Goal: Information Seeking & Learning: Learn about a topic

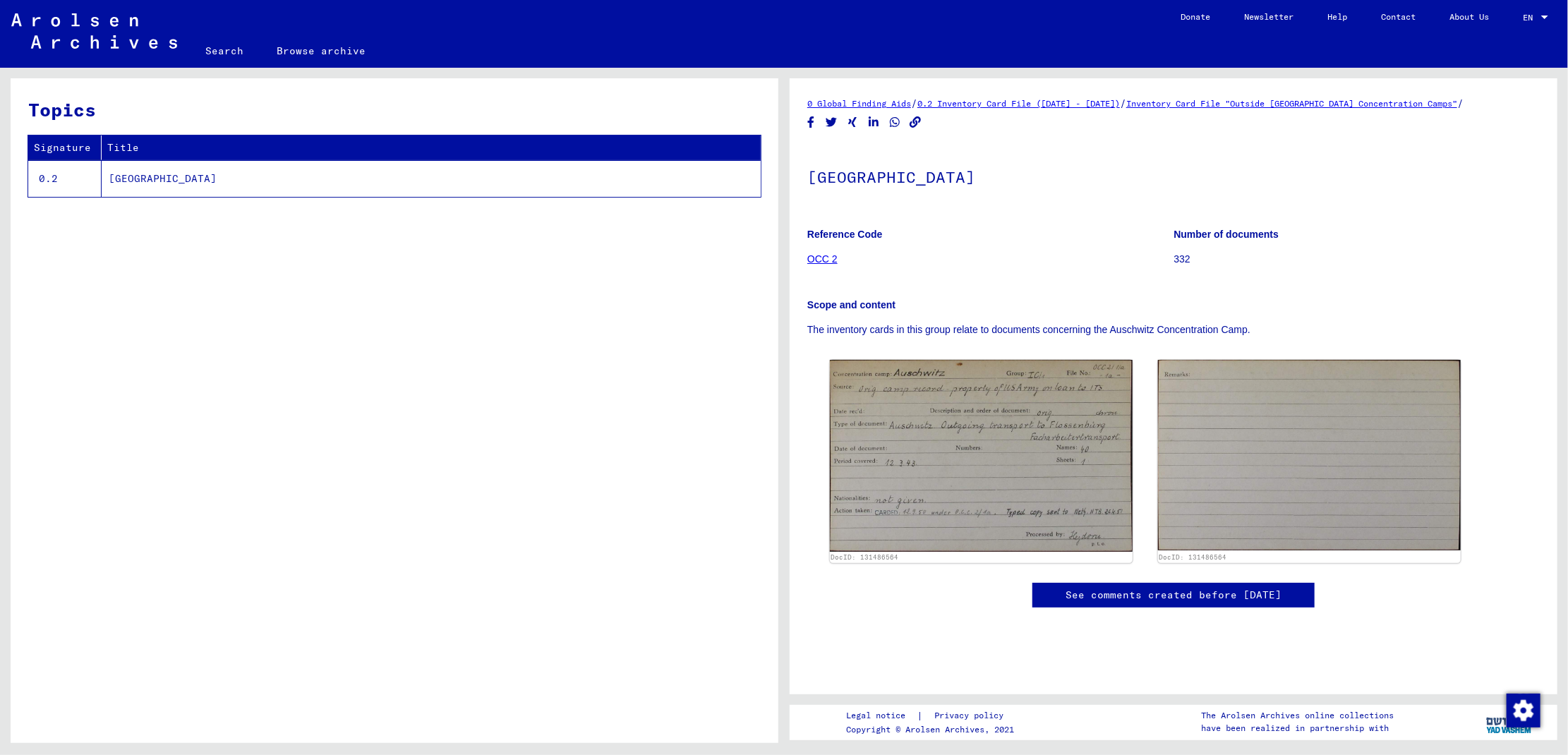
click at [1213, 106] on link "Inventory Card File "Outside [GEOGRAPHIC_DATA] Concentration Camps"" at bounding box center [1291, 103] width 331 height 10
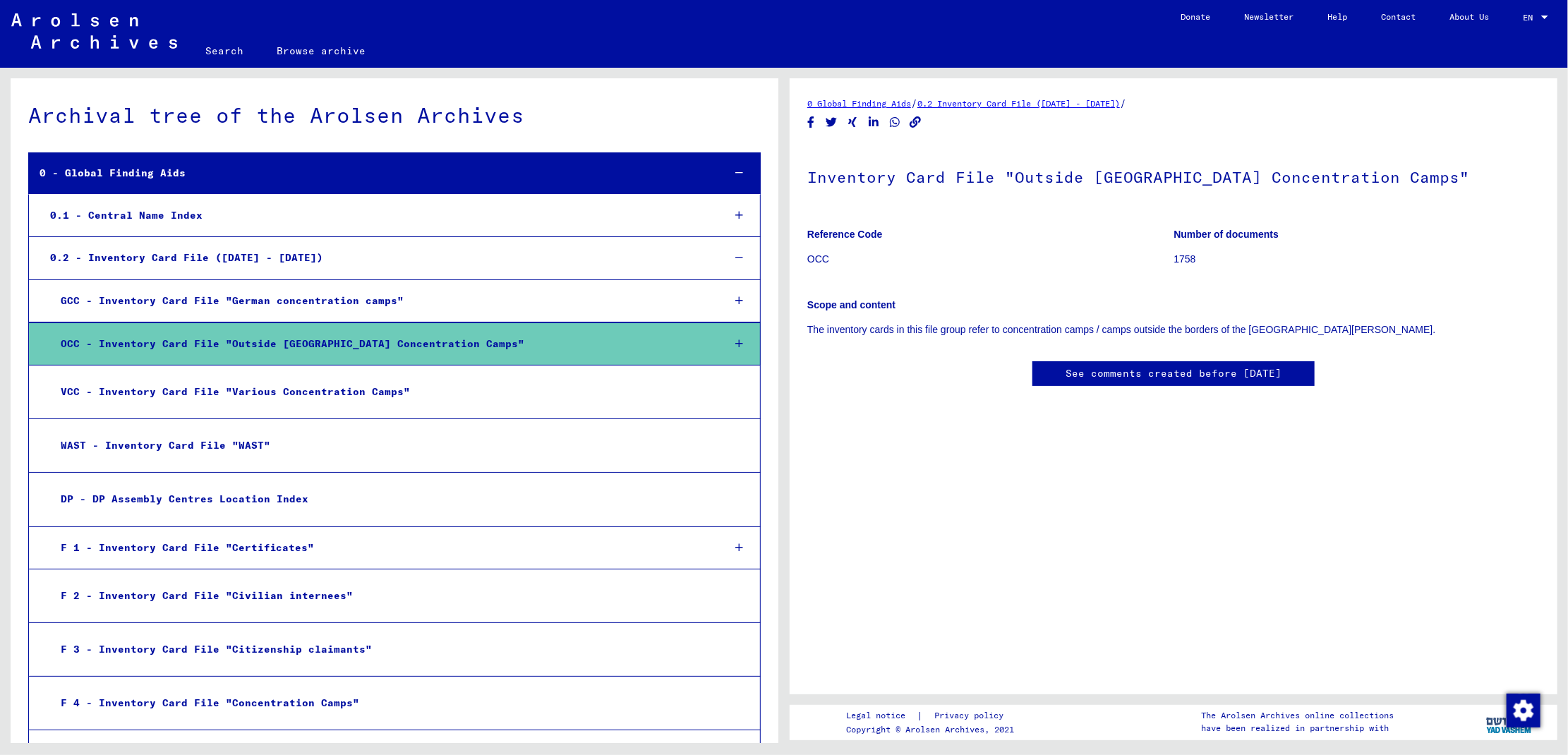
click at [735, 344] on icon at bounding box center [739, 344] width 7 height 10
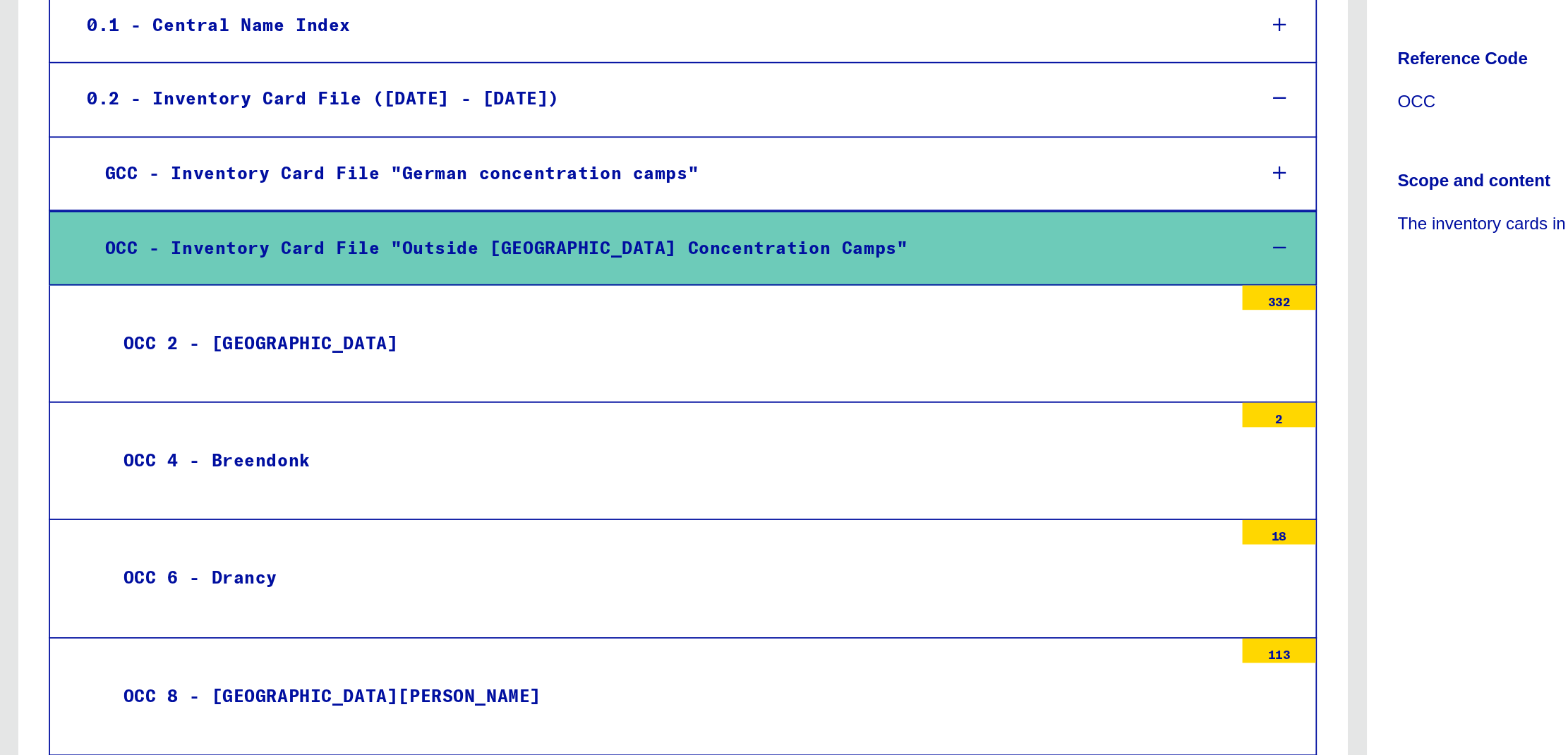
click at [155, 402] on div "OCC 2 - [GEOGRAPHIC_DATA]" at bounding box center [386, 399] width 650 height 28
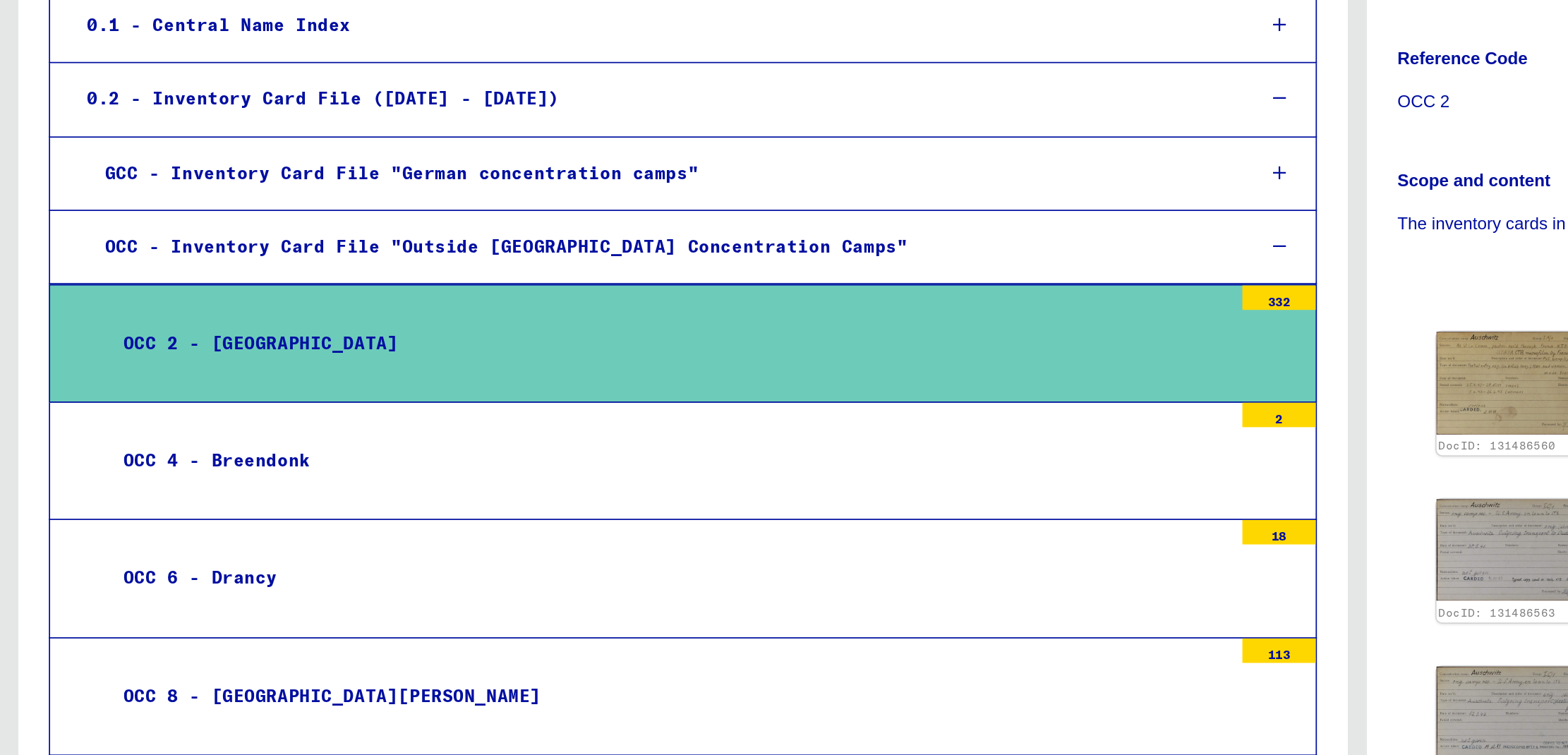
drag, startPoint x: 725, startPoint y: 372, endPoint x: 451, endPoint y: 392, distance: 274.7
click at [451, 392] on div "OCC 2 - [GEOGRAPHIC_DATA]" at bounding box center [386, 399] width 650 height 28
click at [145, 397] on div "OCC 2 - [GEOGRAPHIC_DATA]" at bounding box center [386, 399] width 650 height 28
click at [720, 373] on div "332" at bounding box center [738, 373] width 42 height 14
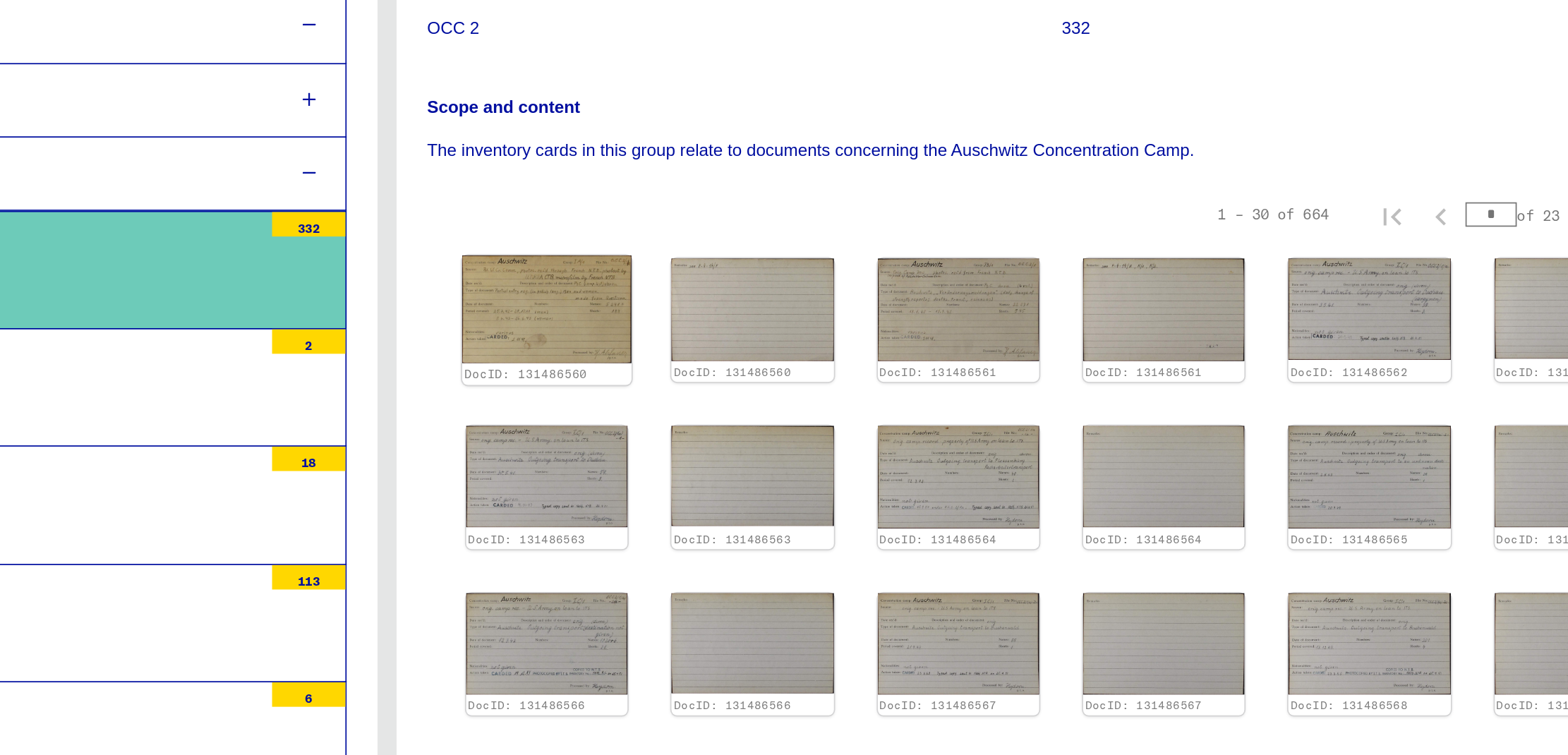
click at [885, 423] on img at bounding box center [877, 423] width 98 height 62
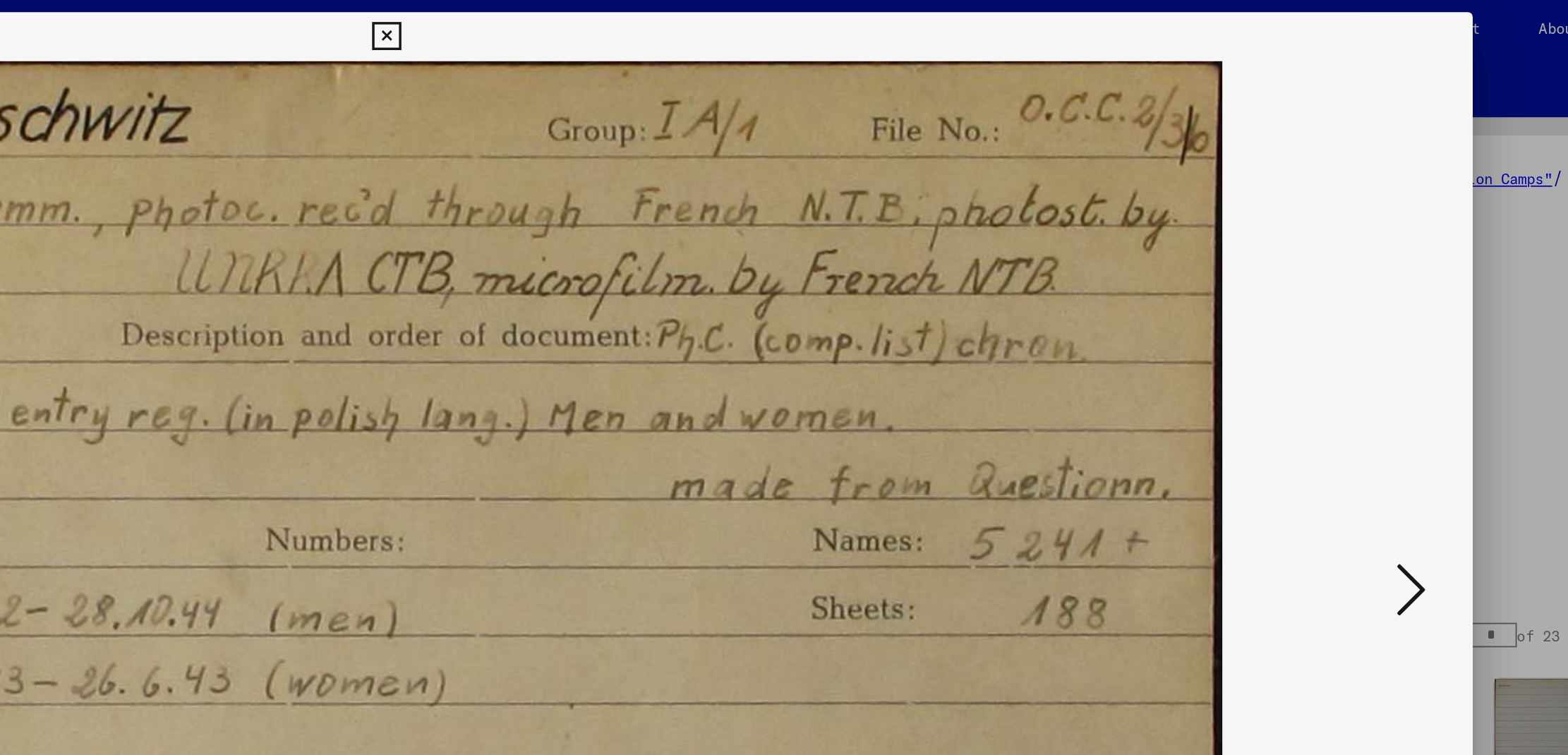
click at [1378, 343] on icon at bounding box center [1375, 341] width 17 height 34
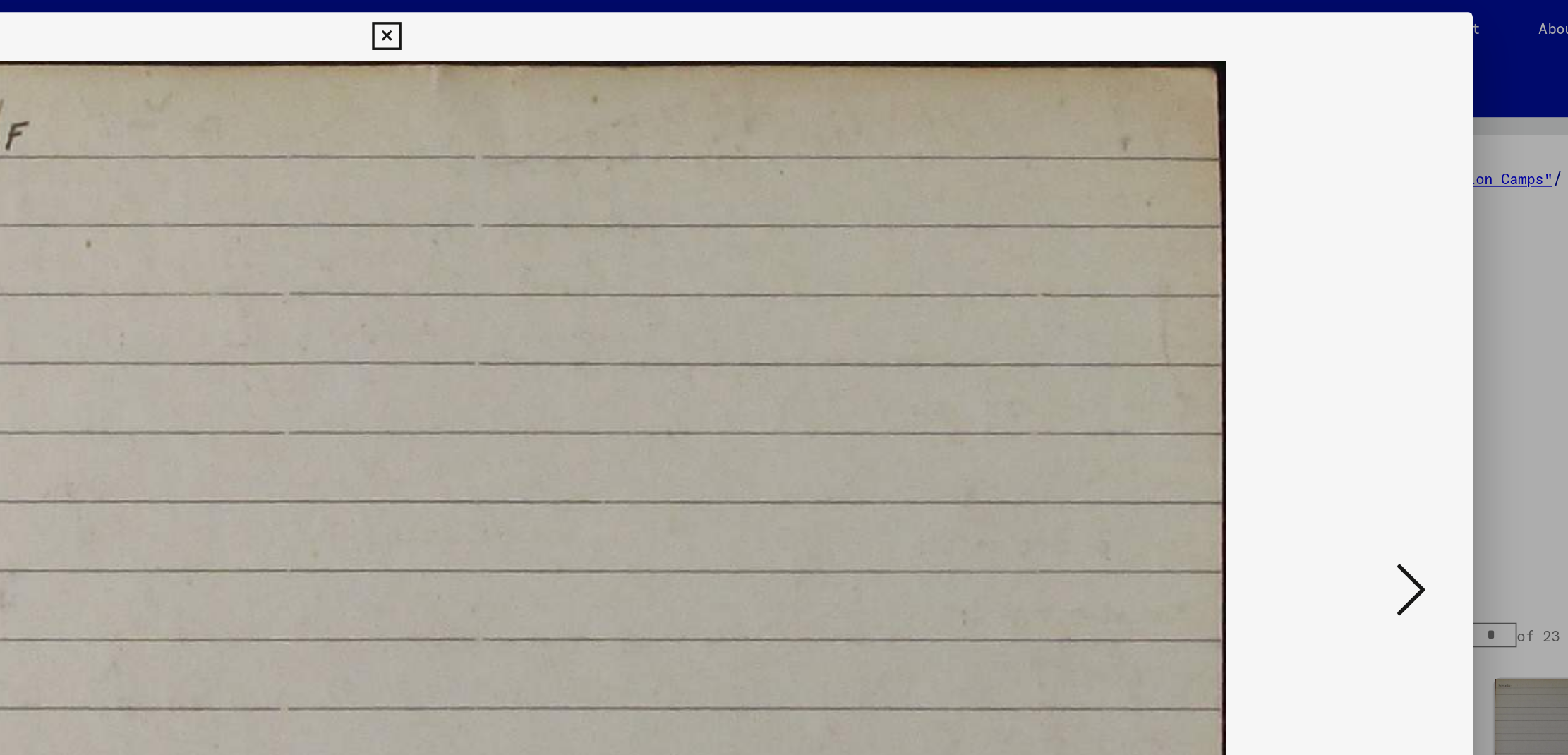
click at [1378, 343] on icon at bounding box center [1375, 341] width 17 height 34
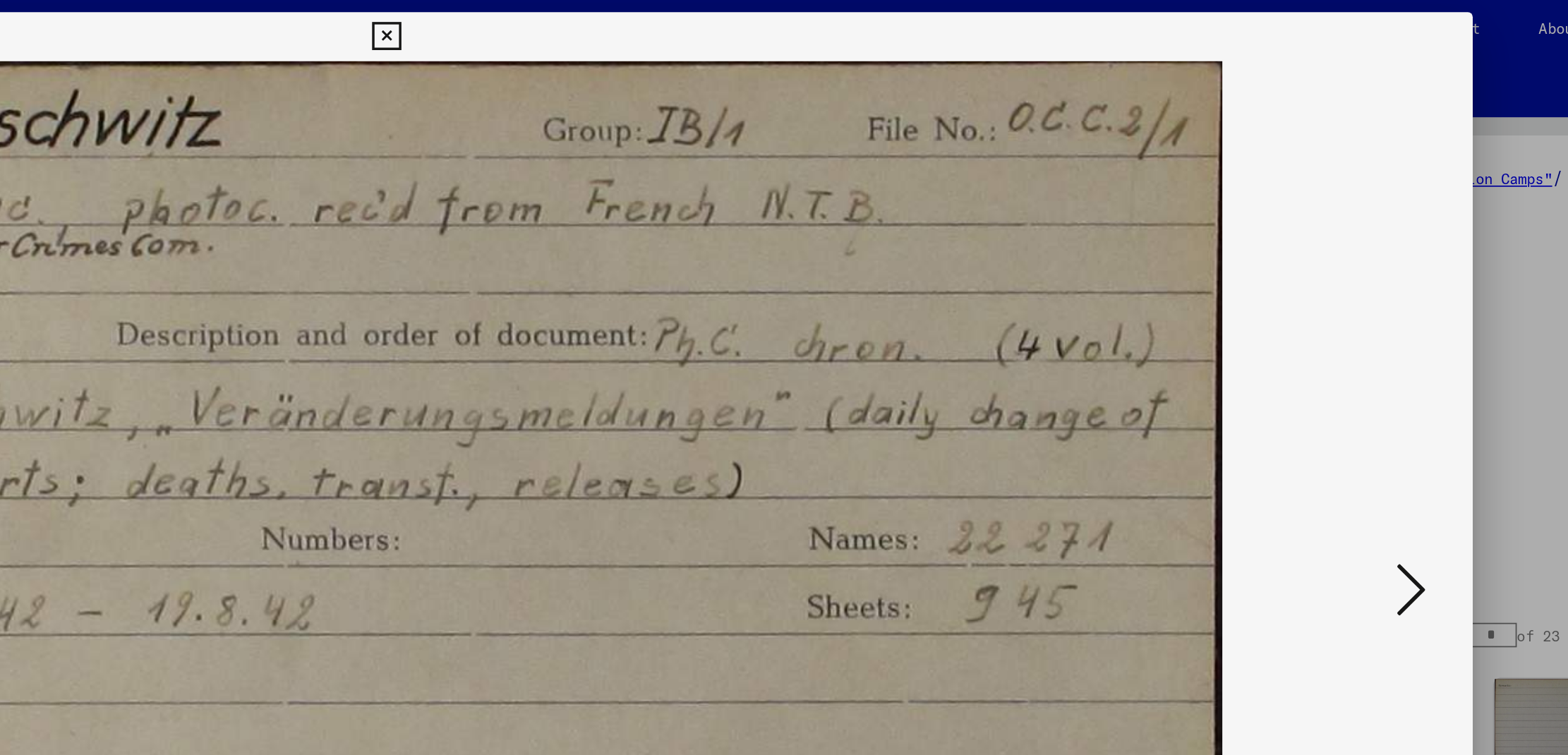
click at [1378, 343] on icon at bounding box center [1375, 341] width 17 height 34
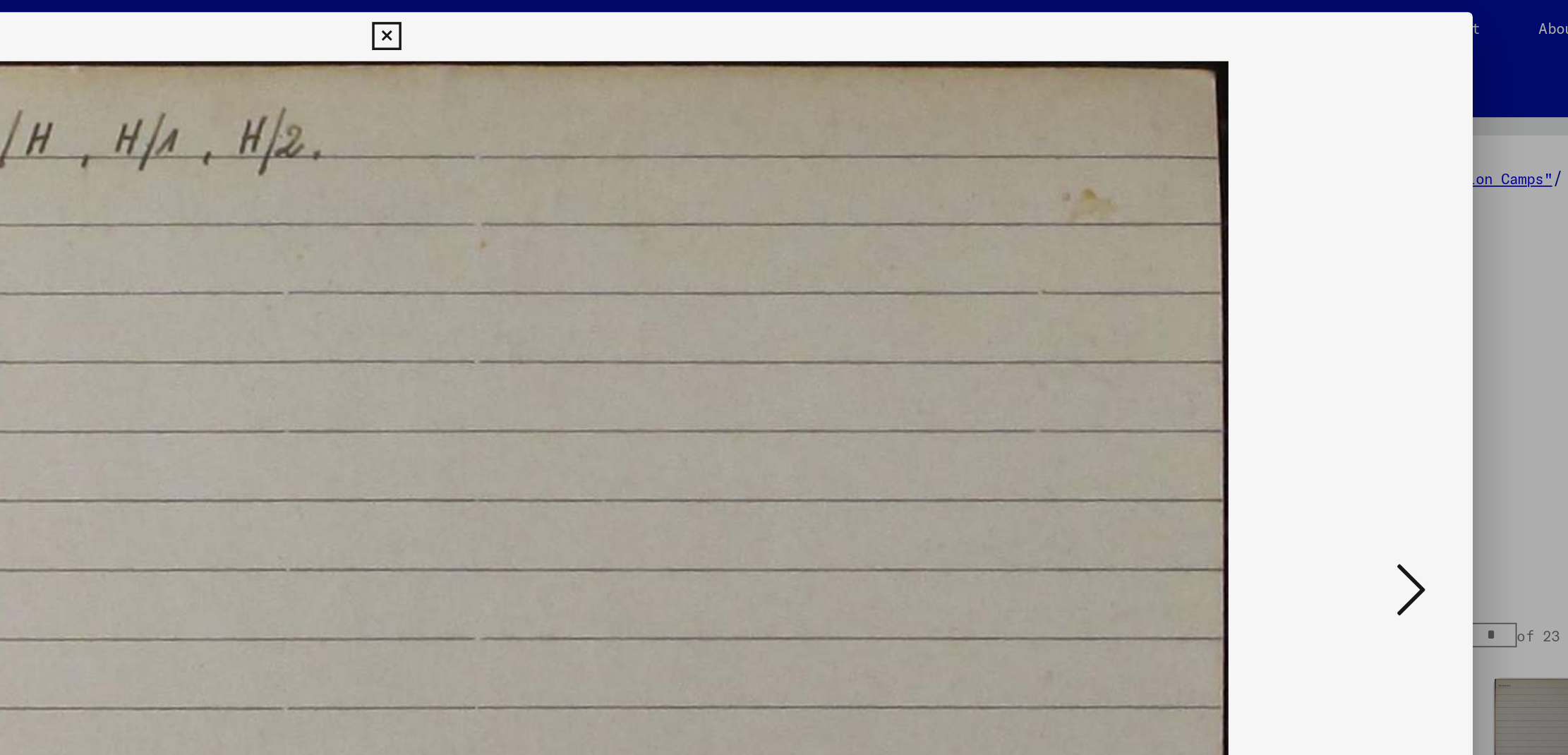
click at [1378, 343] on icon at bounding box center [1375, 341] width 17 height 34
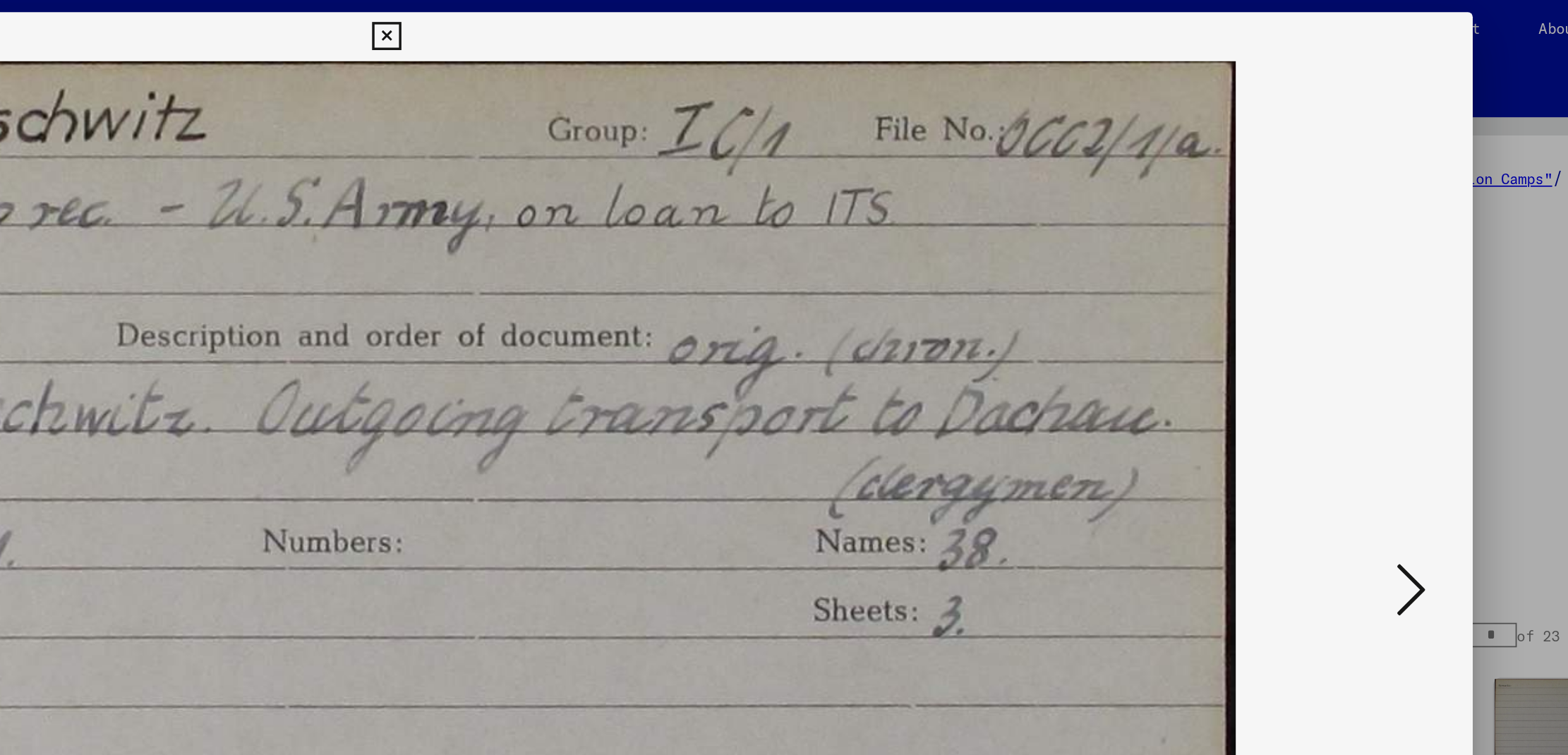
click at [1378, 343] on icon at bounding box center [1375, 341] width 17 height 34
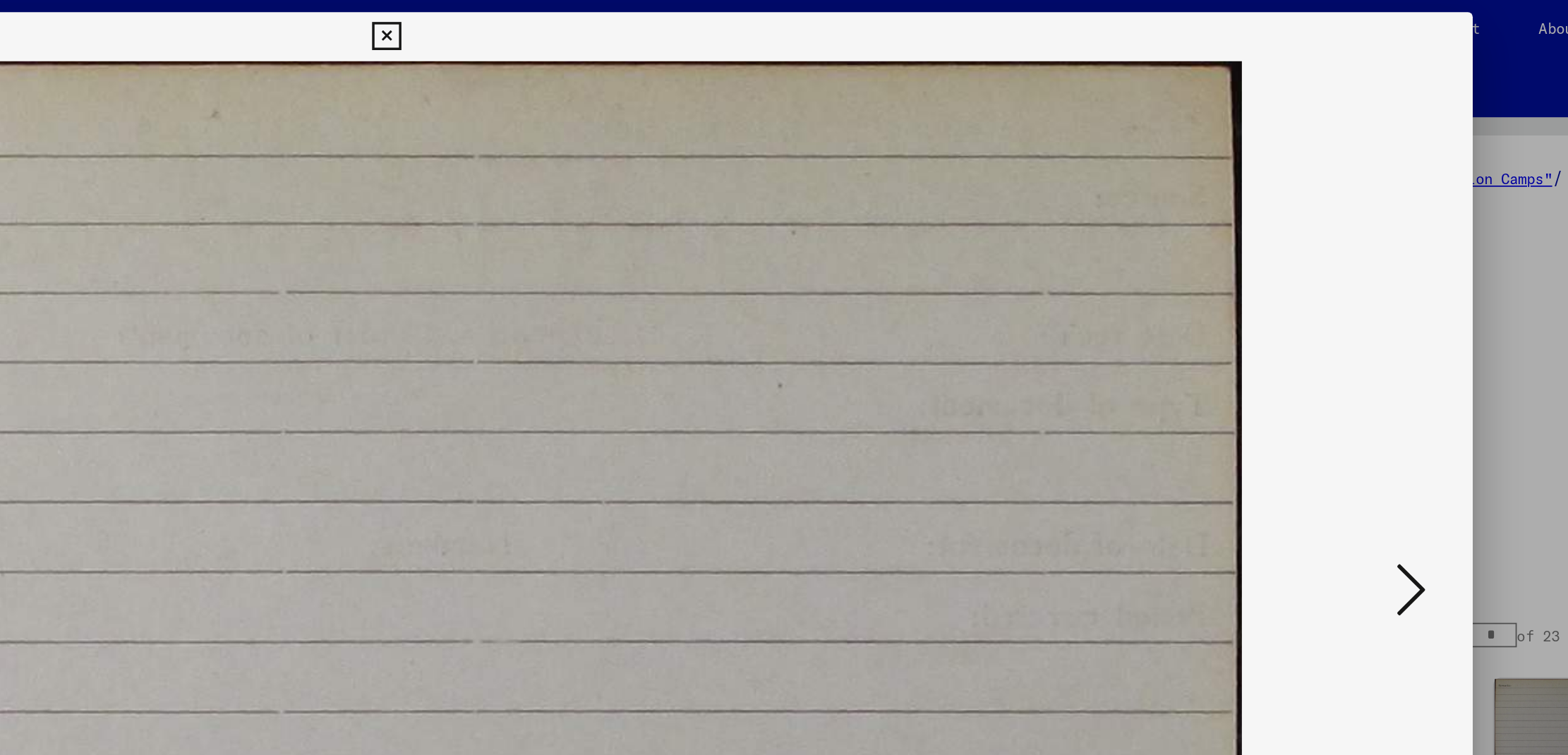
click at [1378, 343] on icon at bounding box center [1375, 341] width 17 height 34
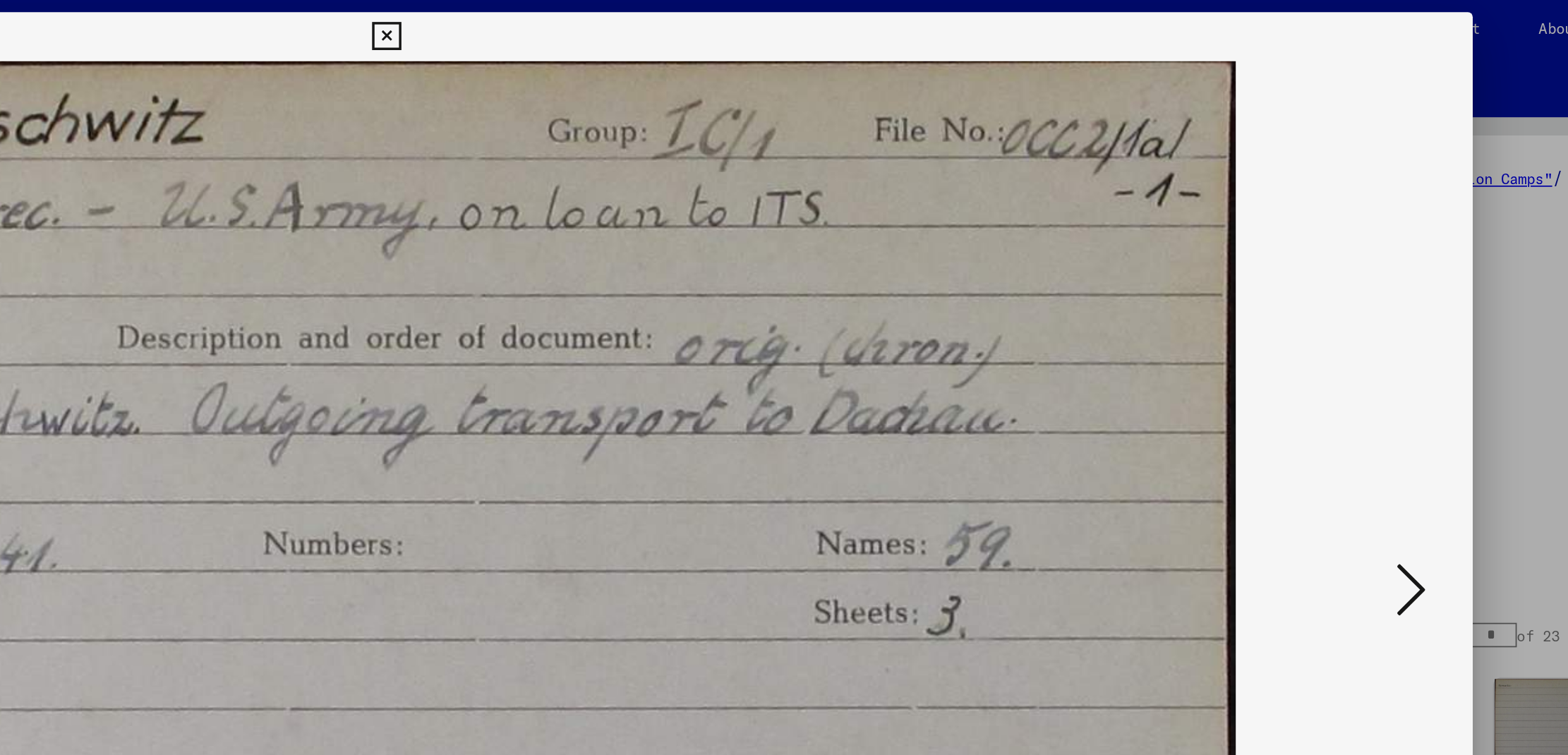
click at [1378, 343] on icon at bounding box center [1375, 341] width 17 height 34
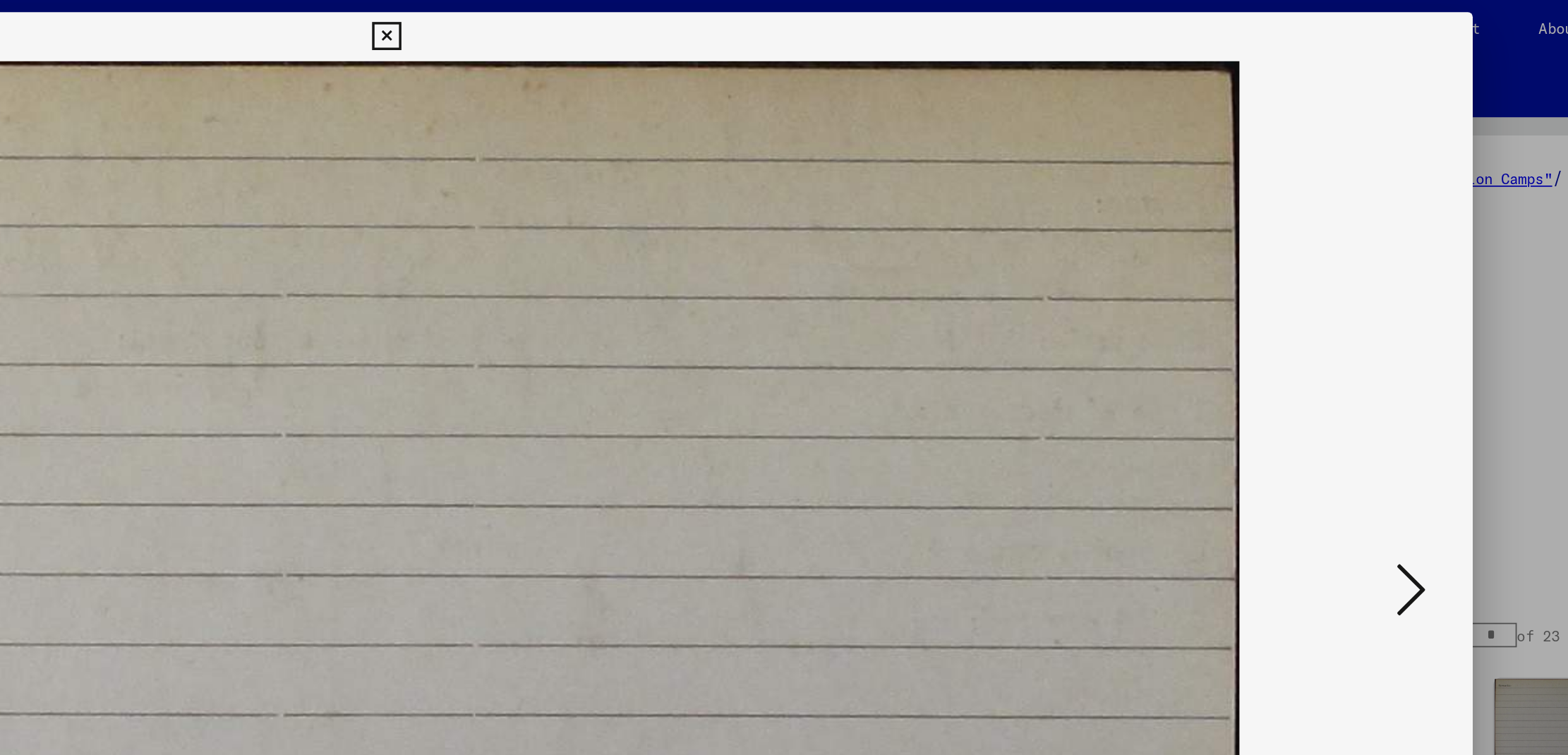
click at [1378, 343] on icon at bounding box center [1375, 341] width 17 height 34
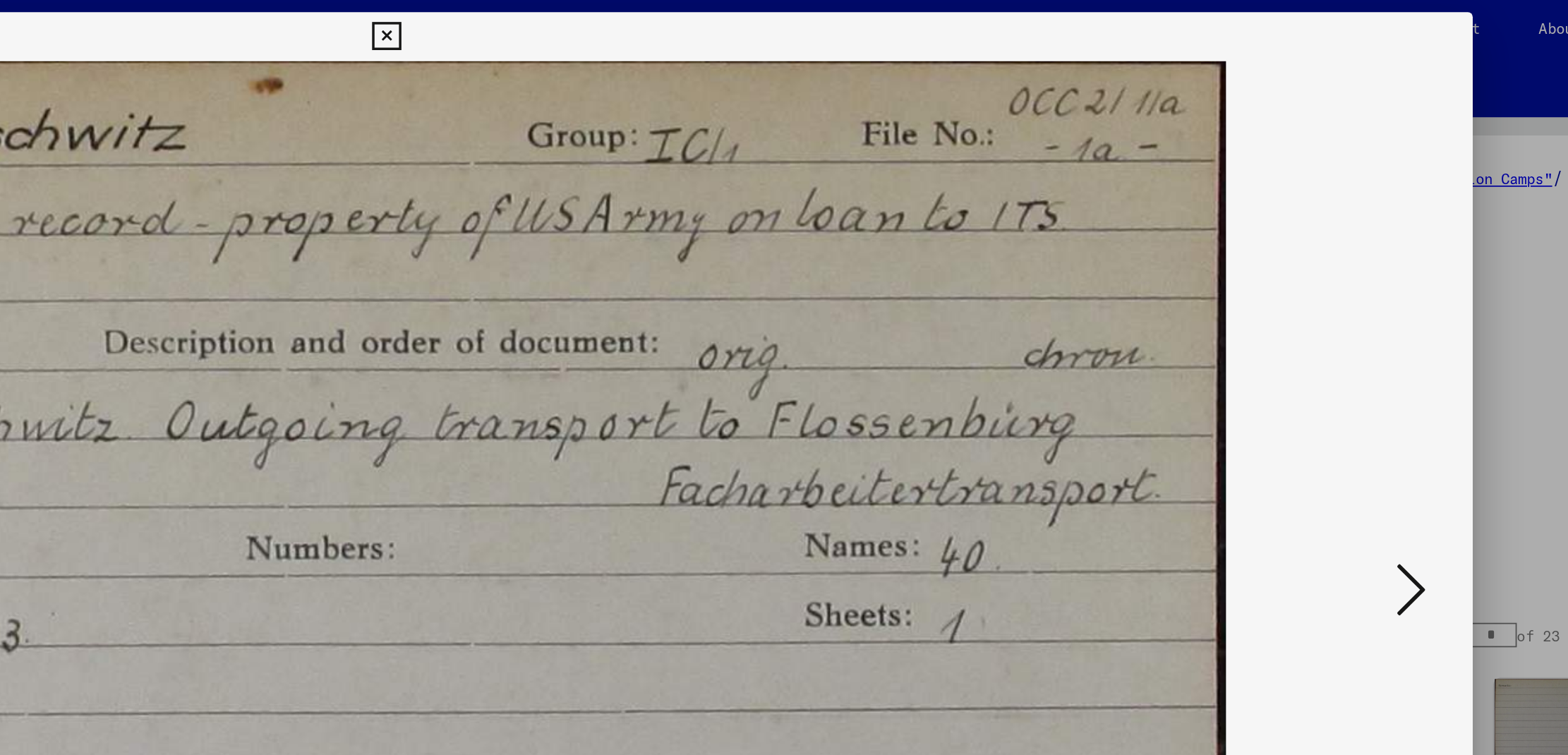
click at [1378, 343] on icon at bounding box center [1375, 341] width 17 height 34
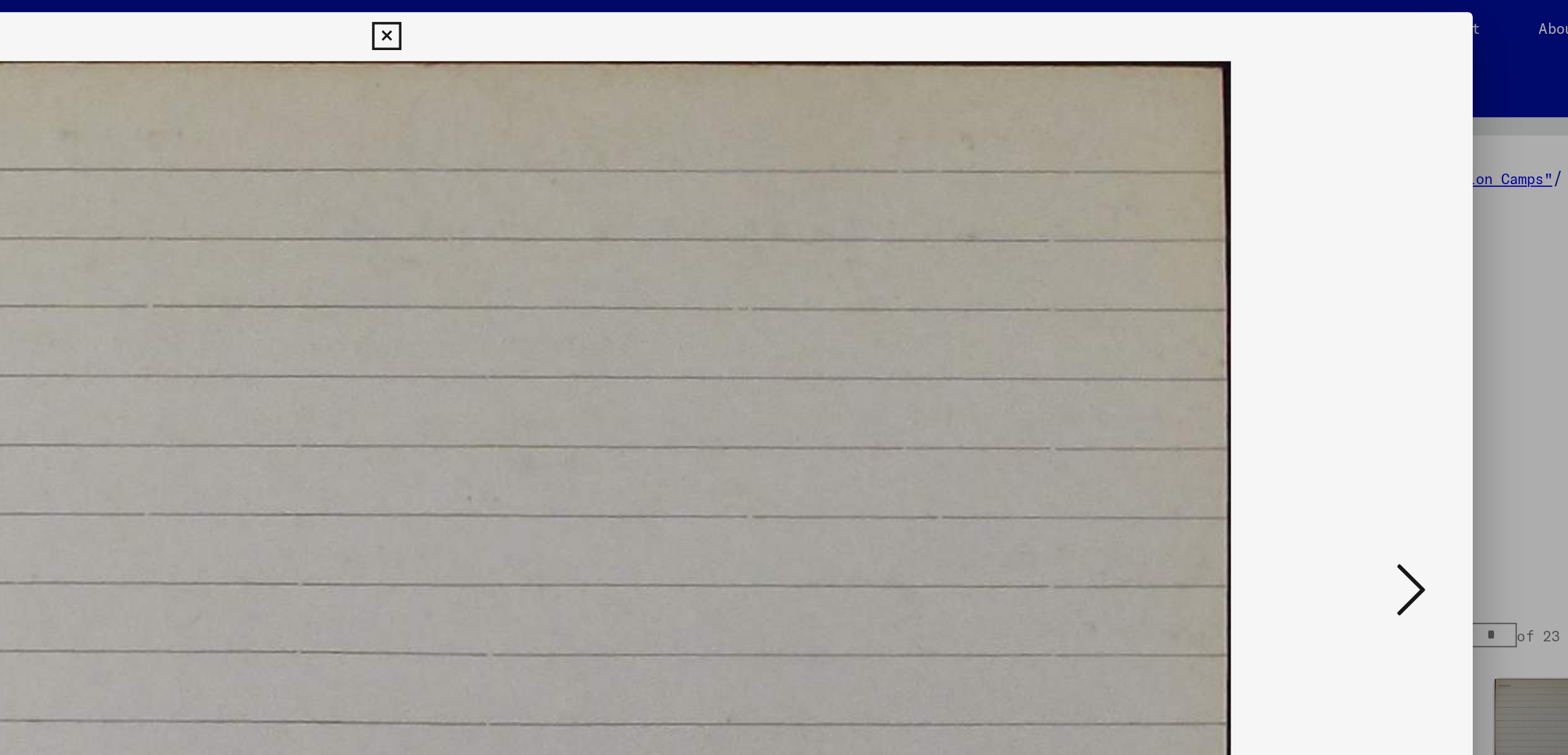
click at [1378, 343] on icon at bounding box center [1375, 341] width 17 height 34
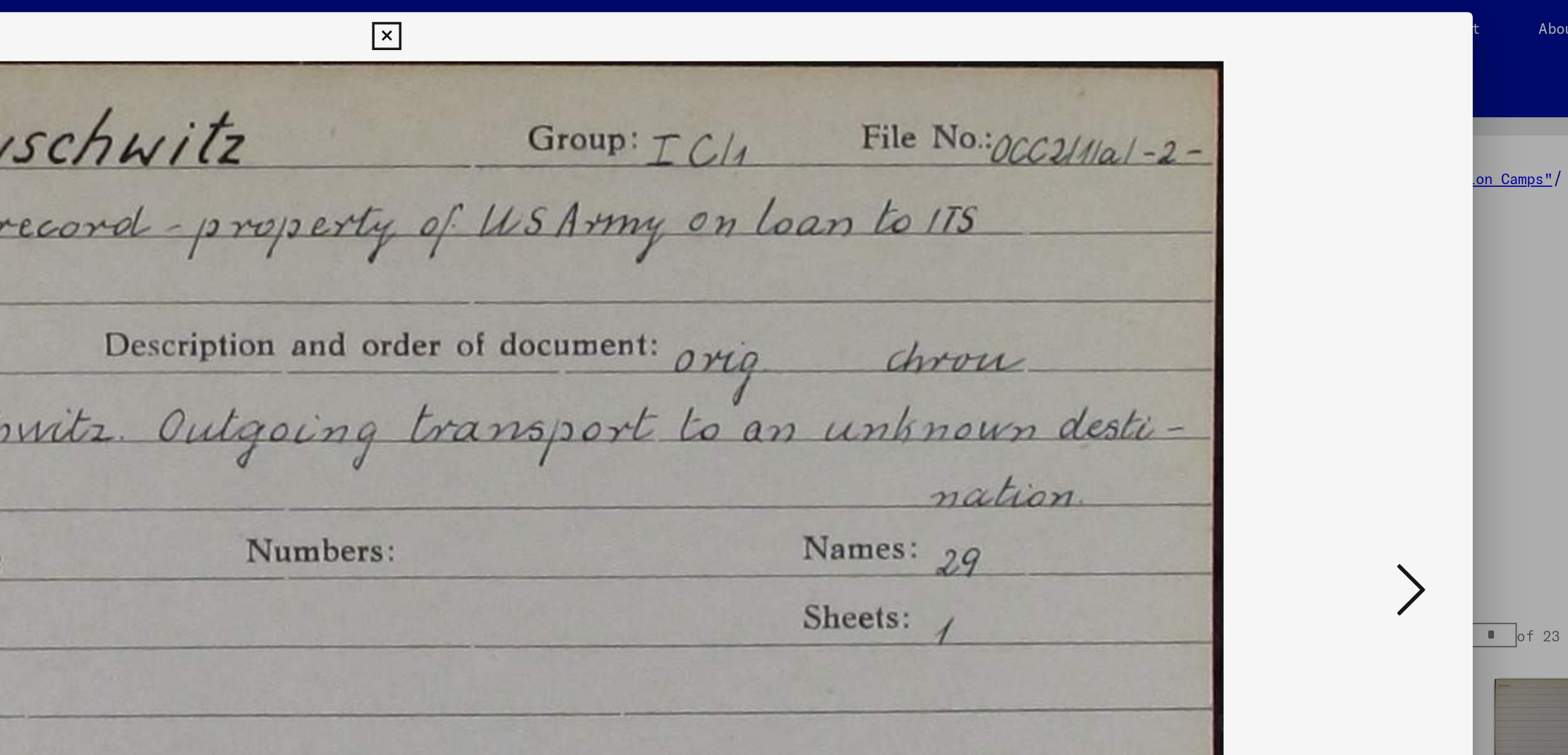
click at [1378, 343] on icon at bounding box center [1375, 341] width 17 height 34
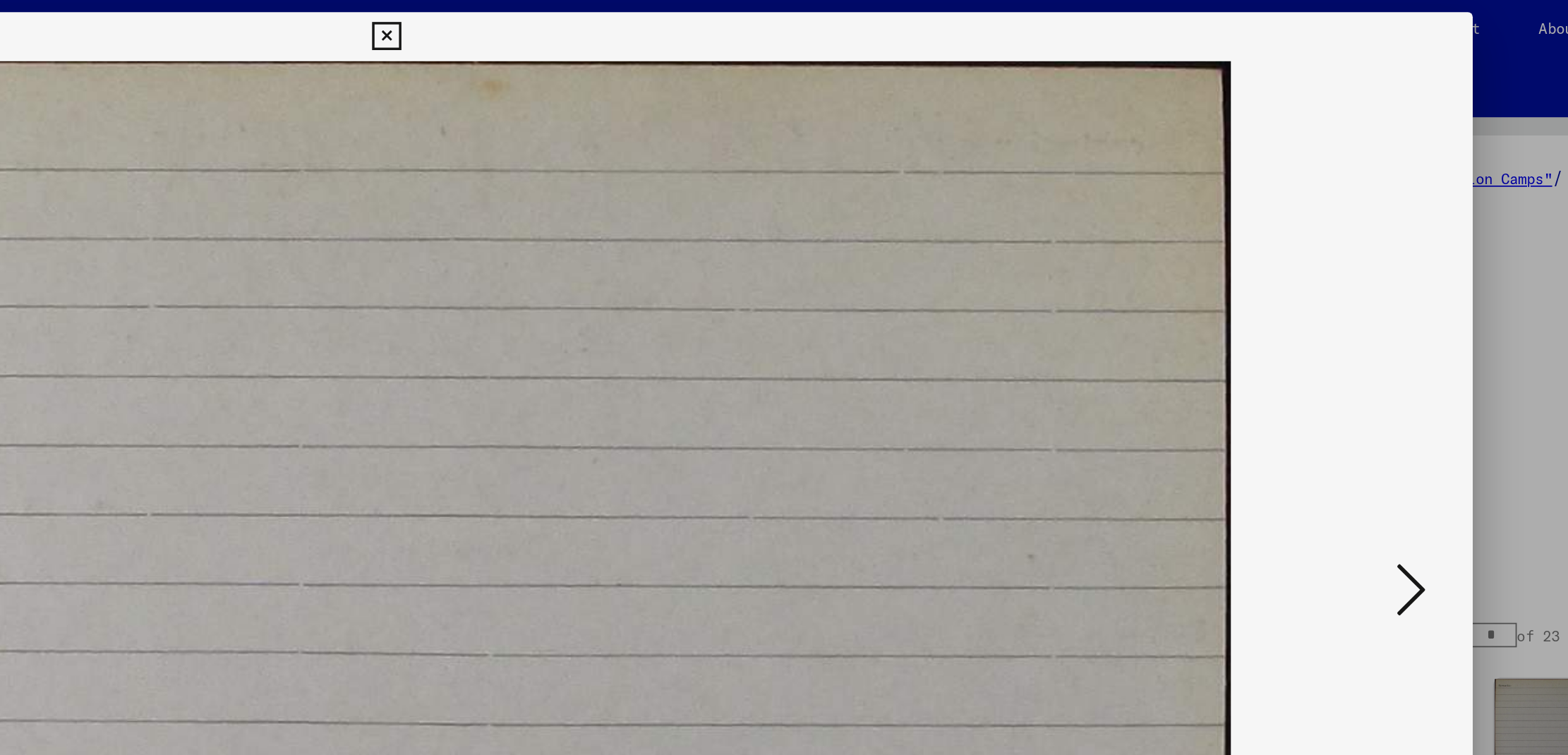
click at [1378, 343] on icon at bounding box center [1375, 341] width 17 height 34
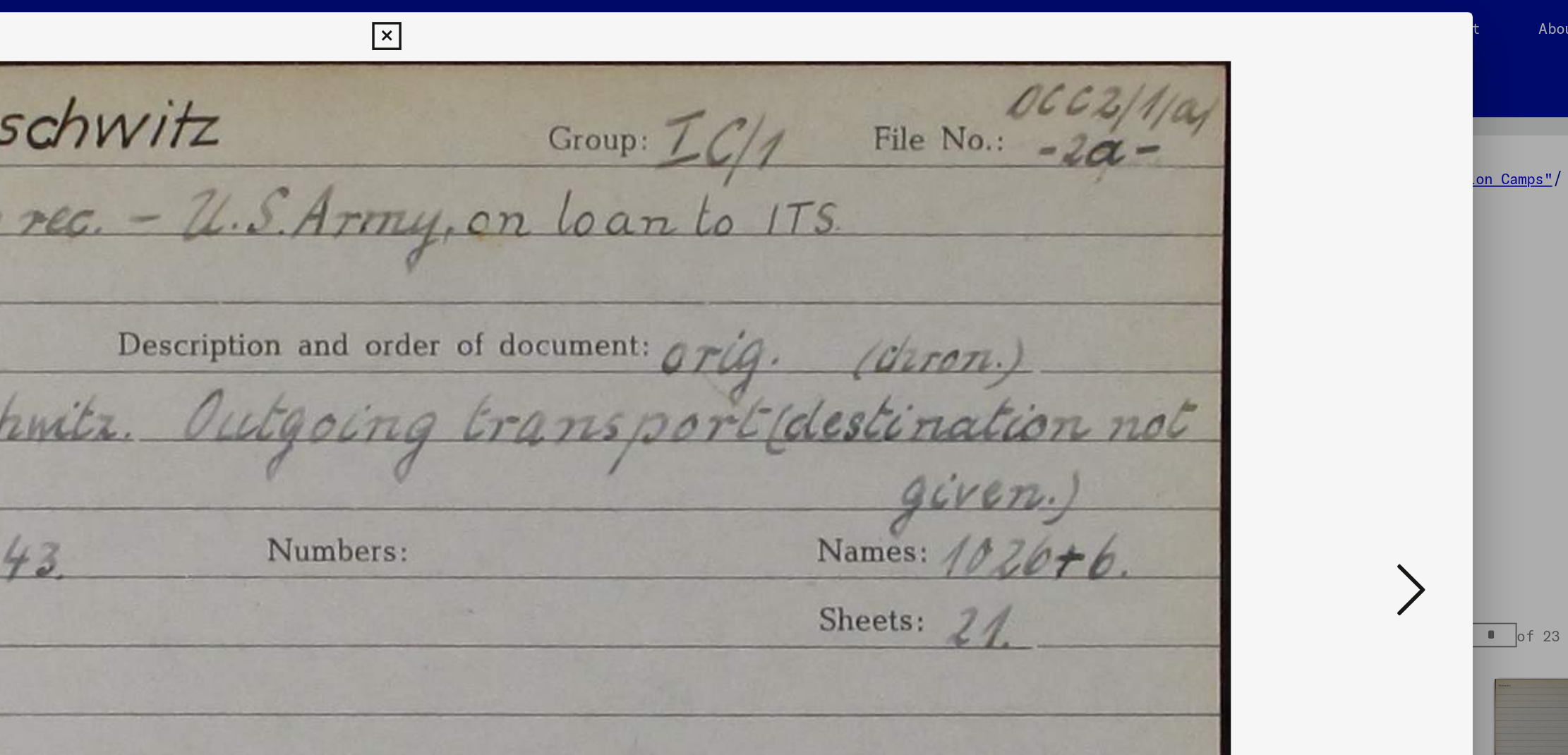
click at [1378, 343] on icon at bounding box center [1375, 341] width 17 height 34
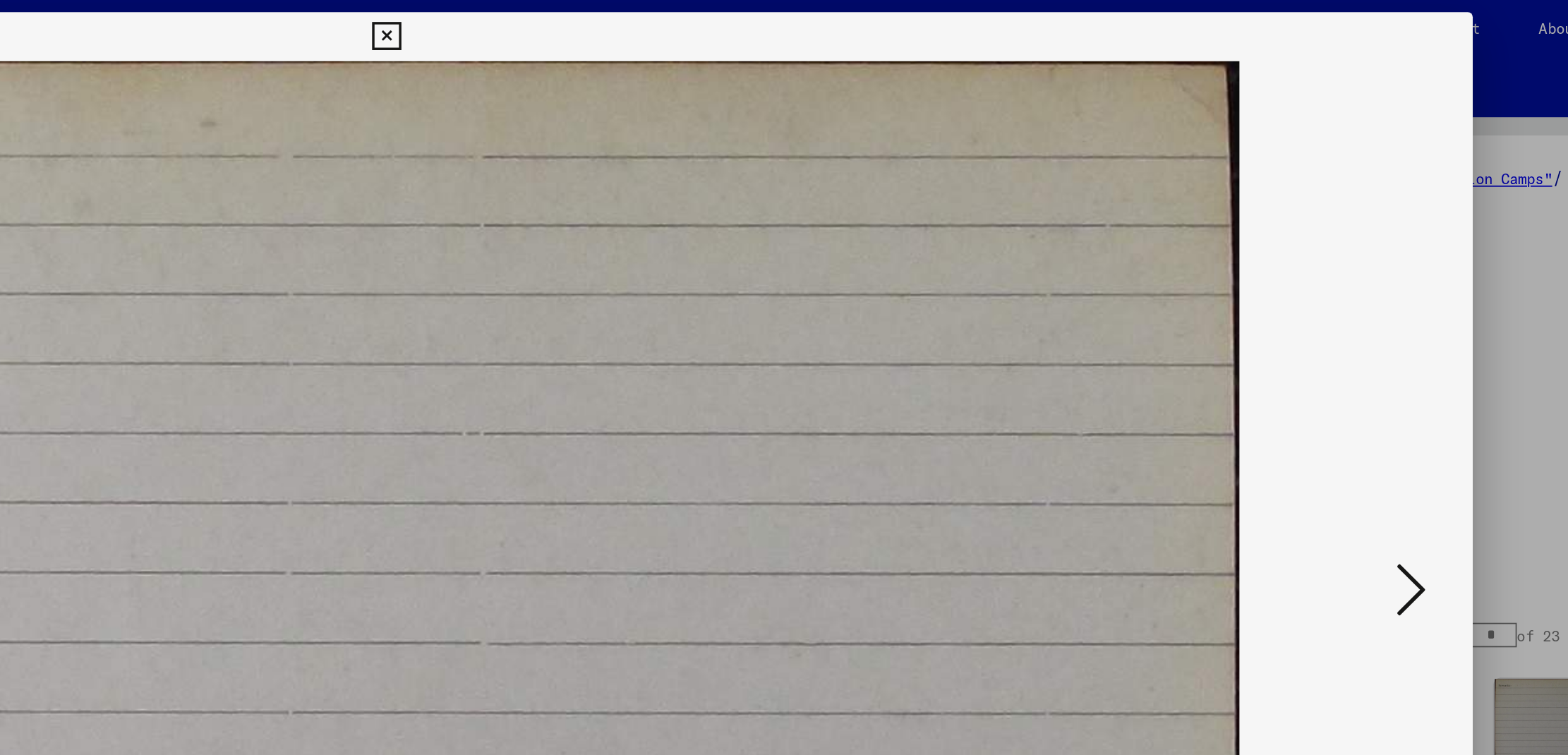
click at [1378, 343] on icon at bounding box center [1375, 341] width 17 height 34
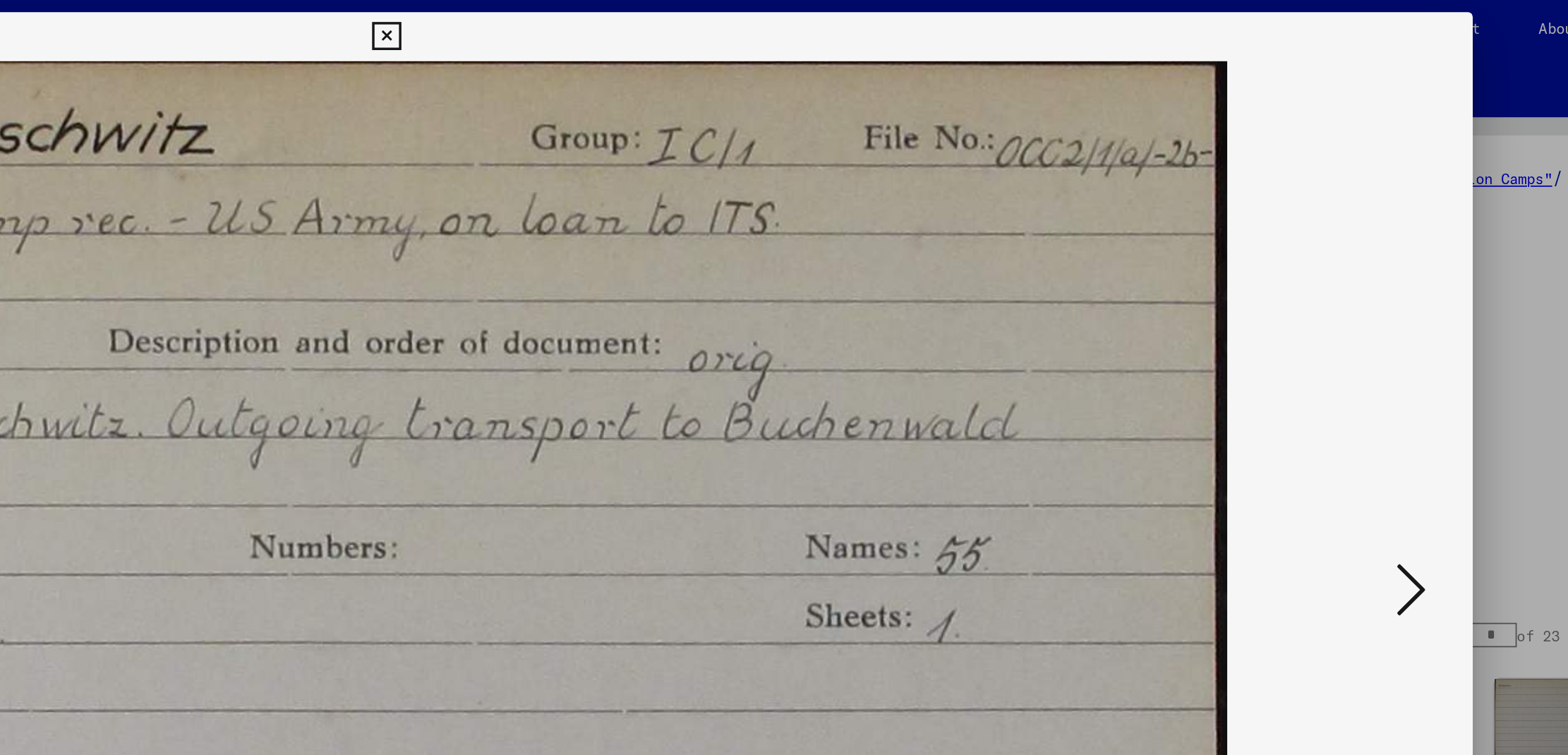
click at [1378, 343] on icon at bounding box center [1375, 341] width 17 height 34
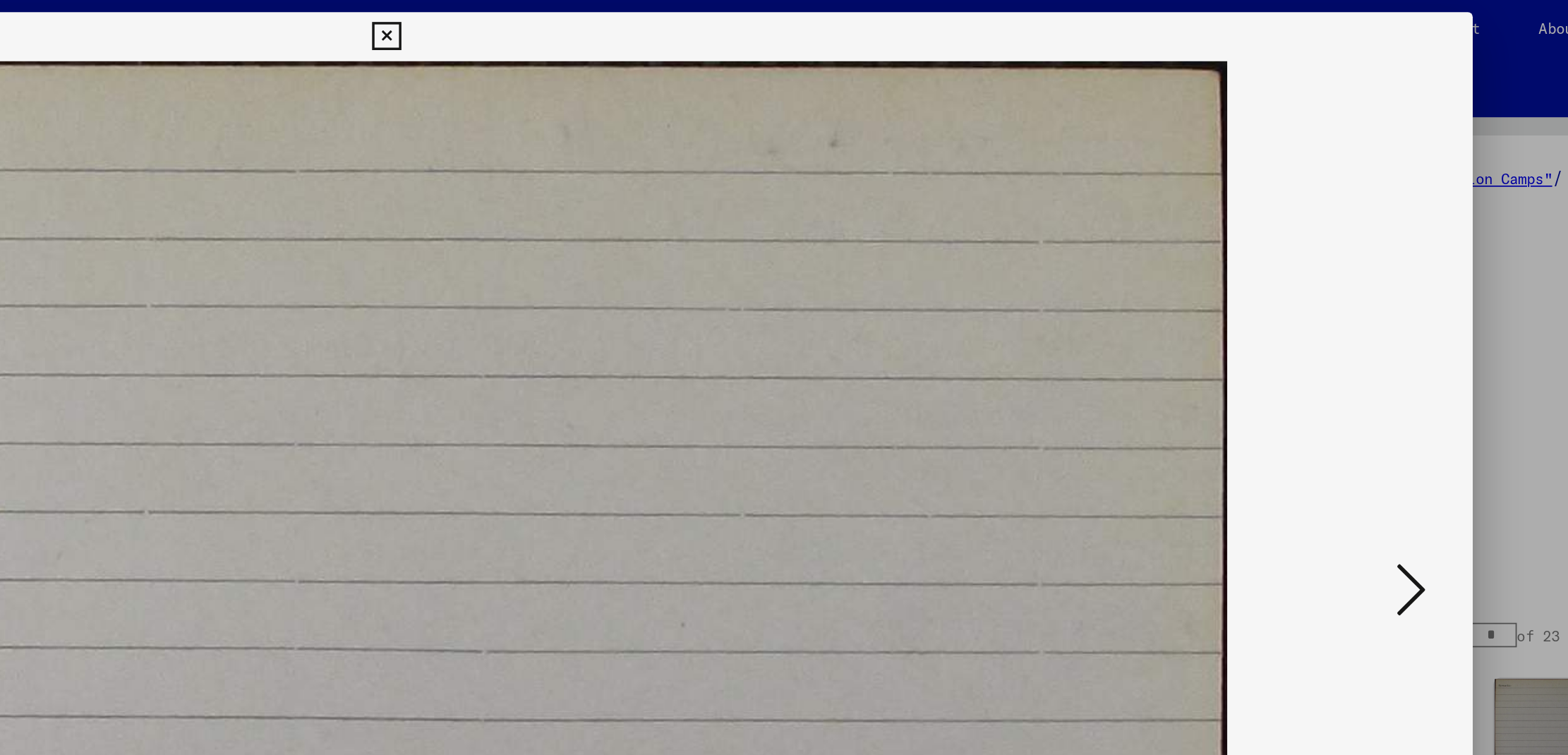
click at [1378, 343] on icon at bounding box center [1375, 341] width 17 height 34
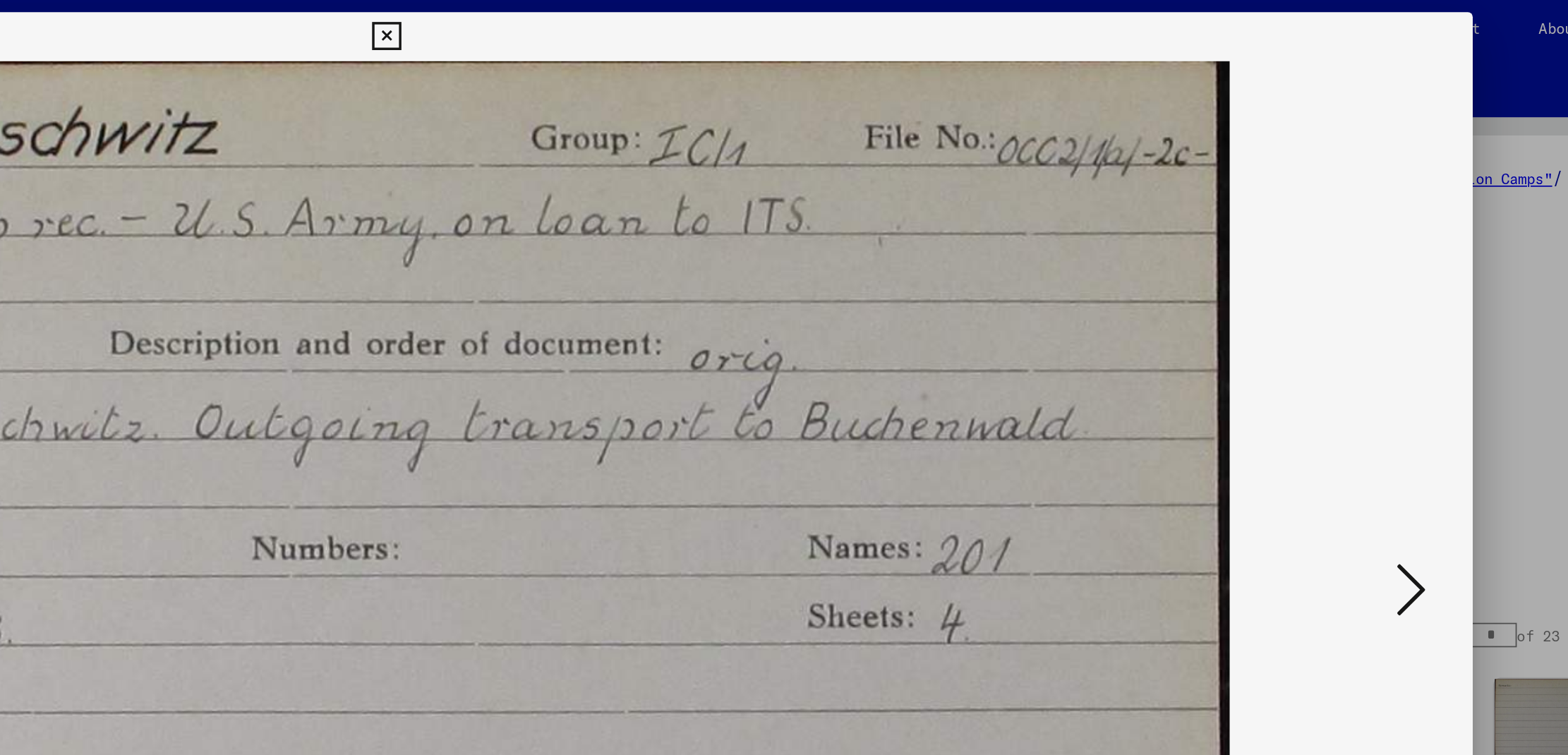
click at [1378, 343] on icon at bounding box center [1375, 341] width 17 height 34
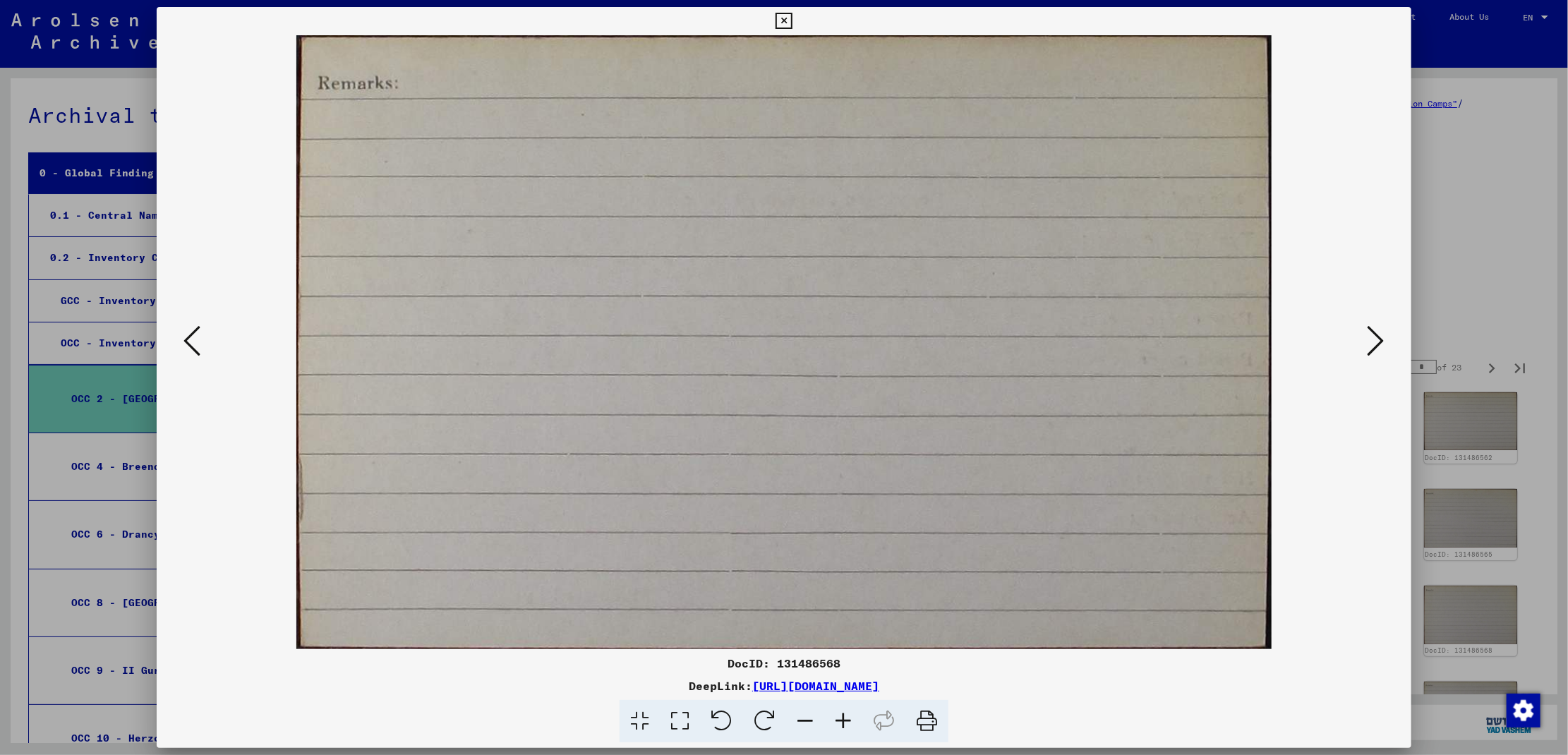
click at [1373, 347] on icon at bounding box center [1375, 341] width 17 height 34
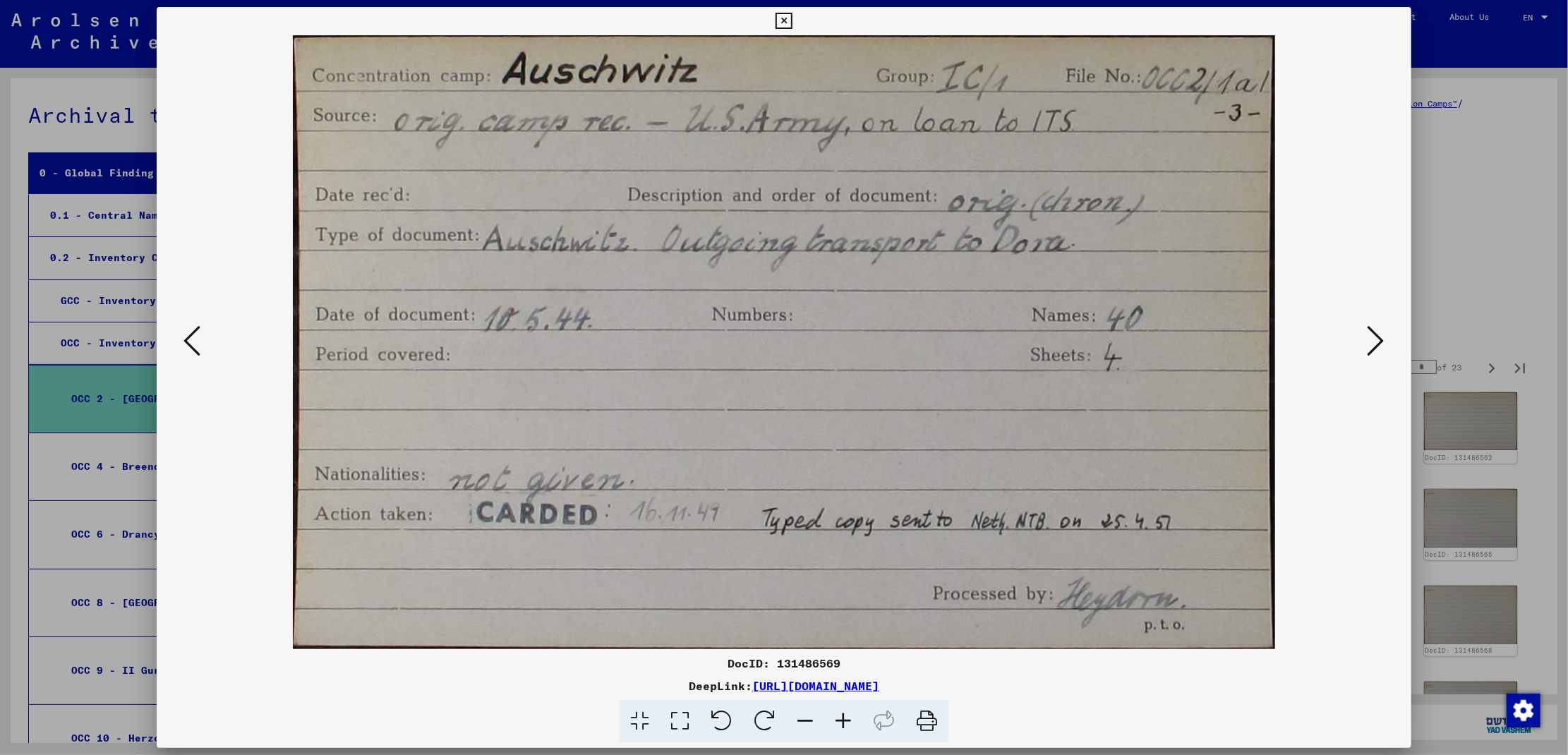
click at [1373, 347] on icon at bounding box center [1375, 341] width 17 height 34
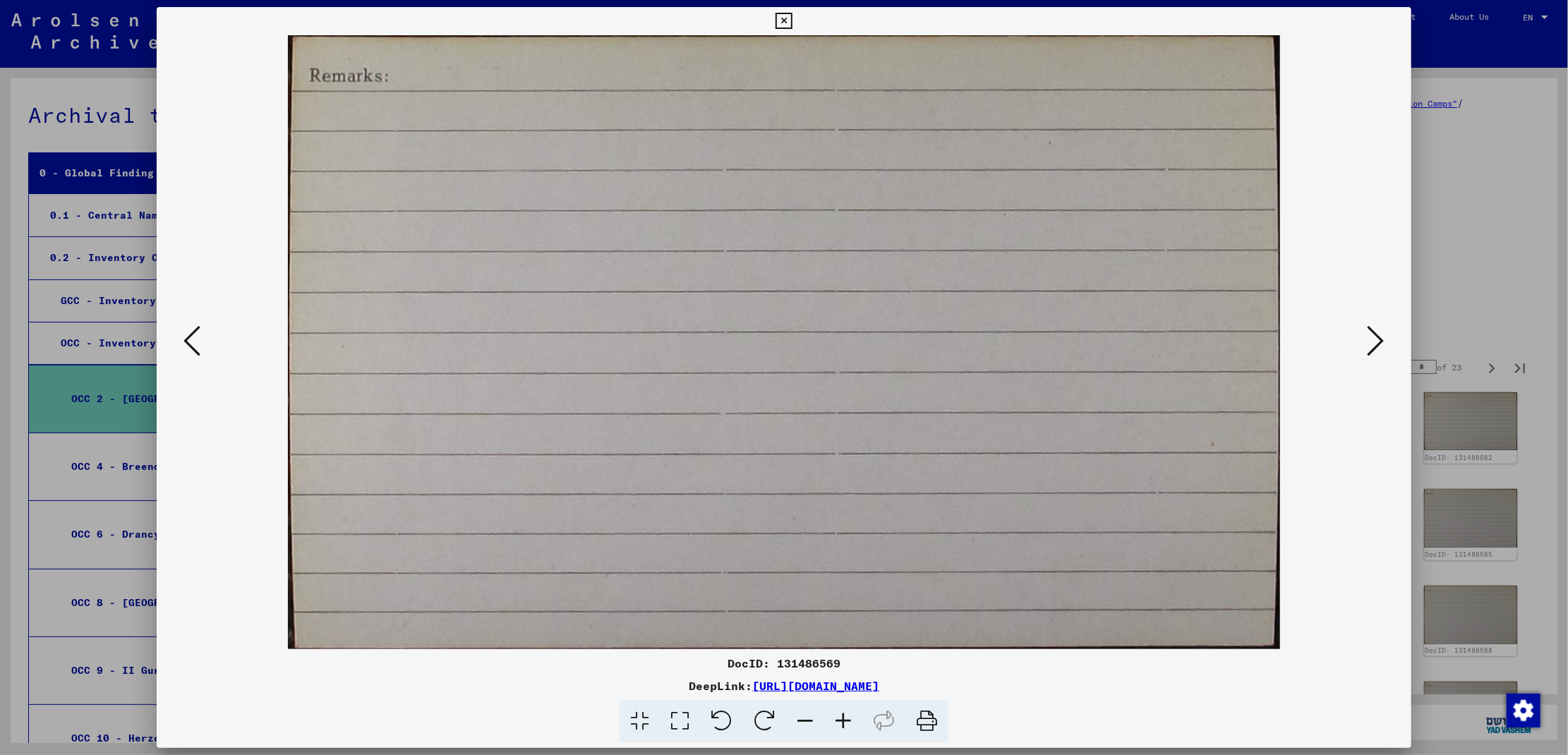
click at [1373, 347] on icon at bounding box center [1375, 341] width 17 height 34
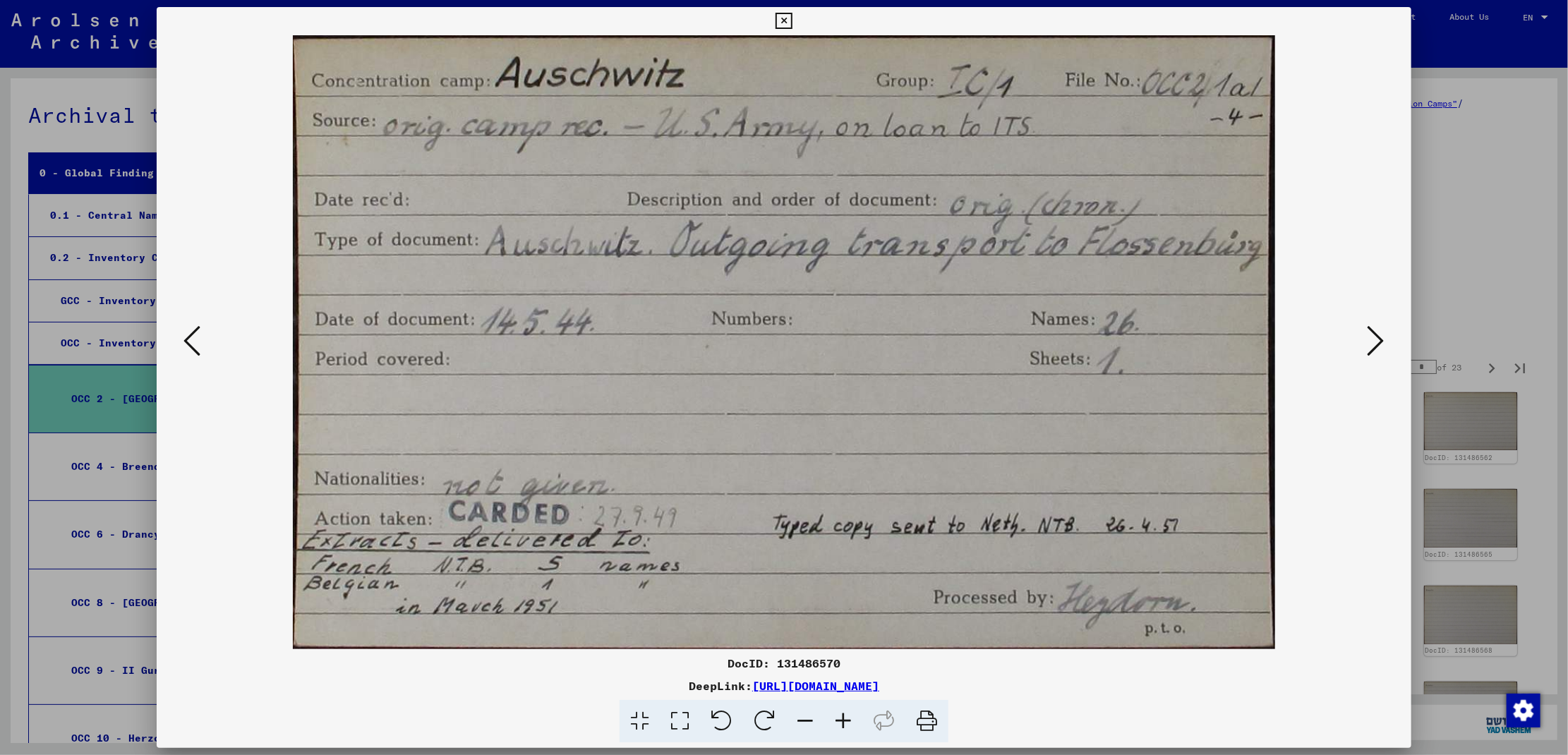
click at [1373, 347] on icon at bounding box center [1375, 341] width 17 height 34
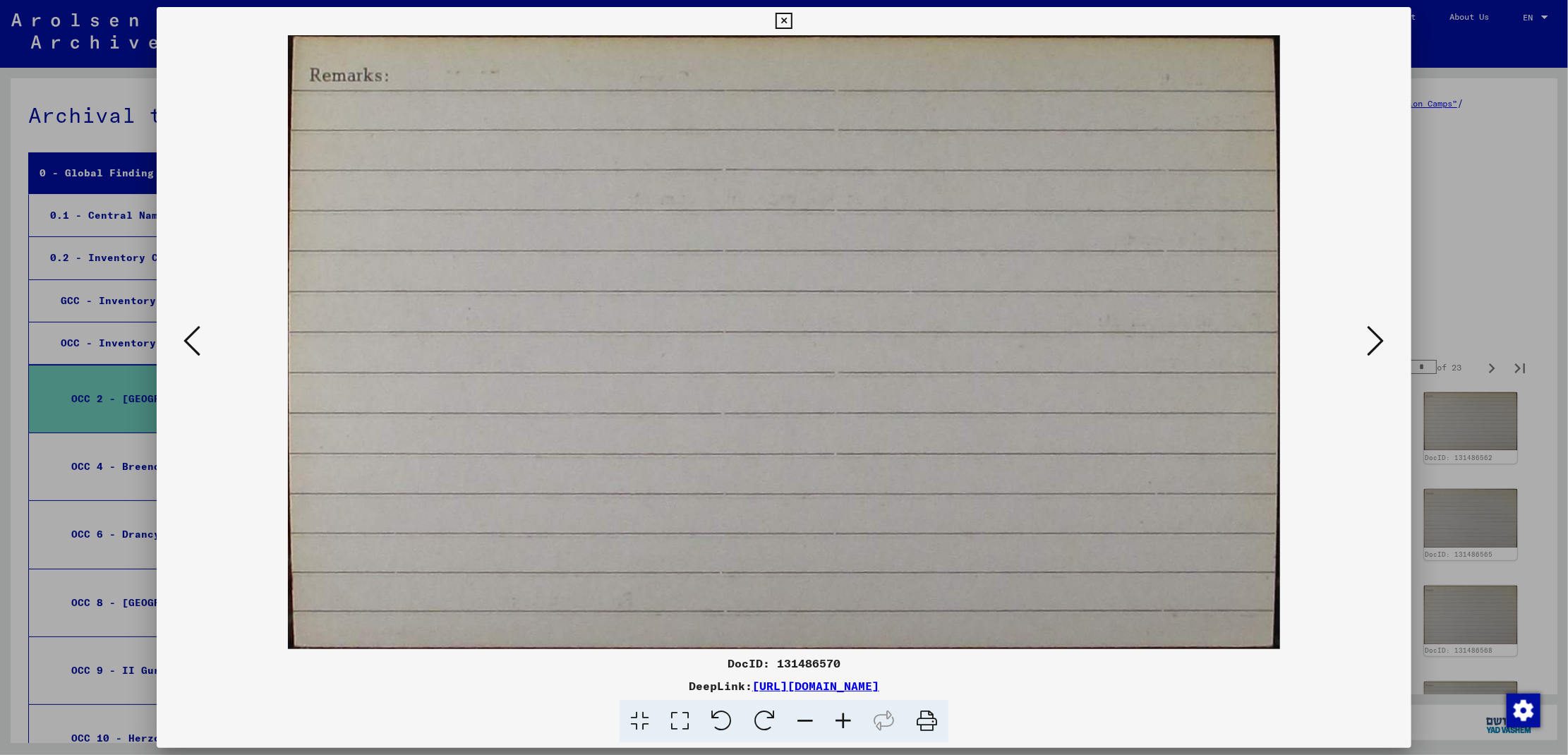
click at [1373, 347] on icon at bounding box center [1375, 341] width 17 height 34
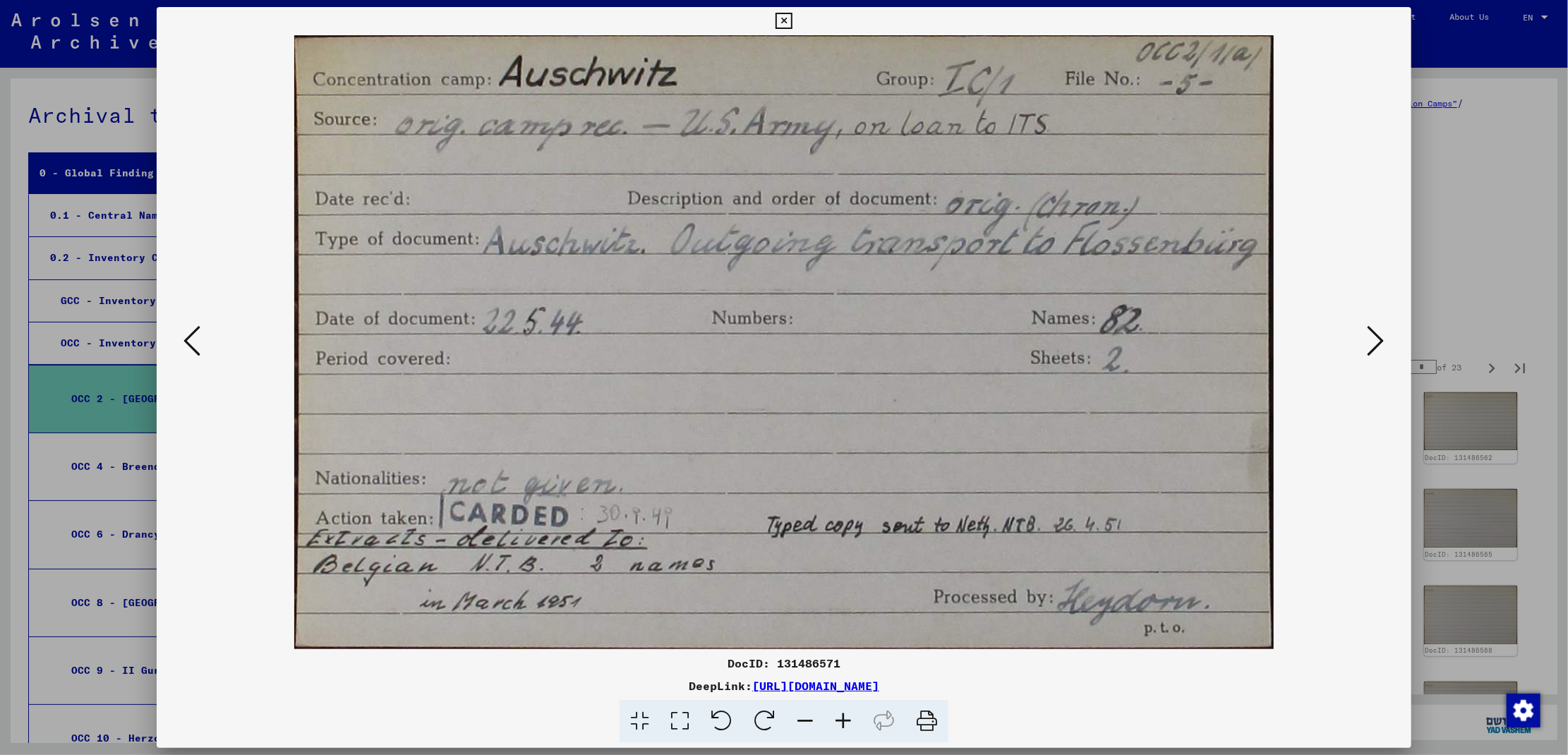
click at [1373, 347] on icon at bounding box center [1375, 341] width 17 height 34
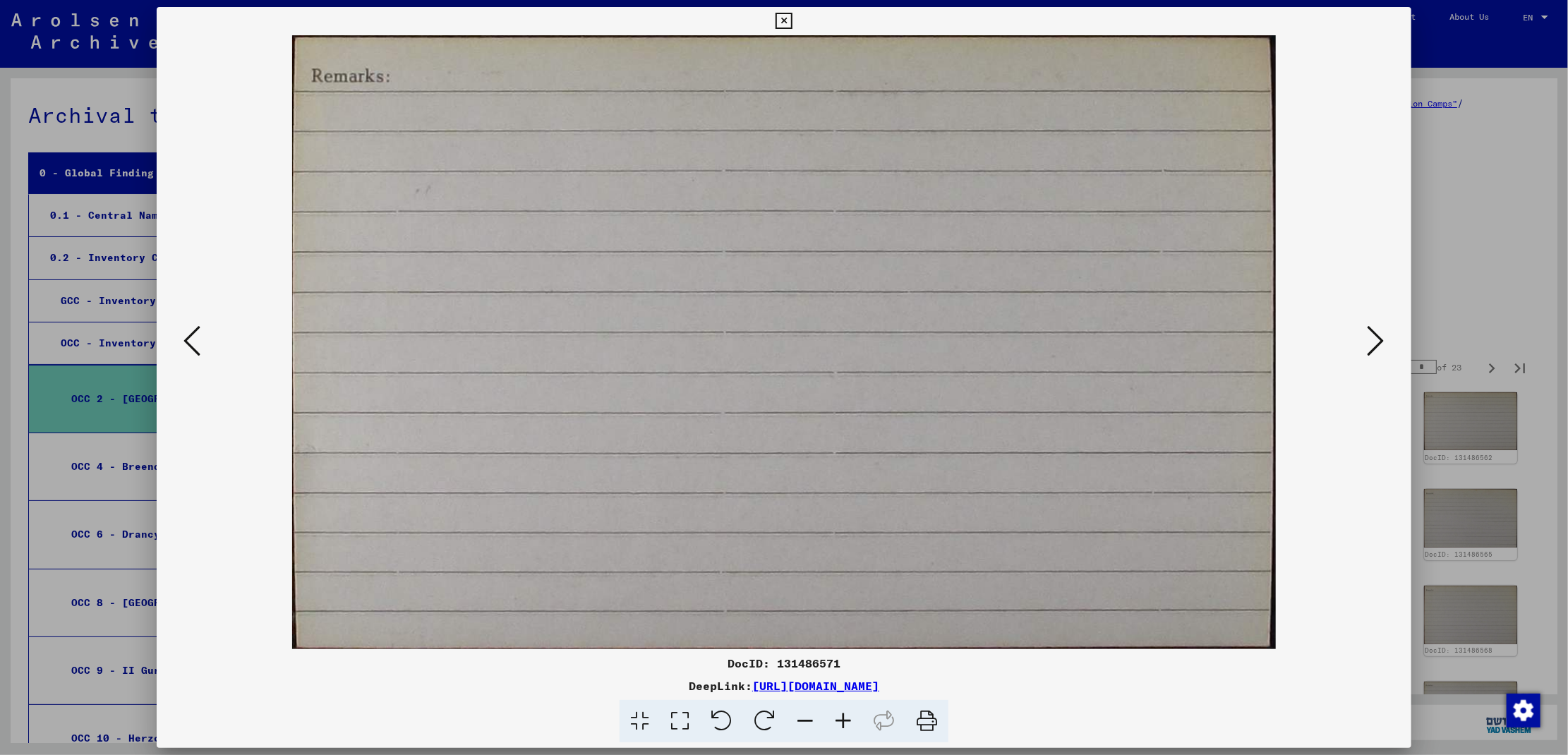
click at [1373, 347] on icon at bounding box center [1375, 341] width 17 height 34
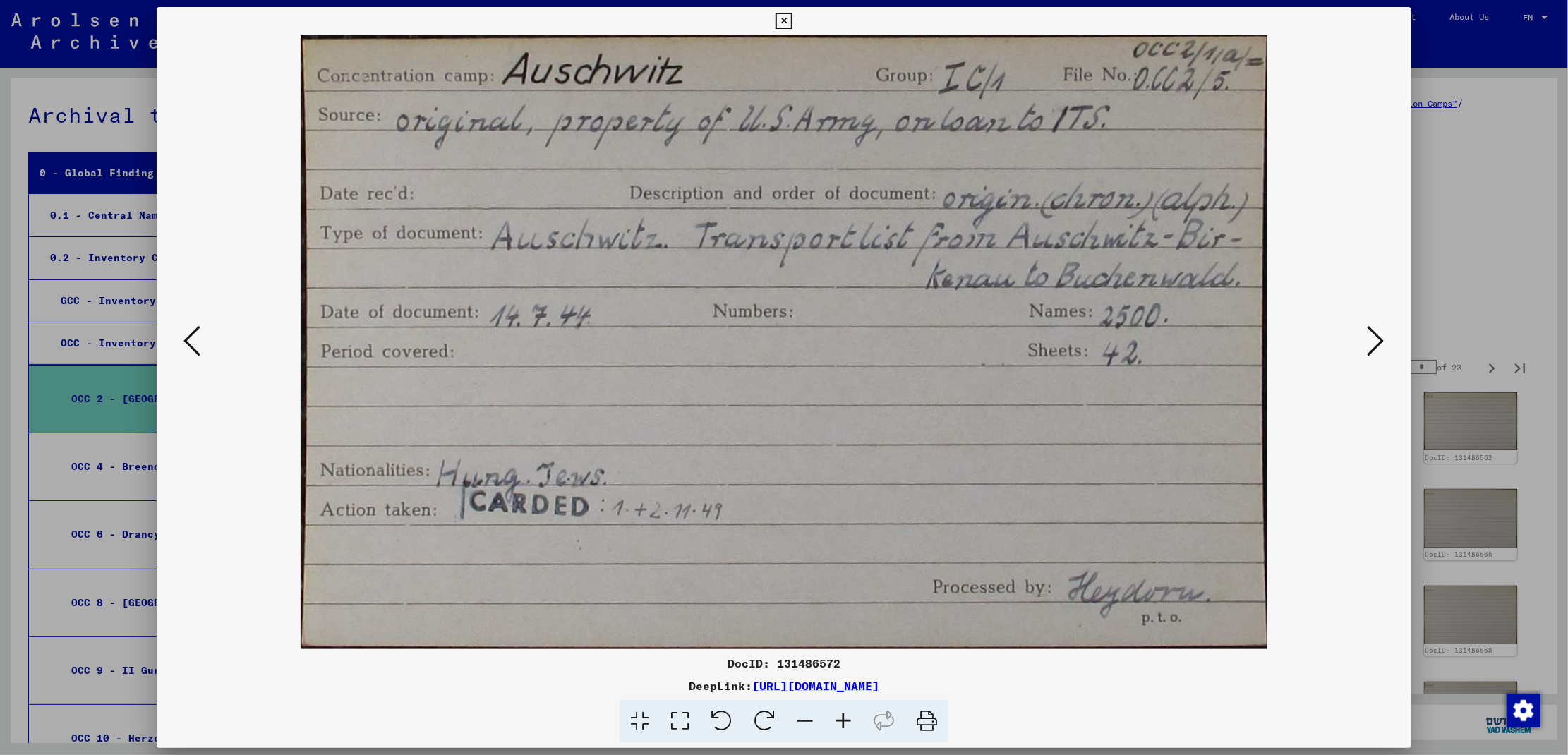
click at [1373, 347] on icon at bounding box center [1375, 341] width 17 height 34
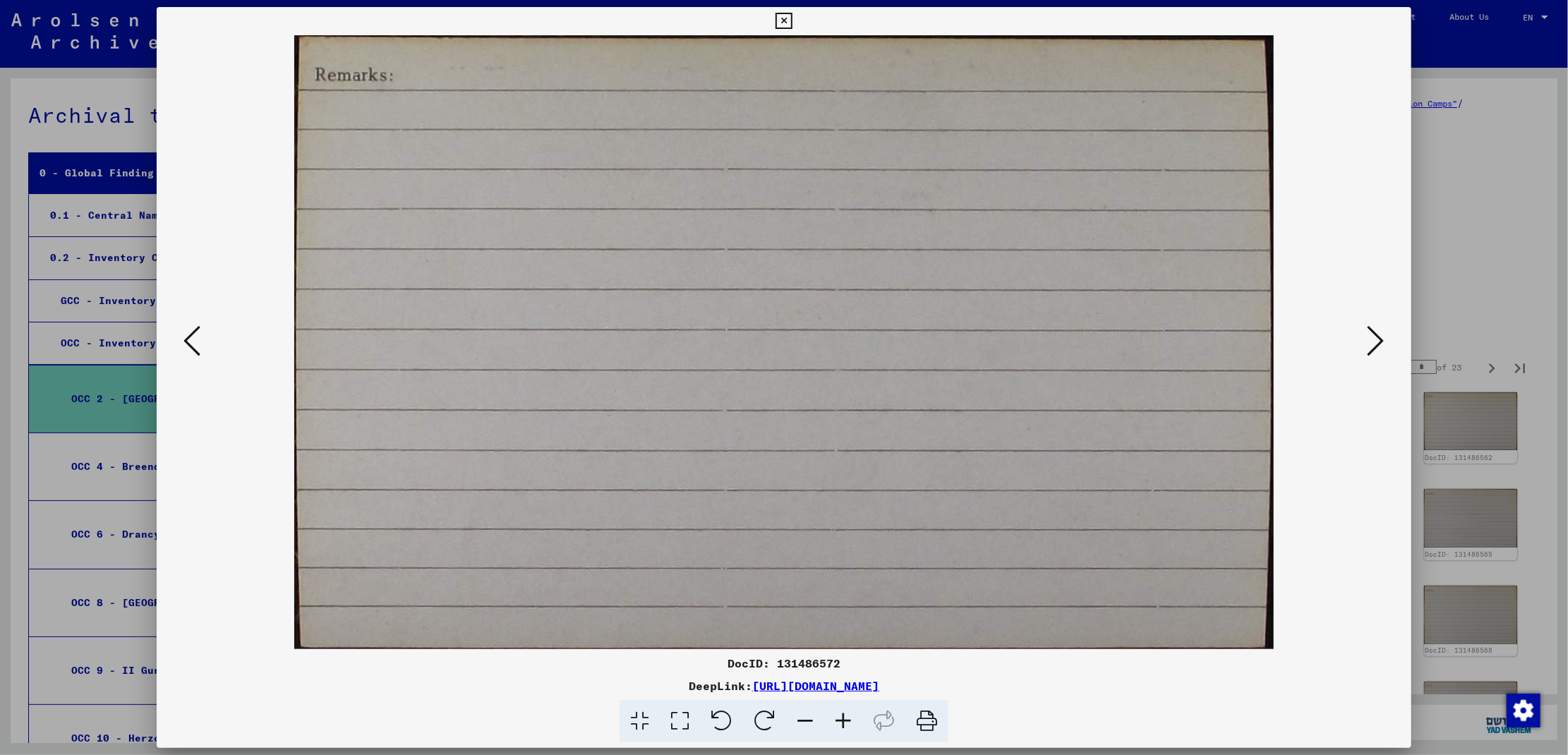
click at [1375, 351] on icon at bounding box center [1375, 341] width 17 height 34
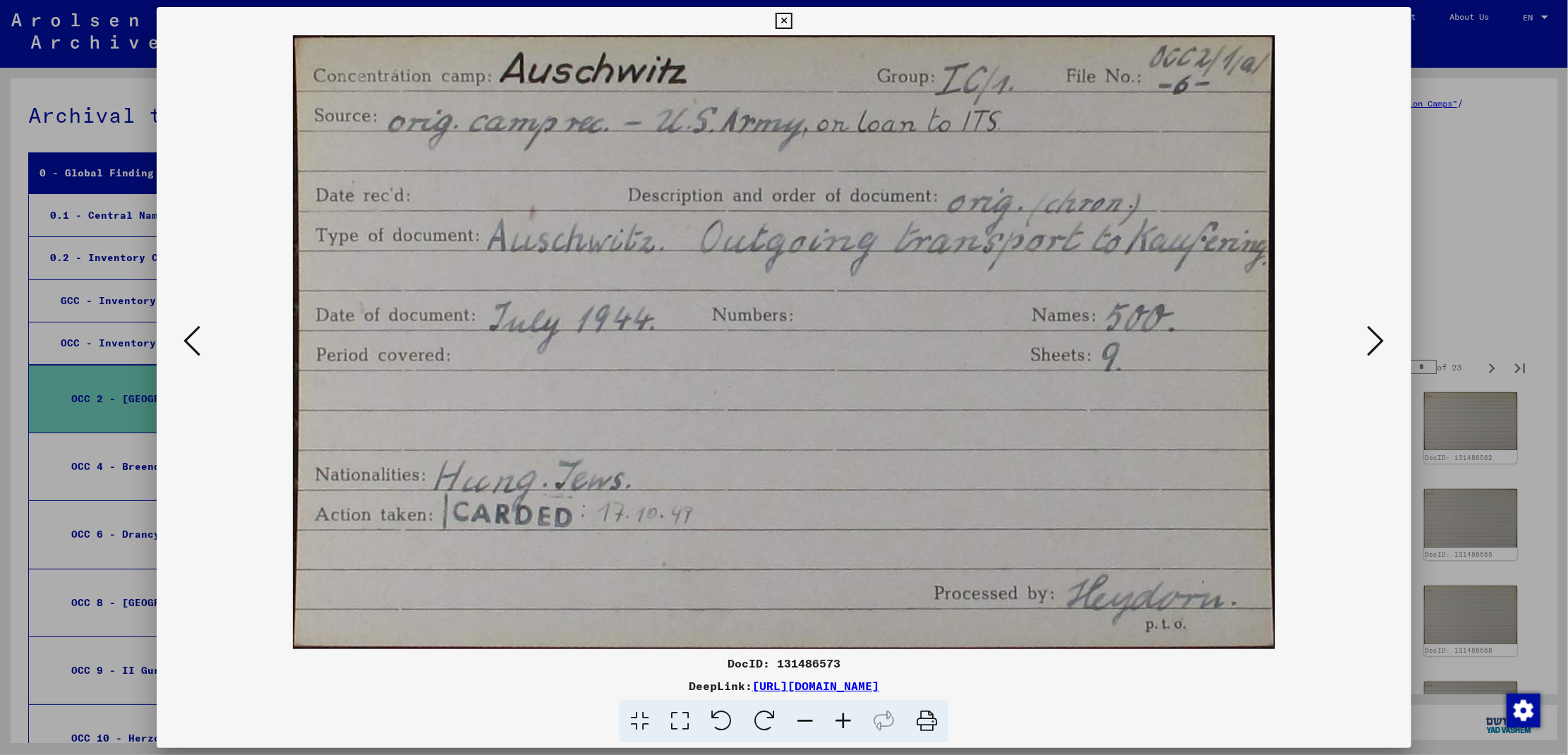
click at [1375, 351] on icon at bounding box center [1375, 341] width 17 height 34
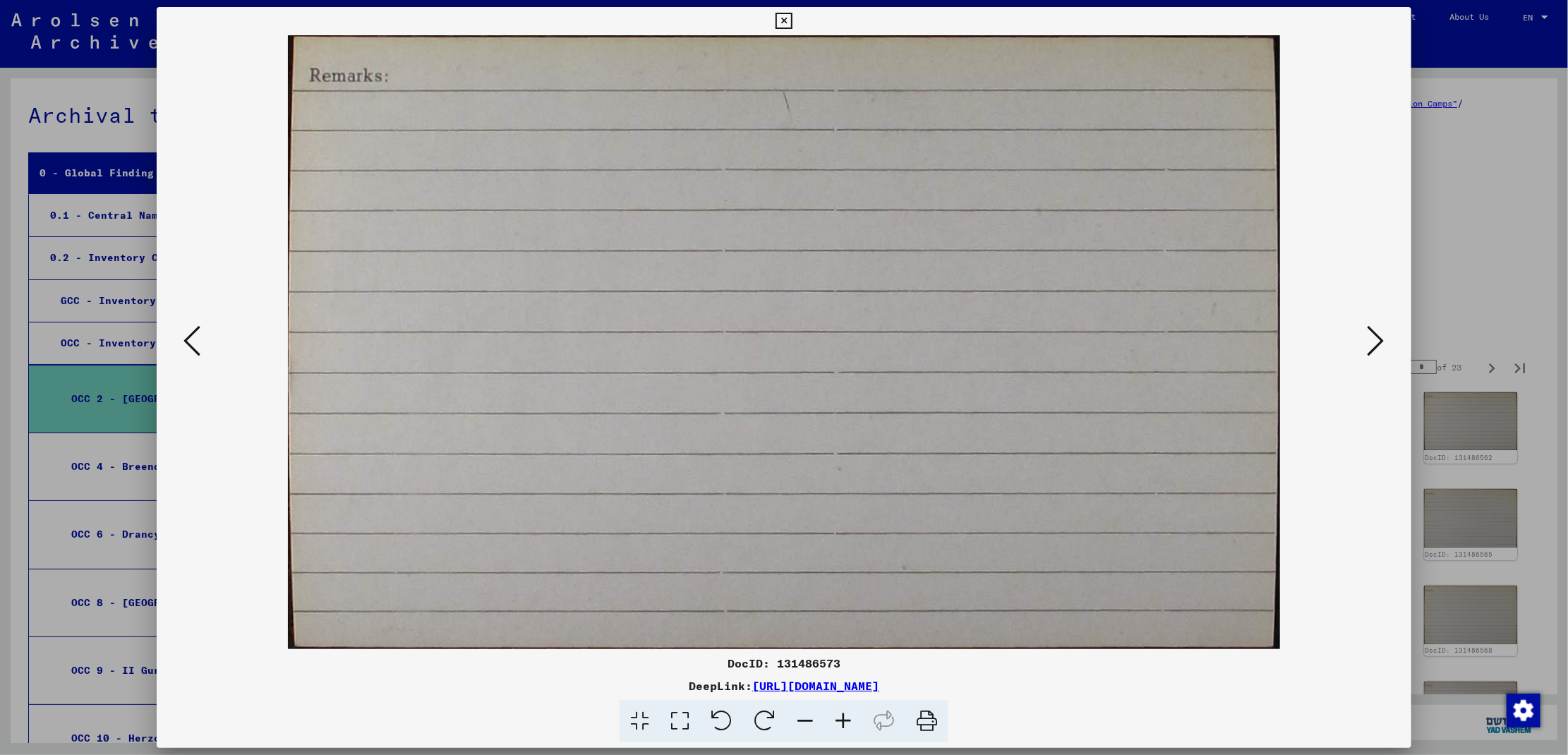
click at [1375, 351] on icon at bounding box center [1375, 341] width 17 height 34
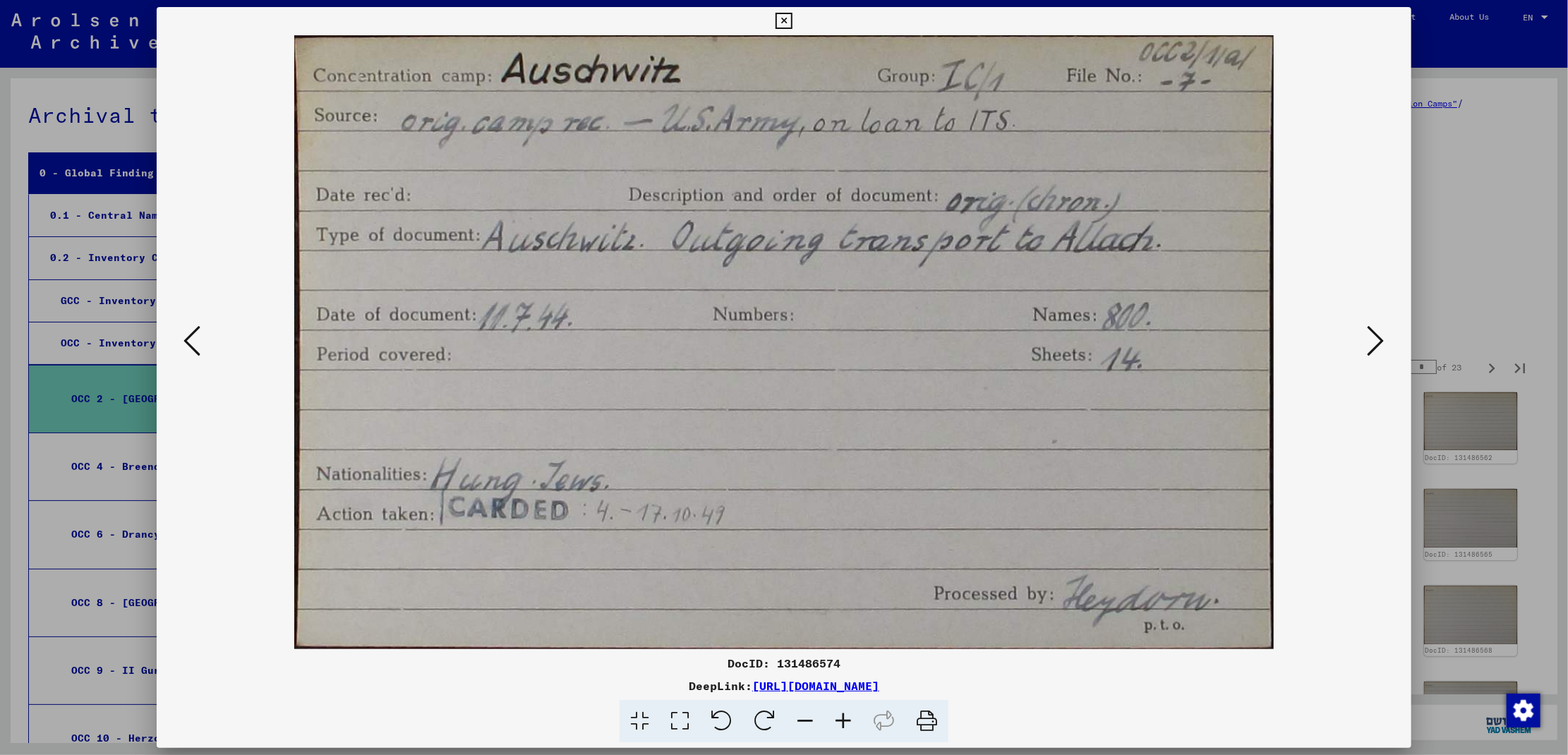
click at [1375, 351] on icon at bounding box center [1375, 341] width 17 height 34
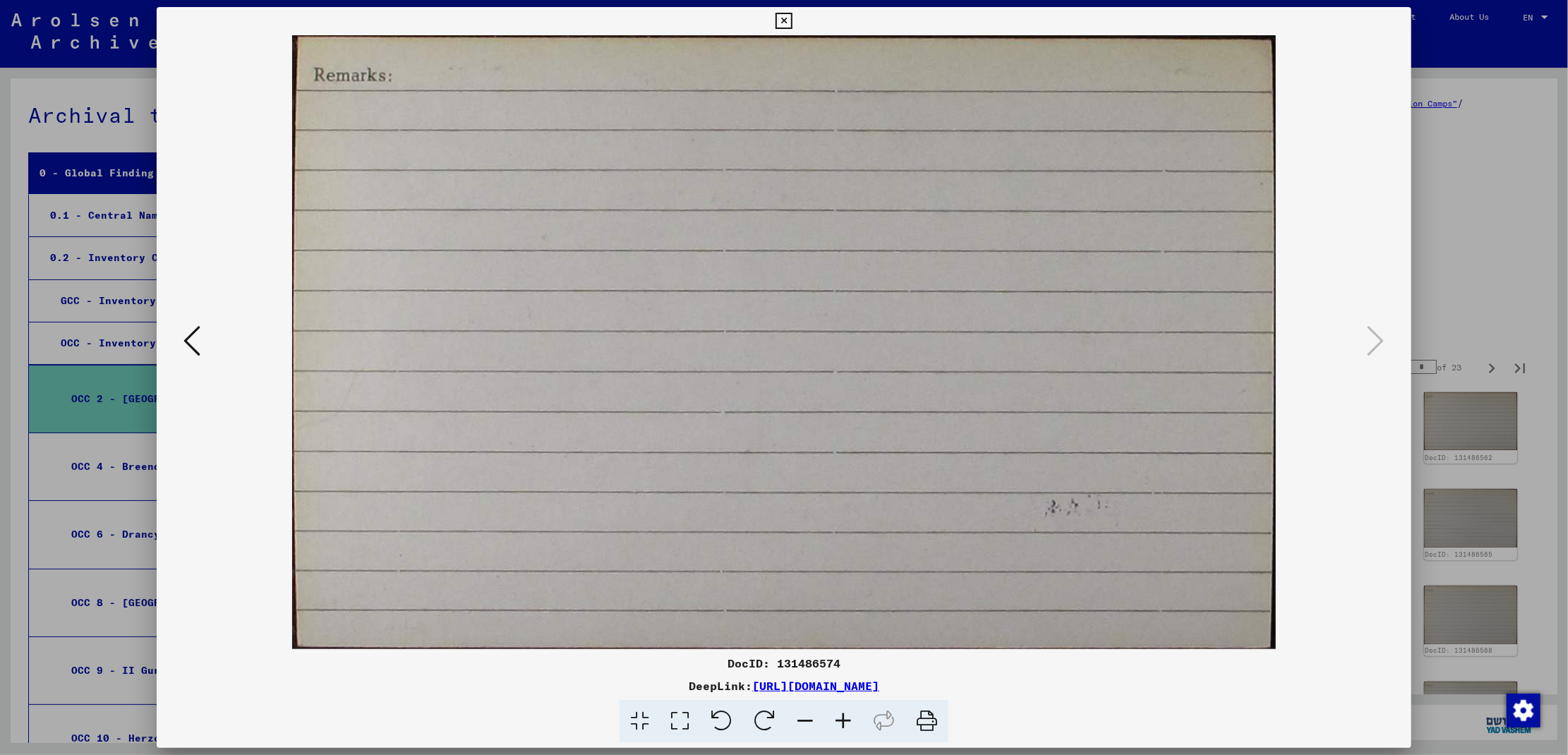
click at [1458, 264] on div at bounding box center [784, 377] width 1568 height 755
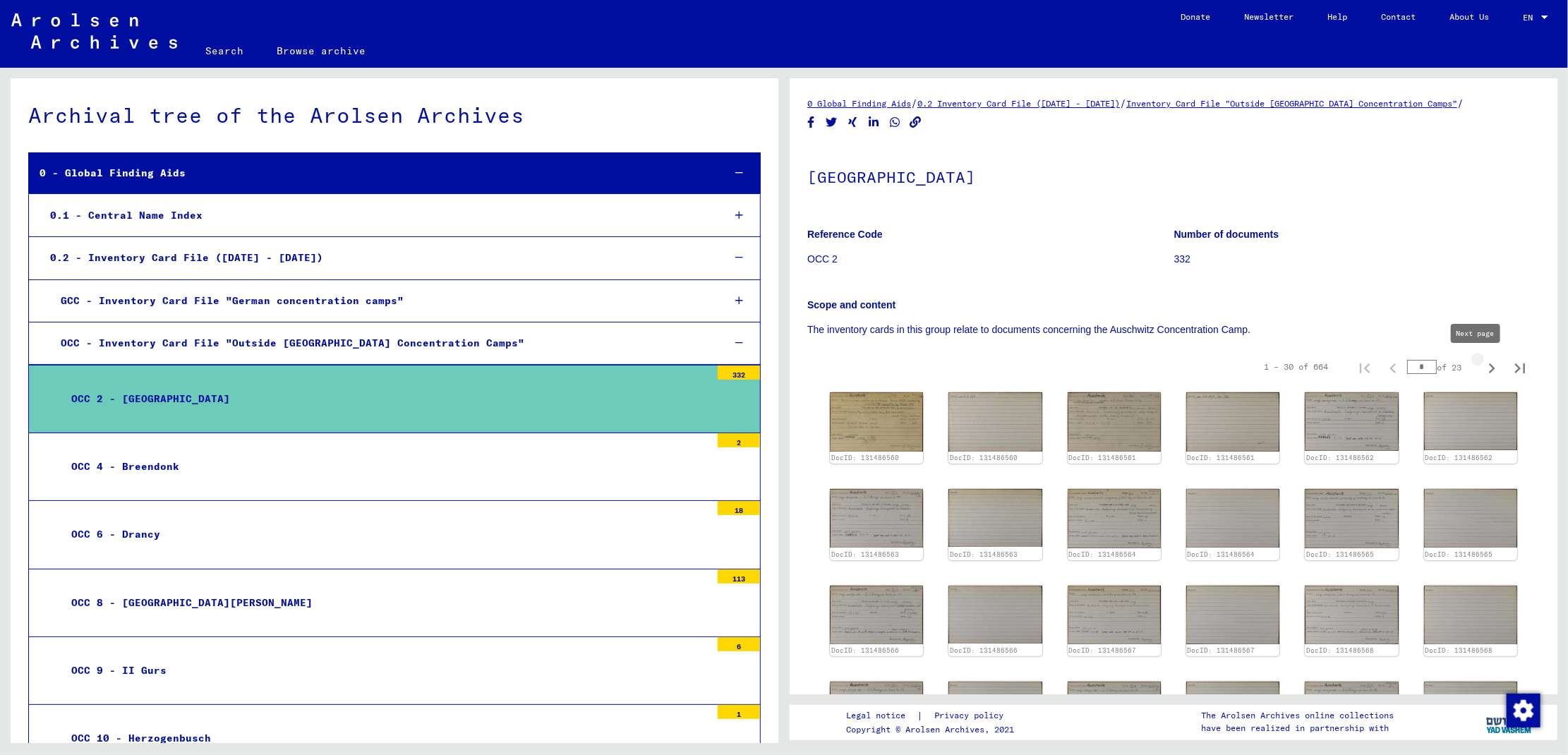
click at [1482, 370] on icon "Next page" at bounding box center [1491, 368] width 20 height 20
type input "*"
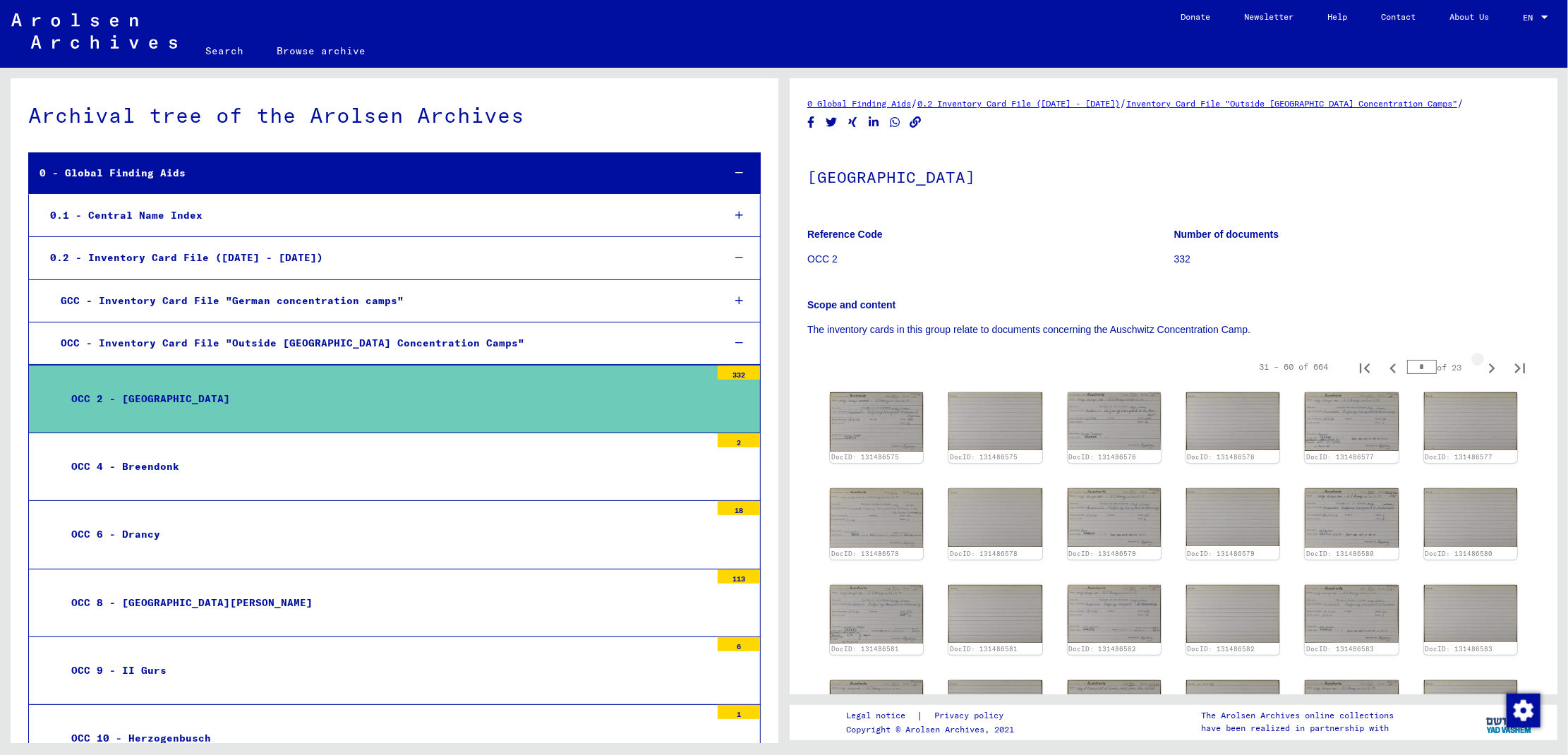
click at [1482, 370] on icon "Next page" at bounding box center [1491, 368] width 20 height 20
type input "*"
click at [1383, 367] on icon "Previous page" at bounding box center [1393, 368] width 20 height 20
type input "*"
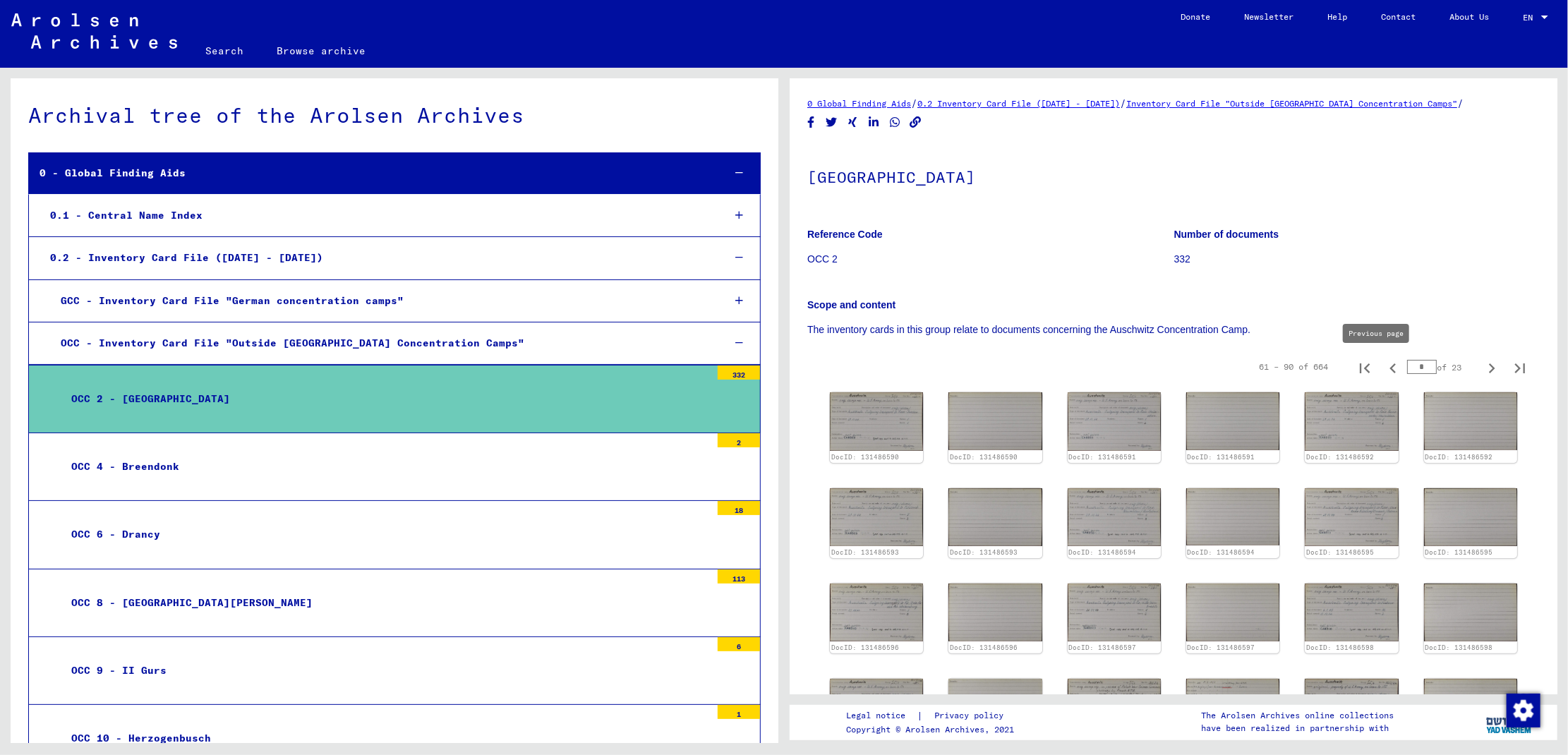
type input "*"
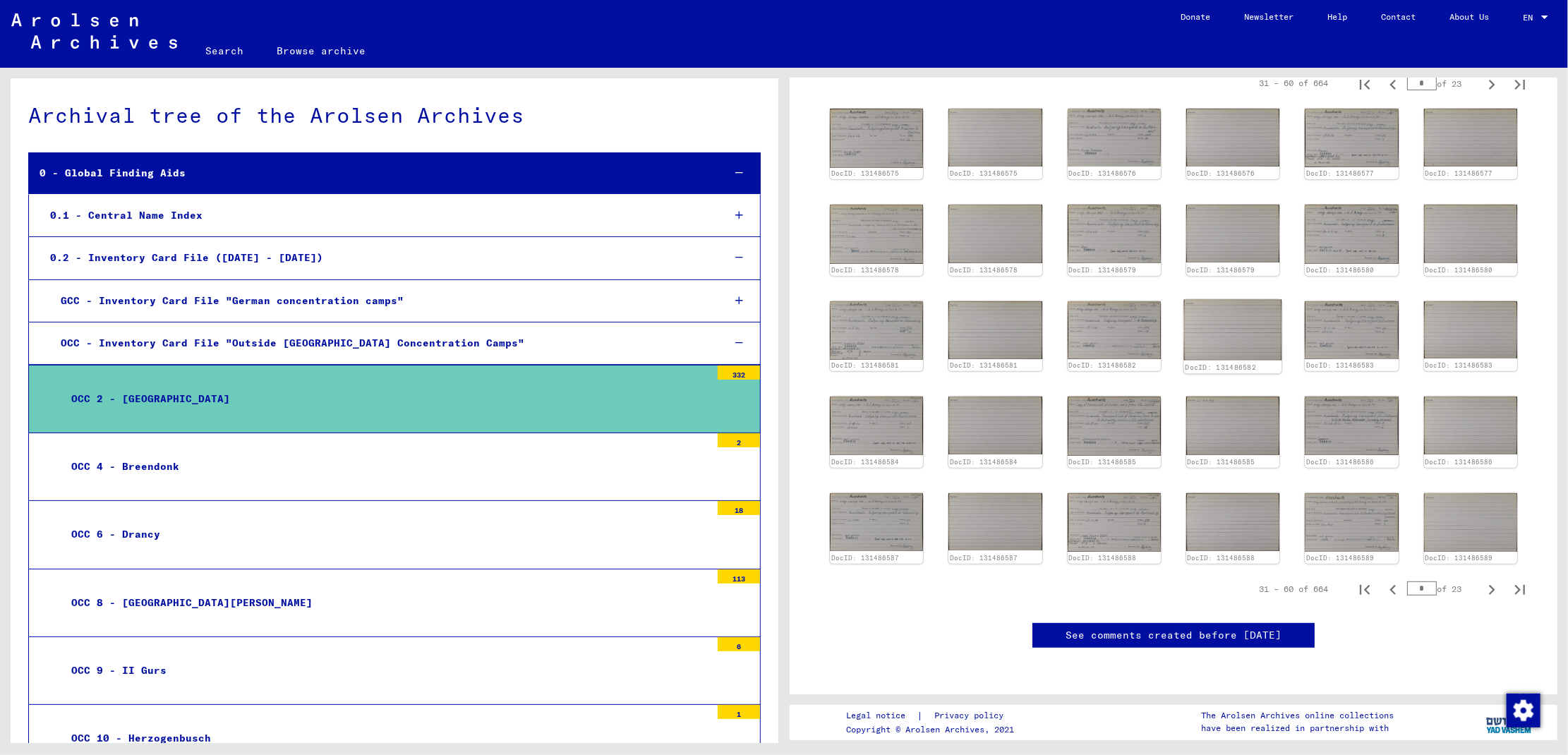
scroll to position [617, 0]
click at [1106, 492] on img at bounding box center [1114, 522] width 98 height 62
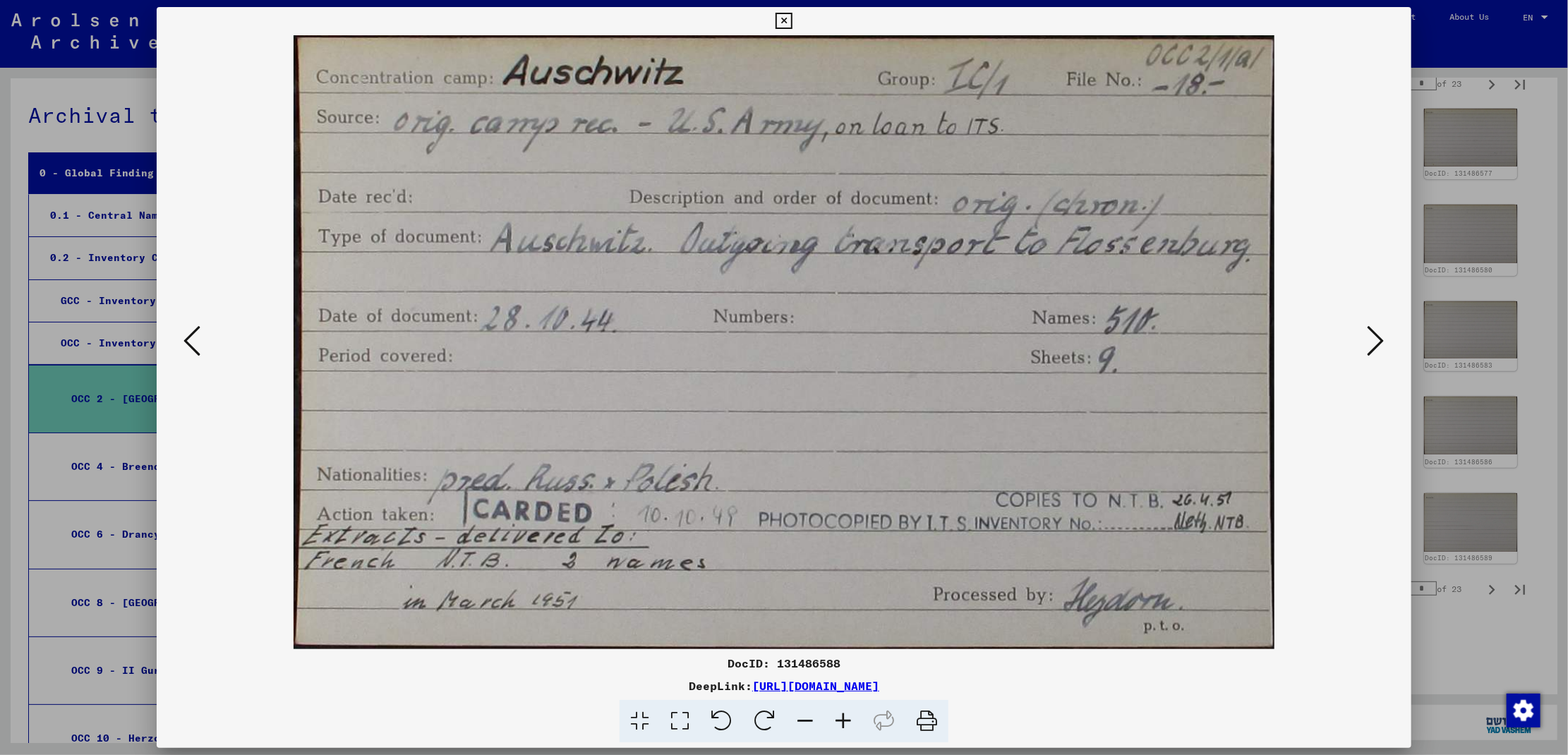
click at [1382, 348] on icon at bounding box center [1375, 341] width 17 height 34
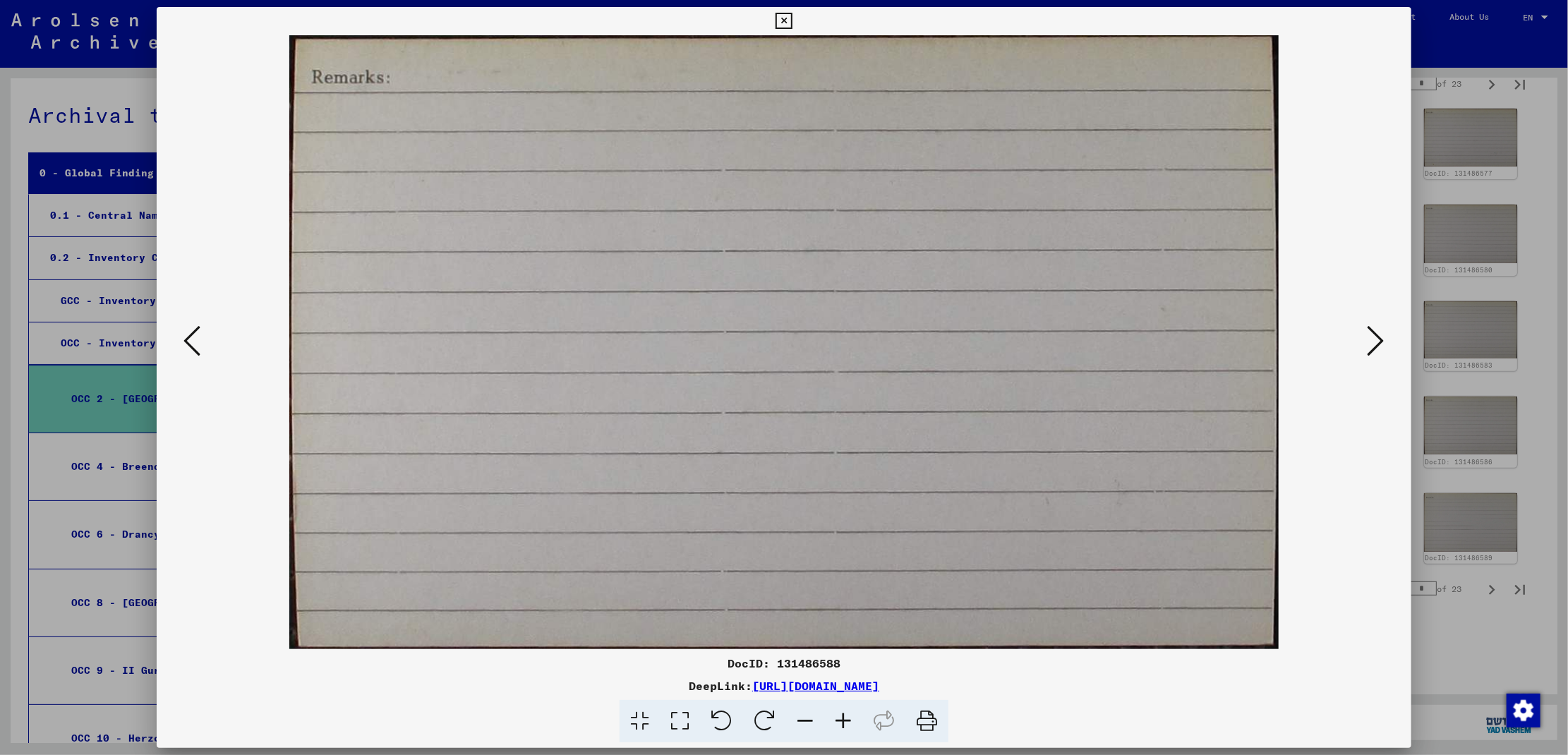
click at [1382, 348] on icon at bounding box center [1375, 341] width 17 height 34
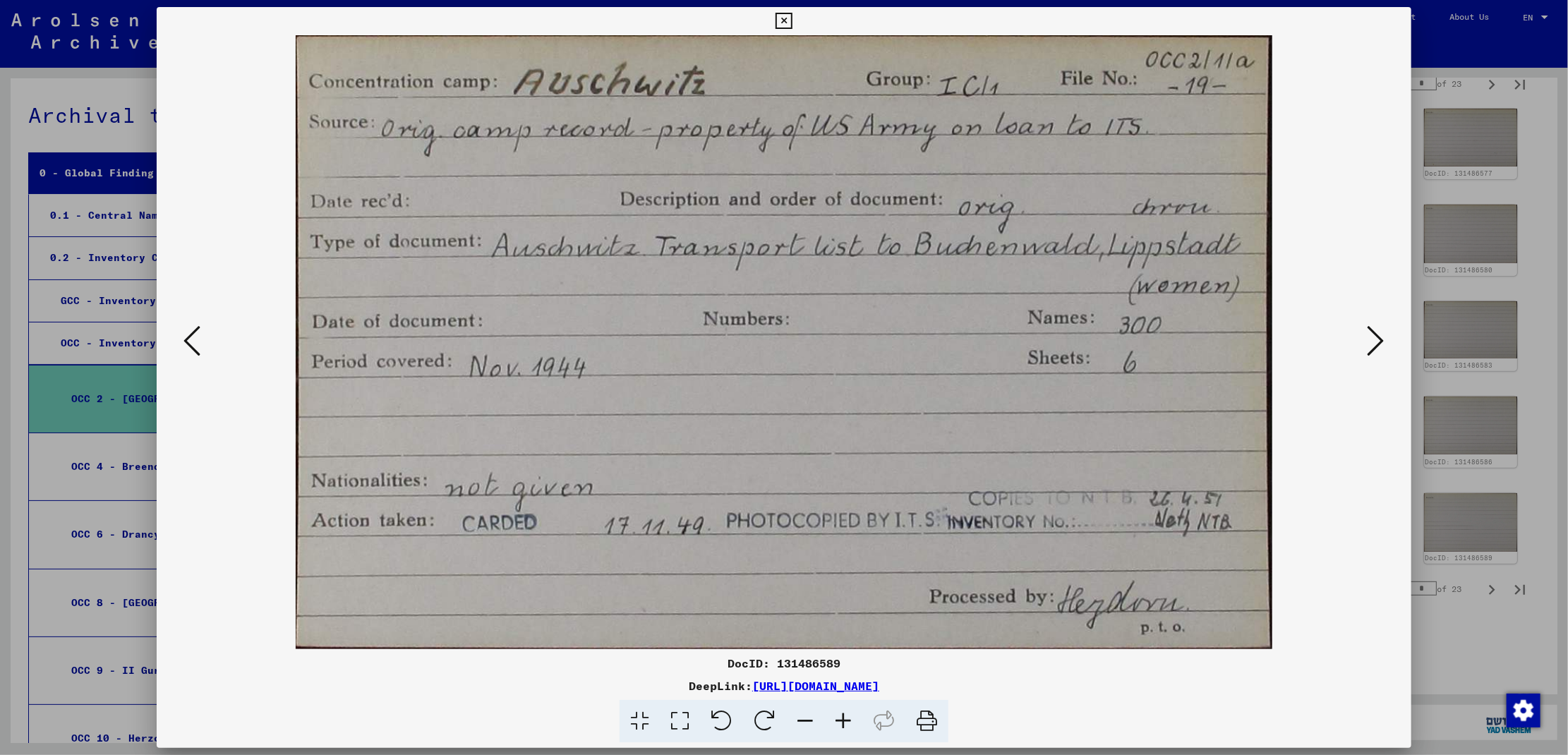
click at [1382, 348] on icon at bounding box center [1375, 341] width 17 height 34
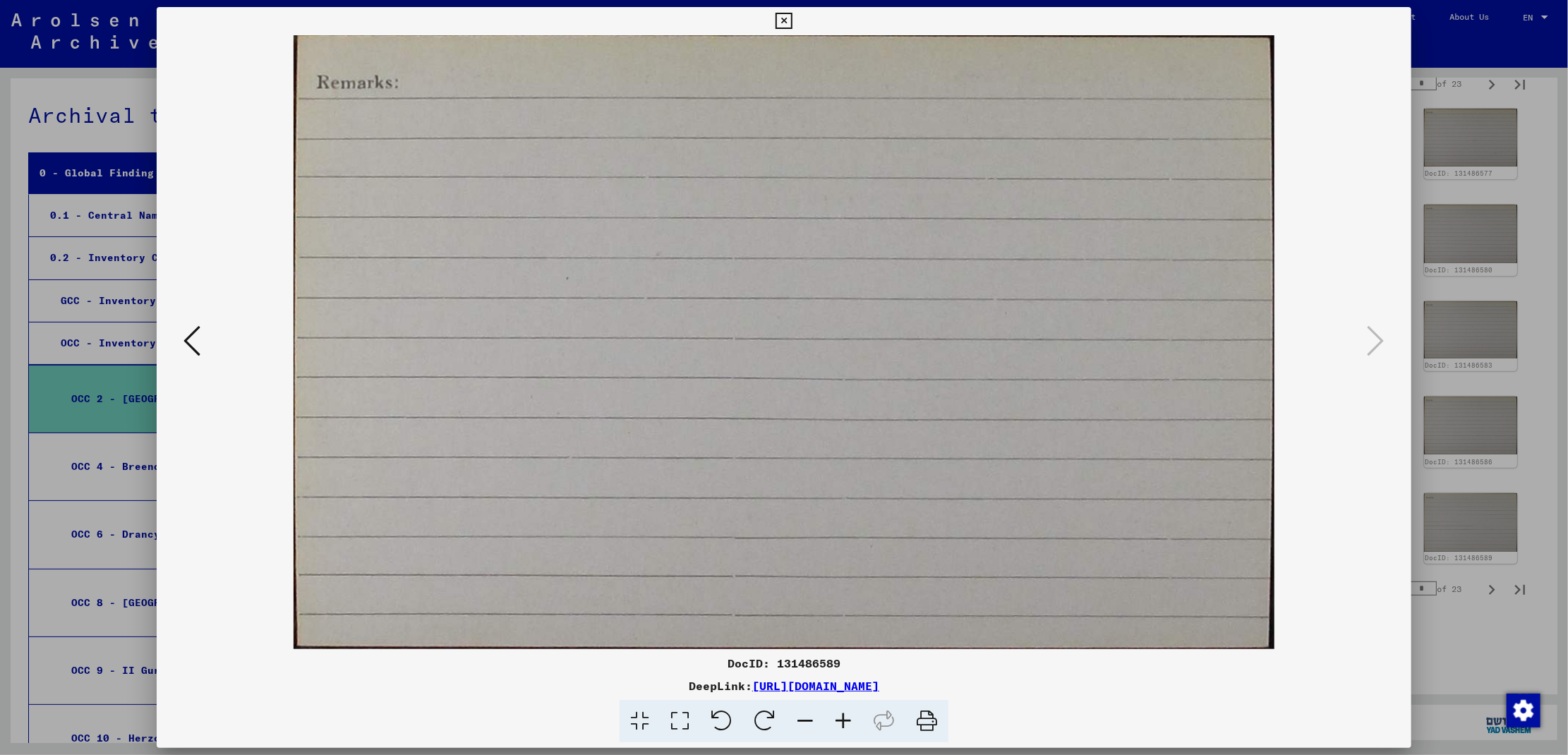
click at [1464, 350] on div at bounding box center [784, 377] width 1568 height 755
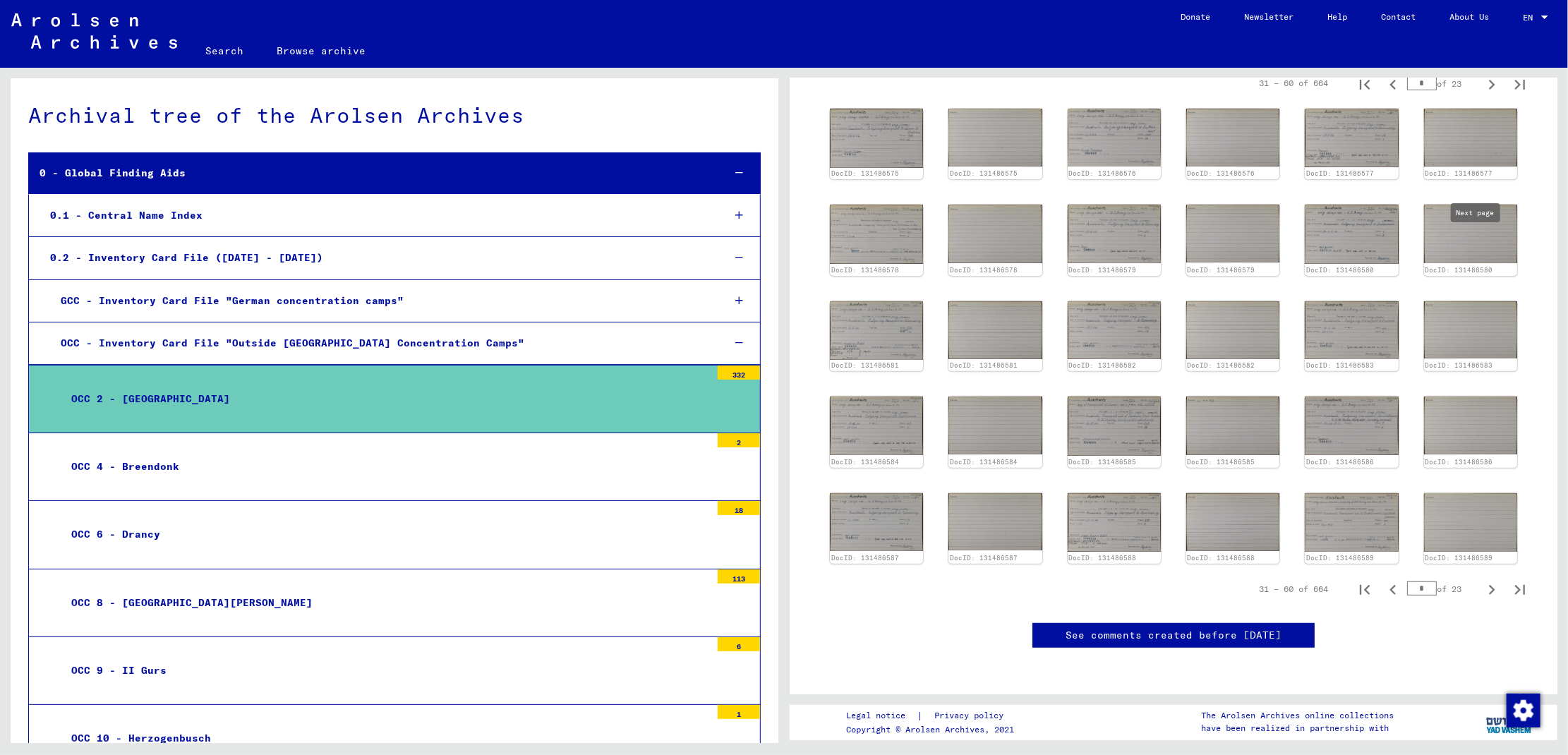
click at [1488, 585] on icon "Next page" at bounding box center [1491, 590] width 7 height 10
type input "*"
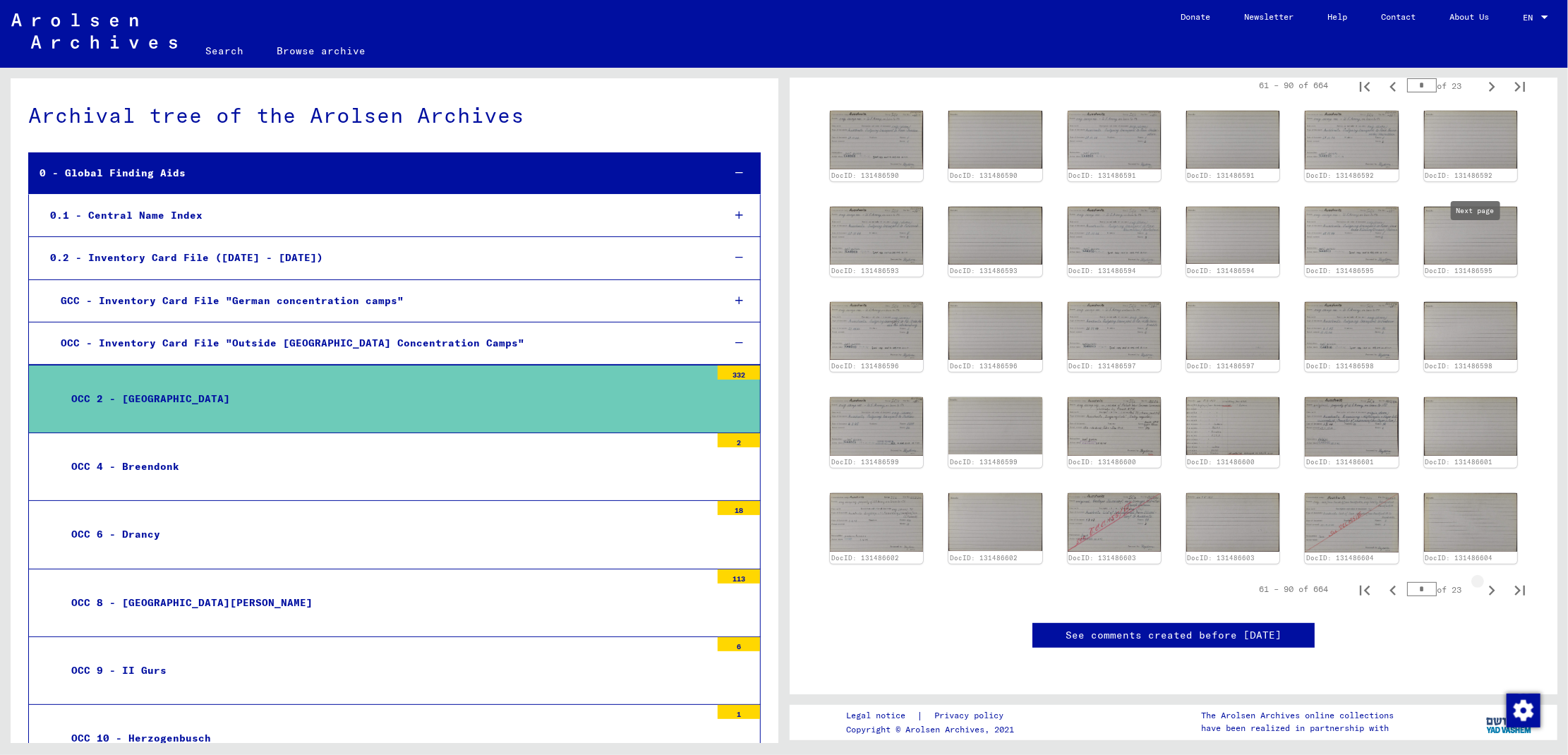
click at [1488, 586] on icon "Next page" at bounding box center [1491, 591] width 7 height 10
type input "*"
click at [1482, 581] on icon "Next page" at bounding box center [1491, 591] width 20 height 20
type input "*"
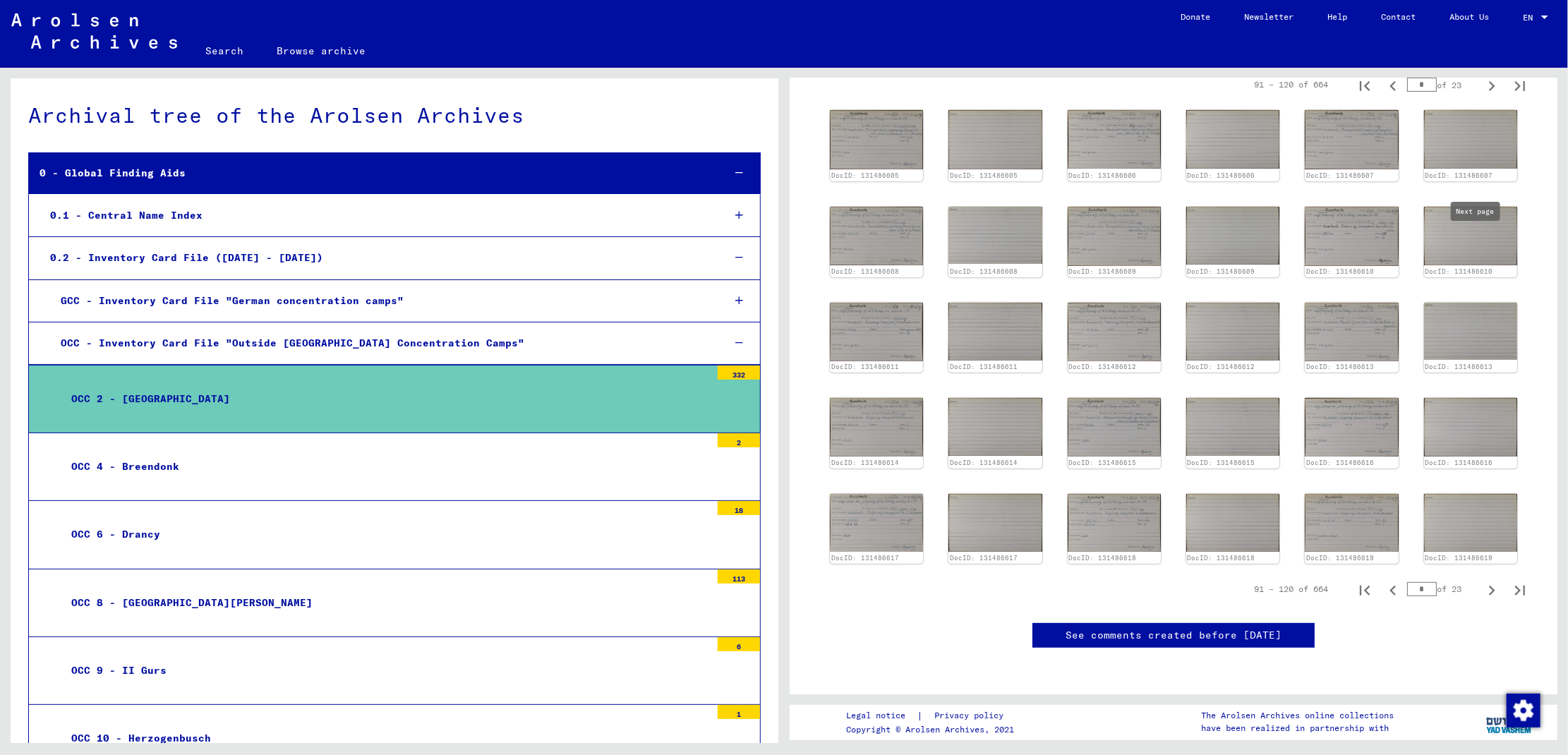
type input "*"
click at [1482, 581] on icon "Next page" at bounding box center [1491, 591] width 20 height 20
type input "*"
click at [1482, 580] on icon "Next page" at bounding box center [1491, 590] width 20 height 20
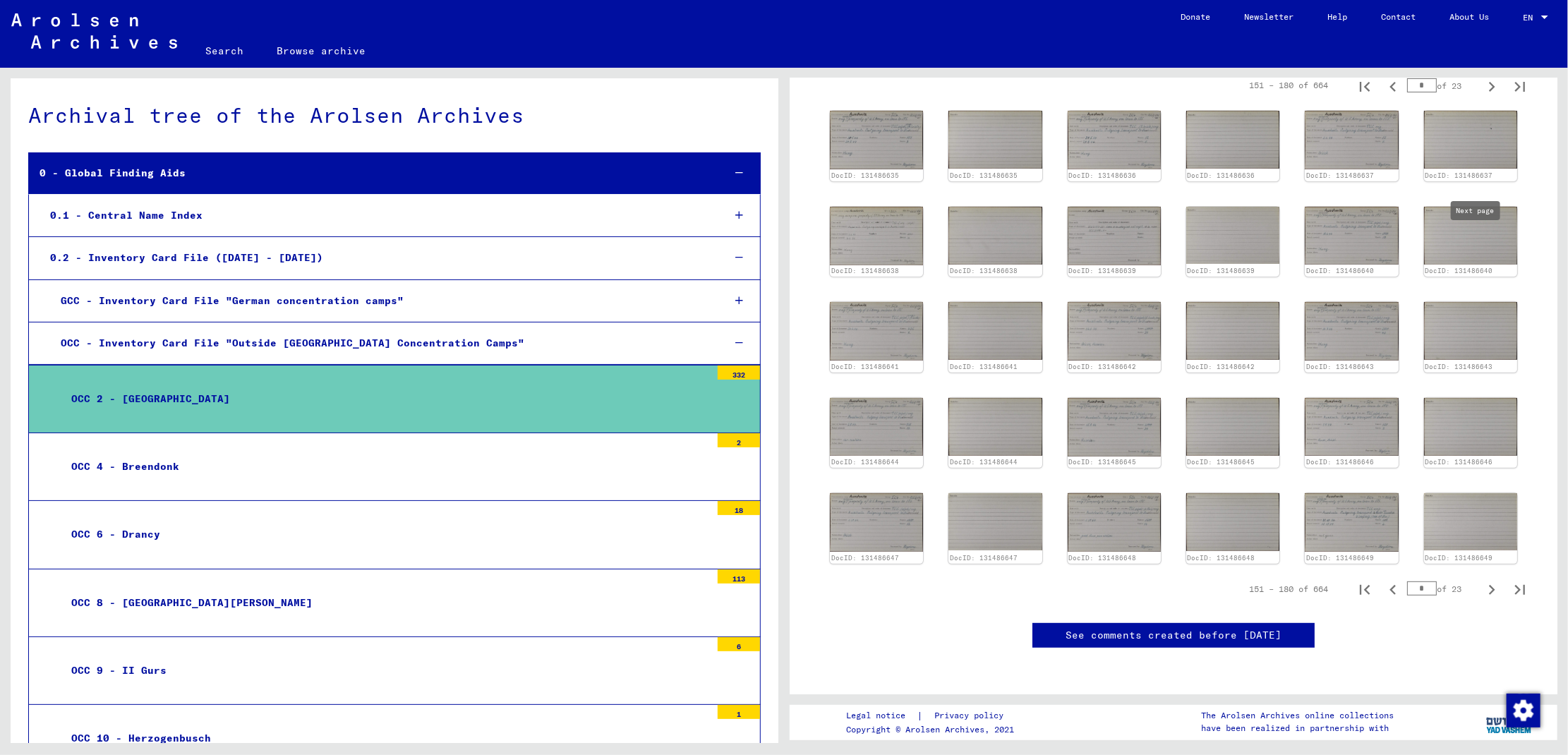
type input "*"
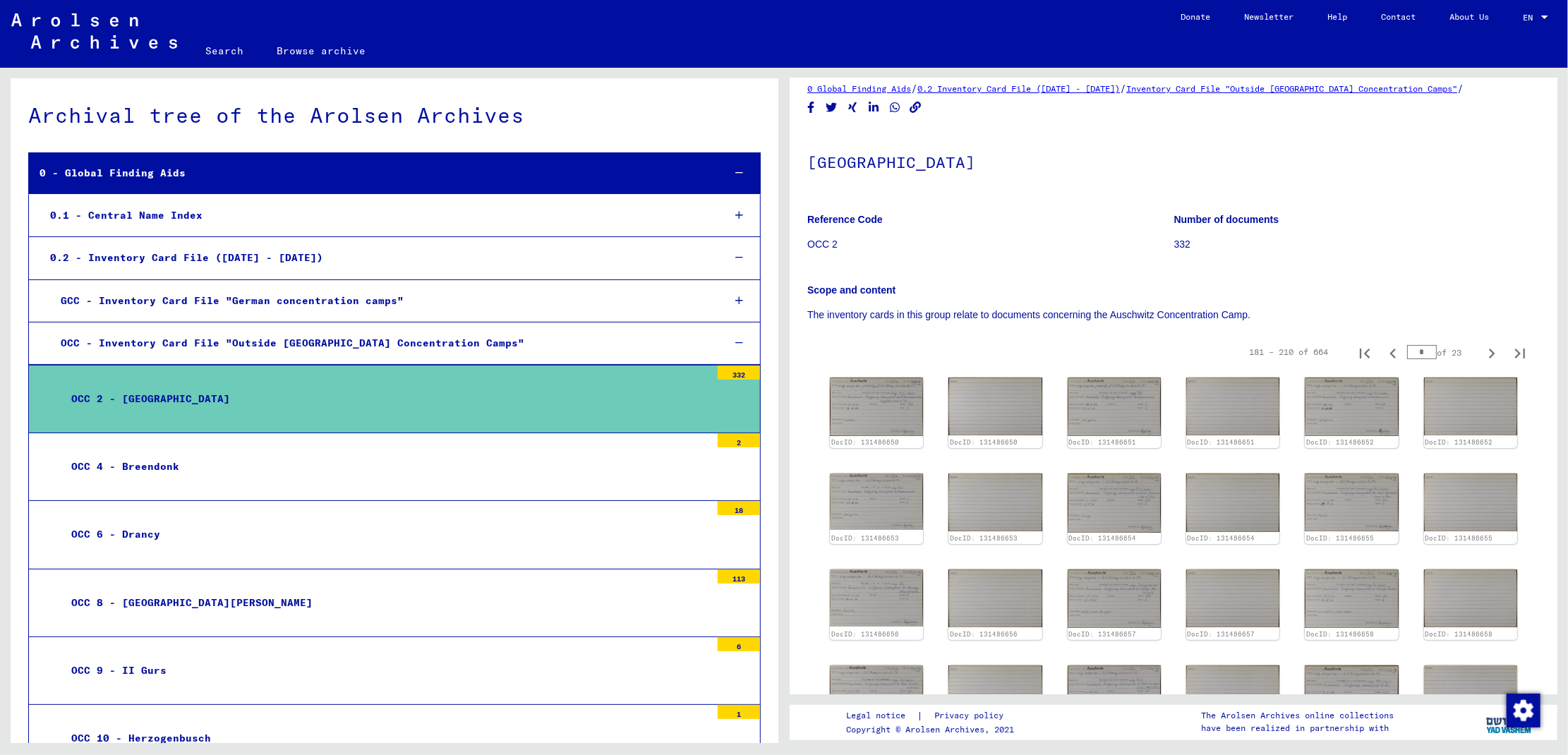
scroll to position [4, 0]
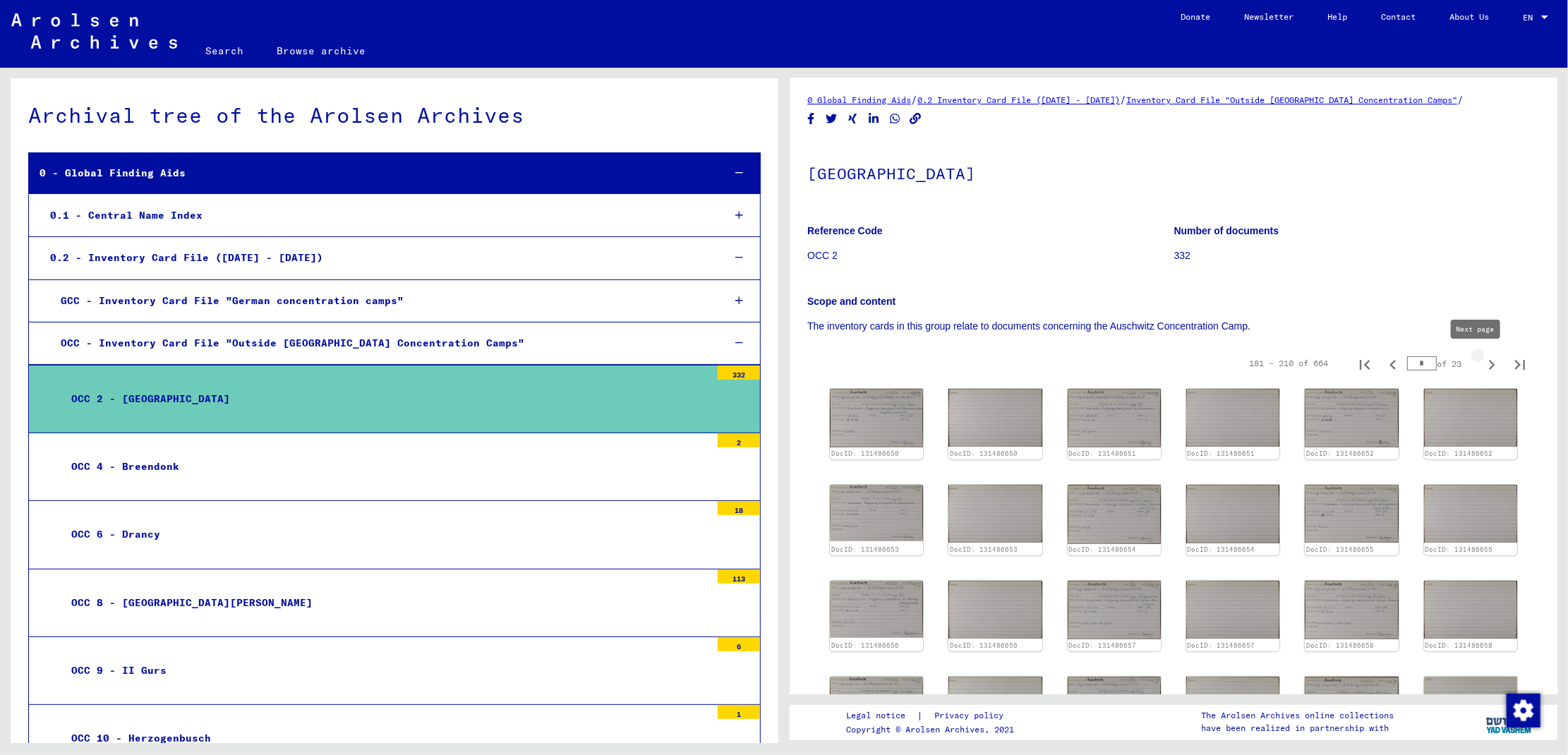
click at [1482, 364] on icon "Next page" at bounding box center [1491, 364] width 20 height 20
type input "*"
click at [1515, 362] on icon "Last page" at bounding box center [1520, 364] width 10 height 10
type input "**"
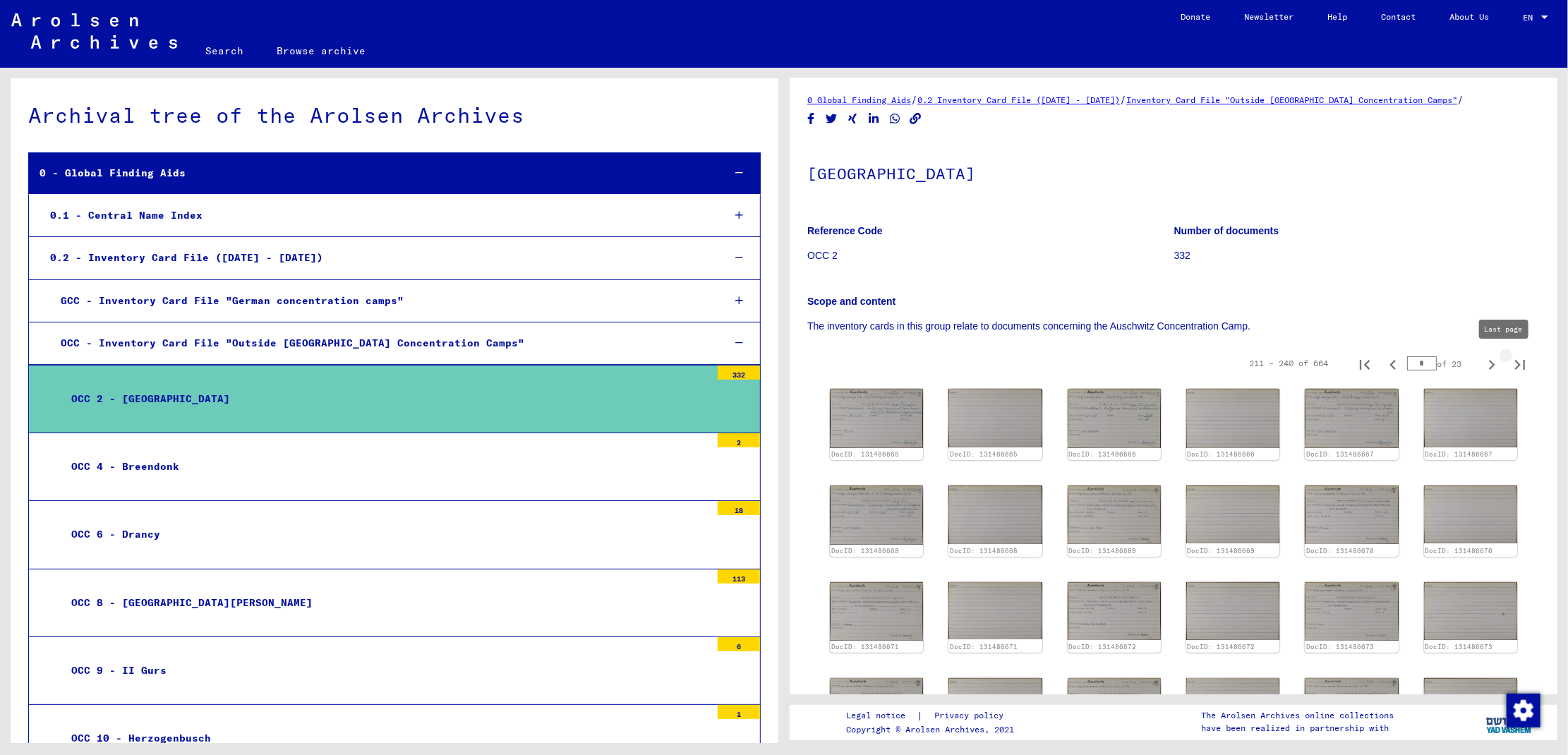
type input "**"
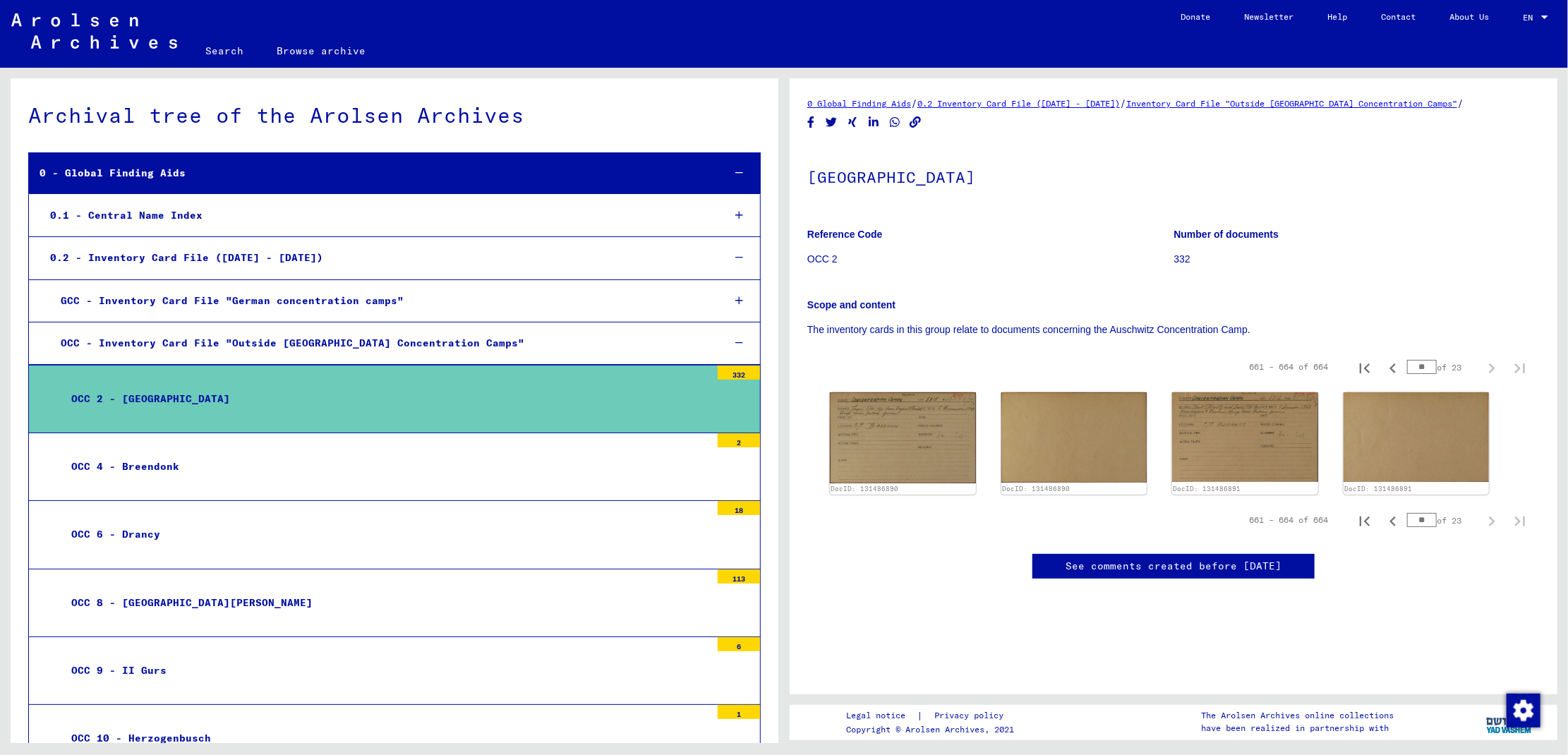
click at [1407, 360] on input "**" at bounding box center [1422, 367] width 30 height 14
type input "*"
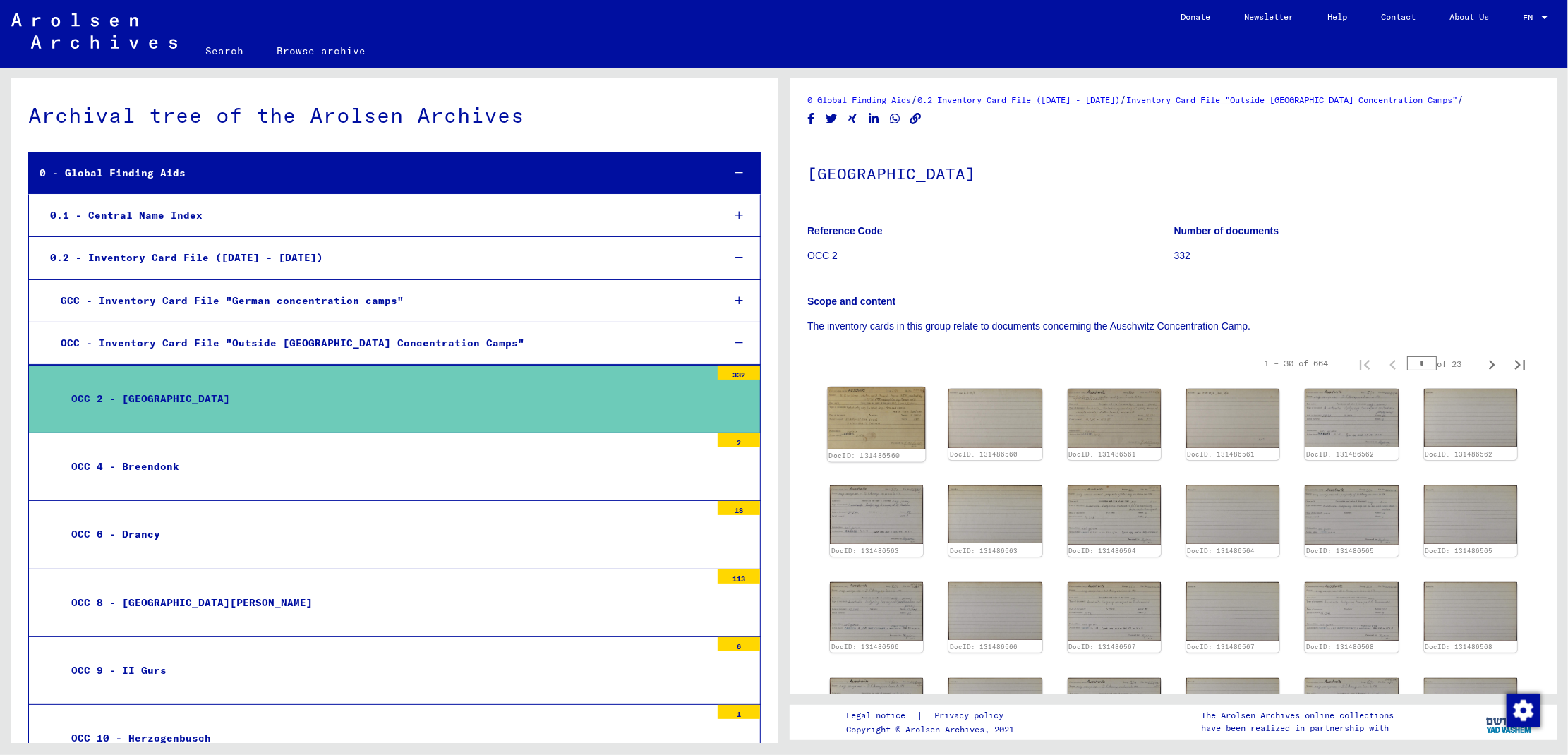
click at [879, 407] on img at bounding box center [877, 419] width 98 height 62
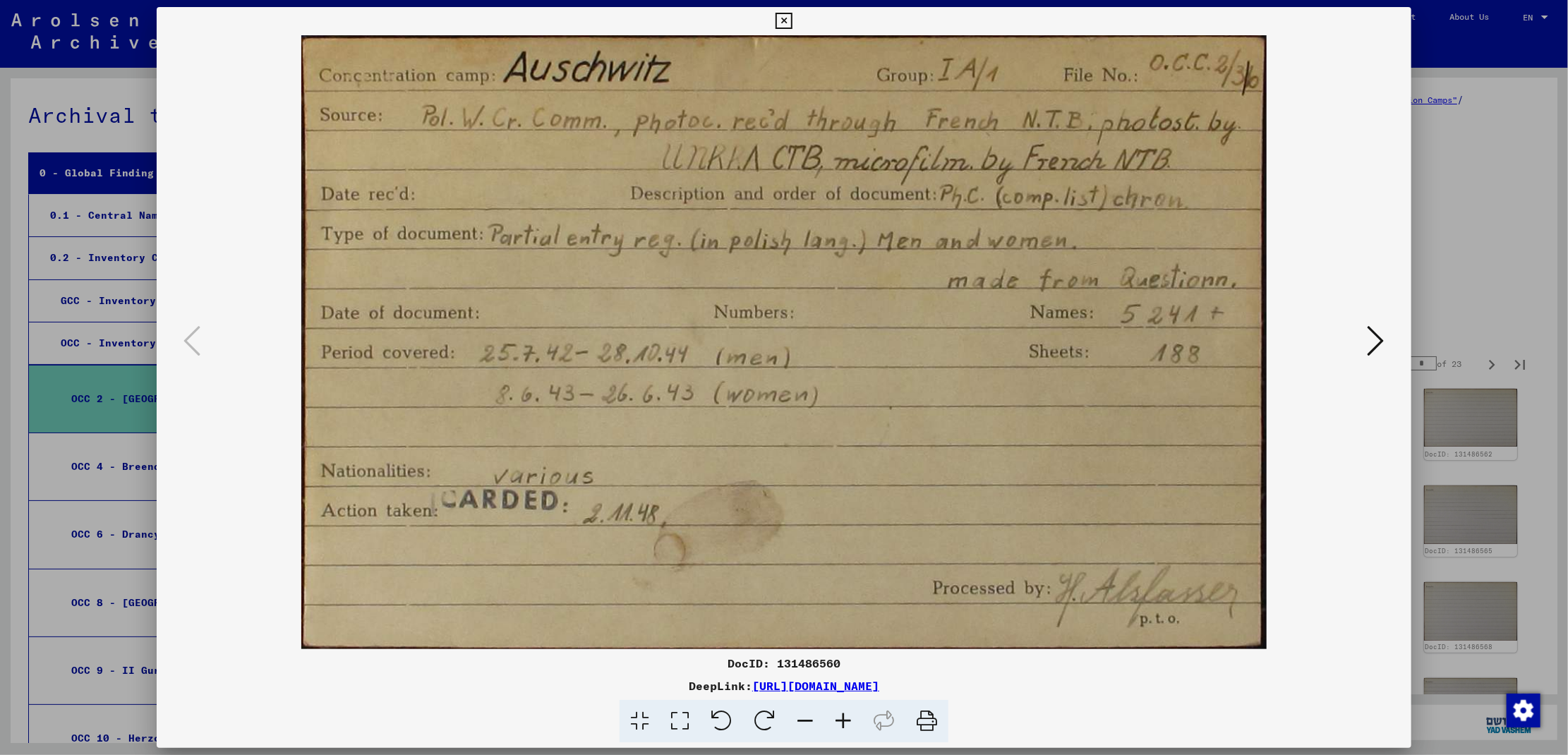
click at [1378, 341] on icon at bounding box center [1375, 341] width 17 height 34
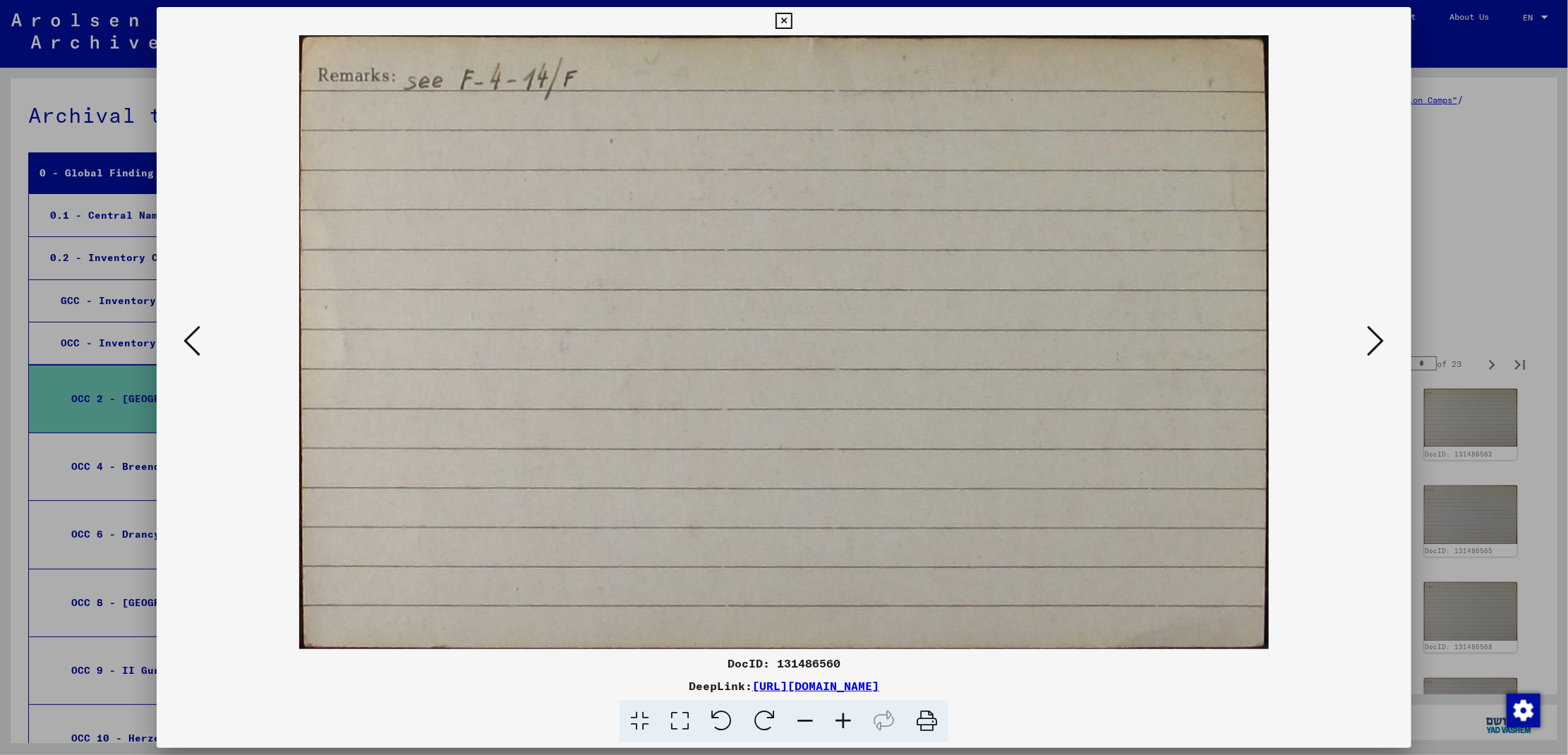
click at [1378, 341] on icon at bounding box center [1375, 341] width 17 height 34
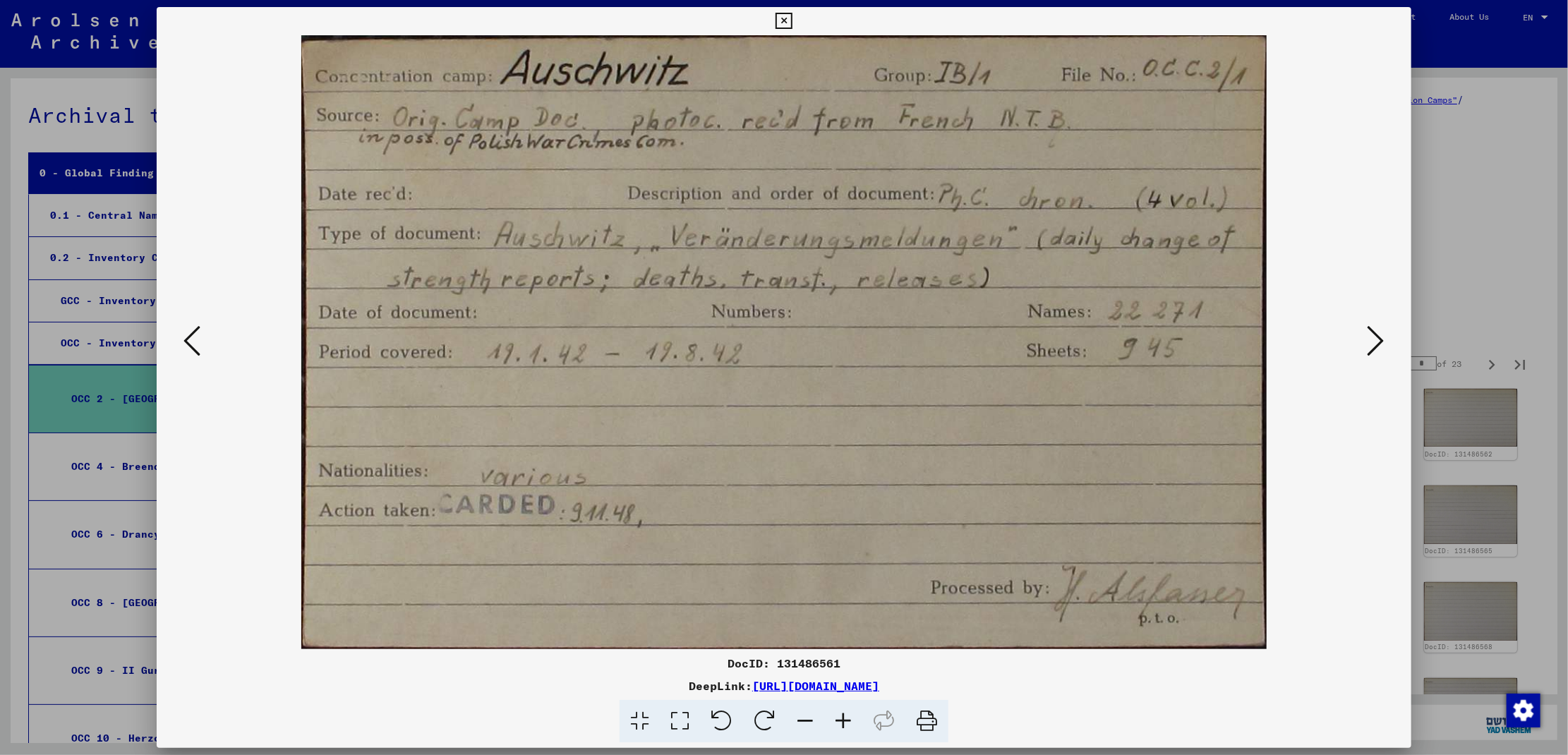
click at [1378, 341] on icon at bounding box center [1375, 341] width 17 height 34
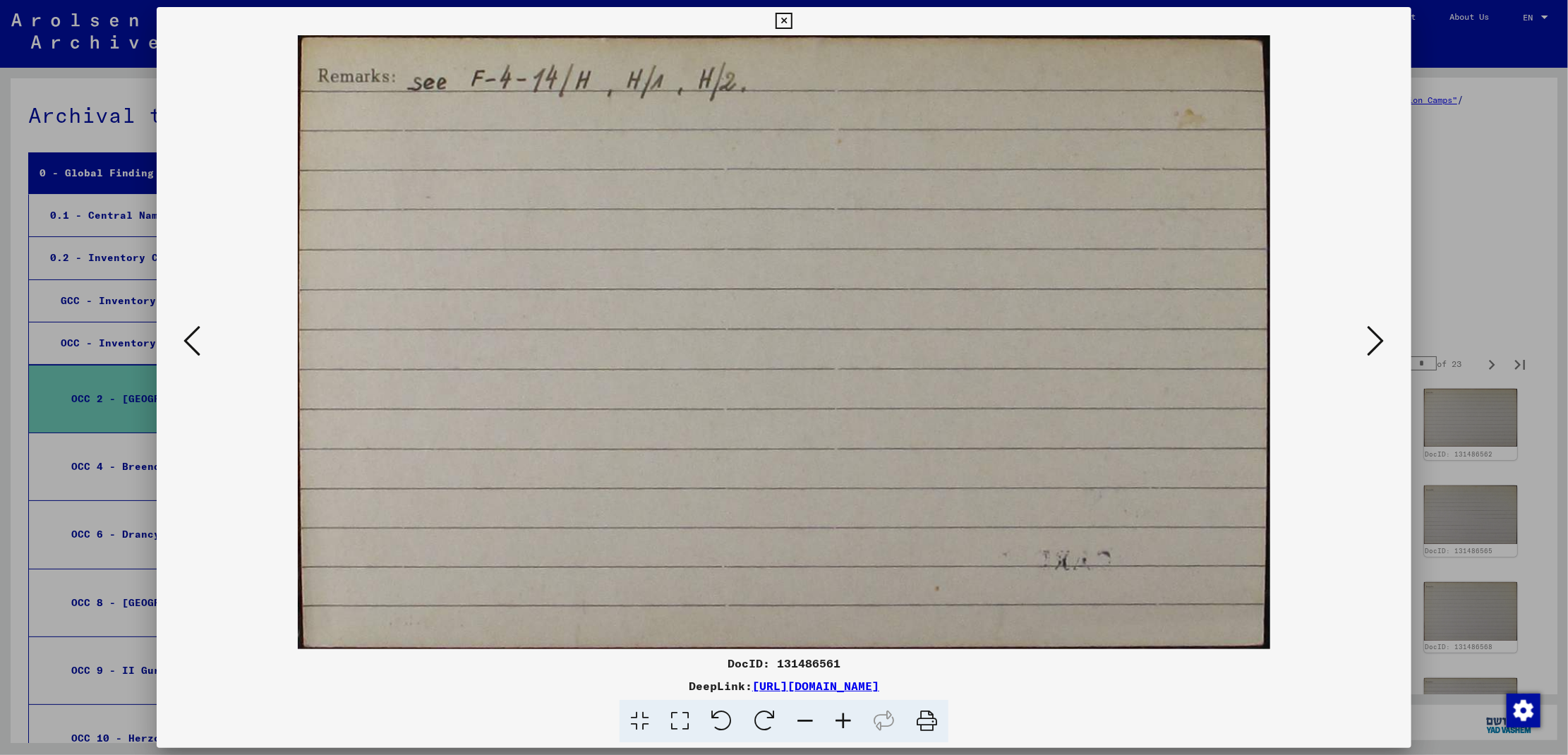
click at [1378, 341] on icon at bounding box center [1375, 341] width 17 height 34
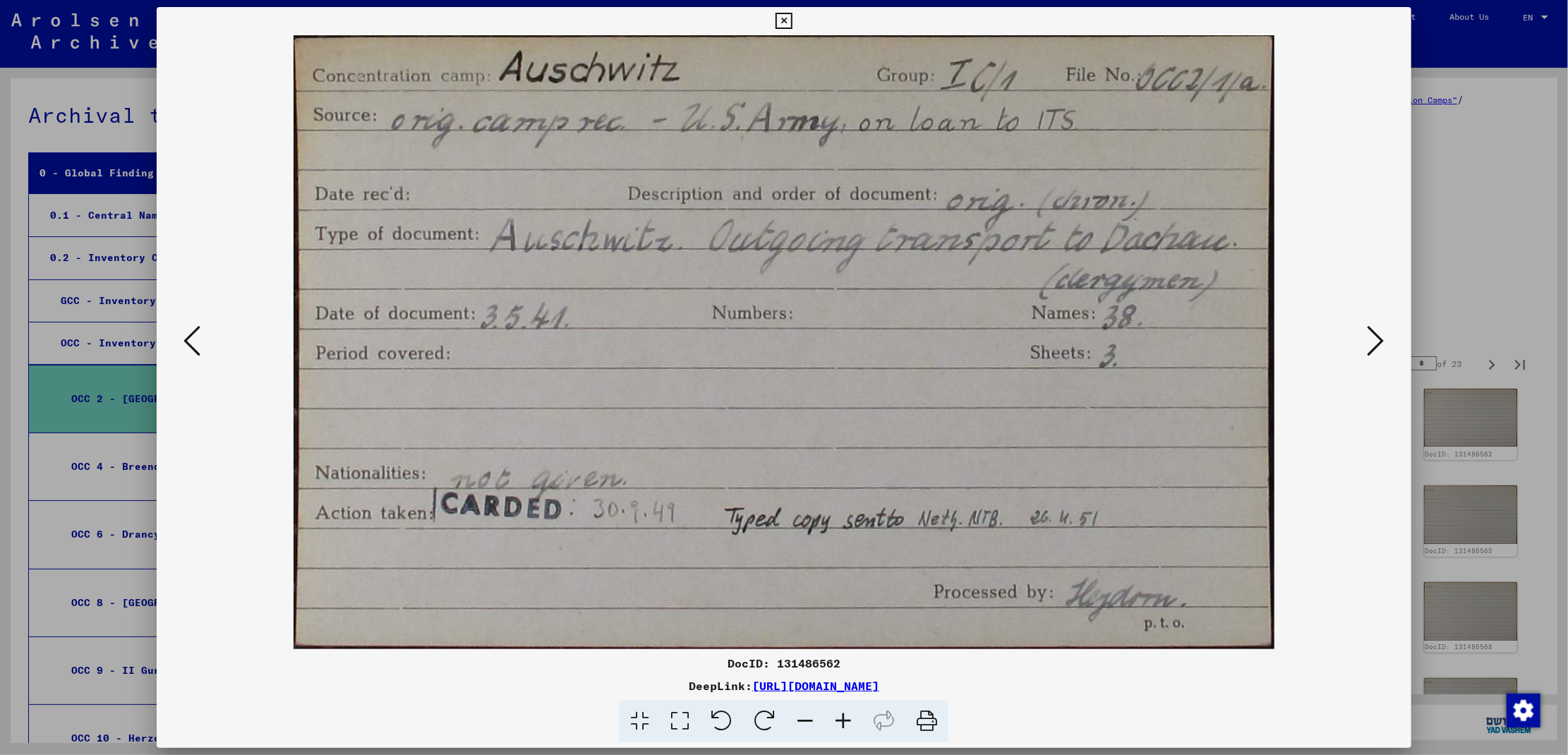
click at [1378, 341] on icon at bounding box center [1375, 341] width 17 height 34
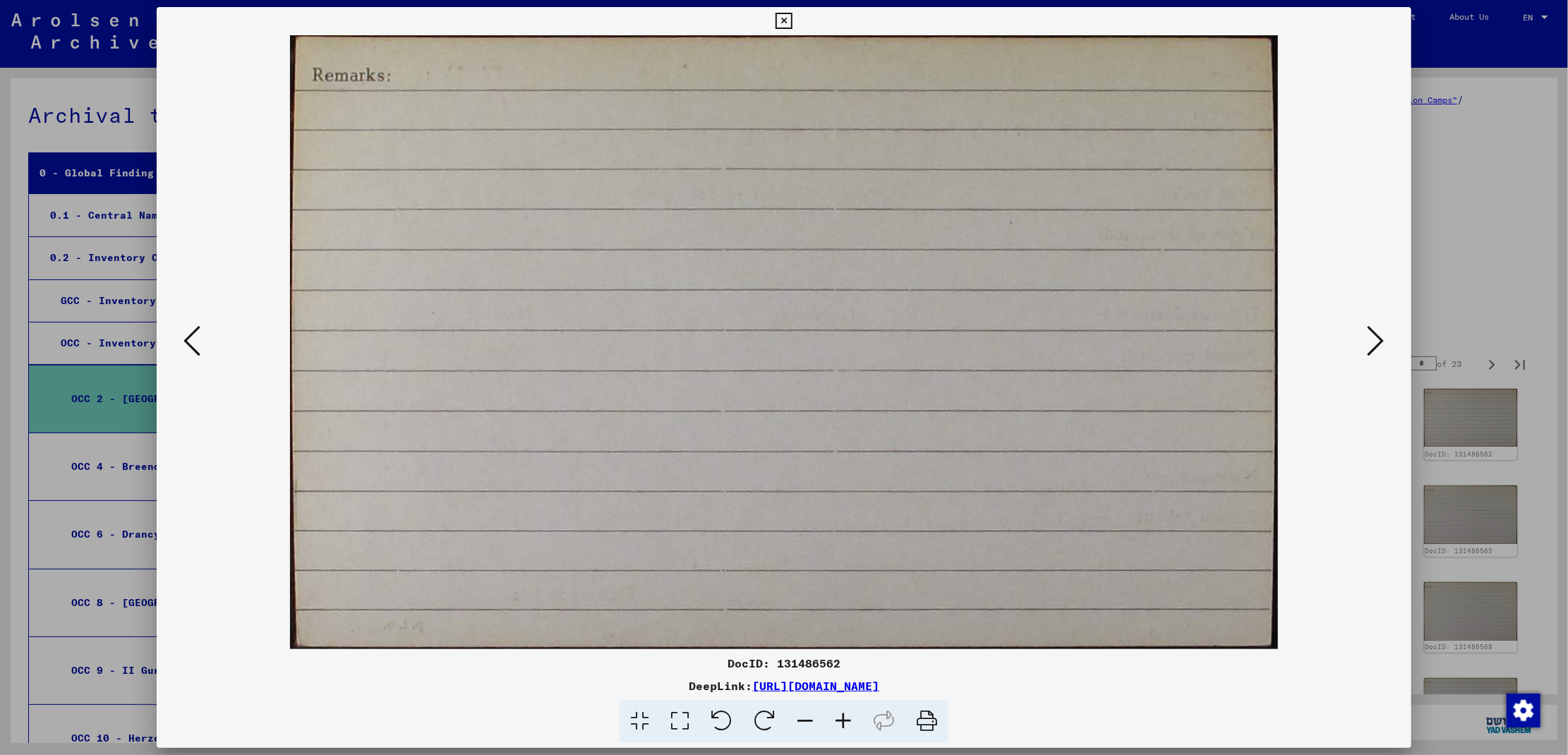
click at [1378, 341] on icon at bounding box center [1375, 341] width 17 height 34
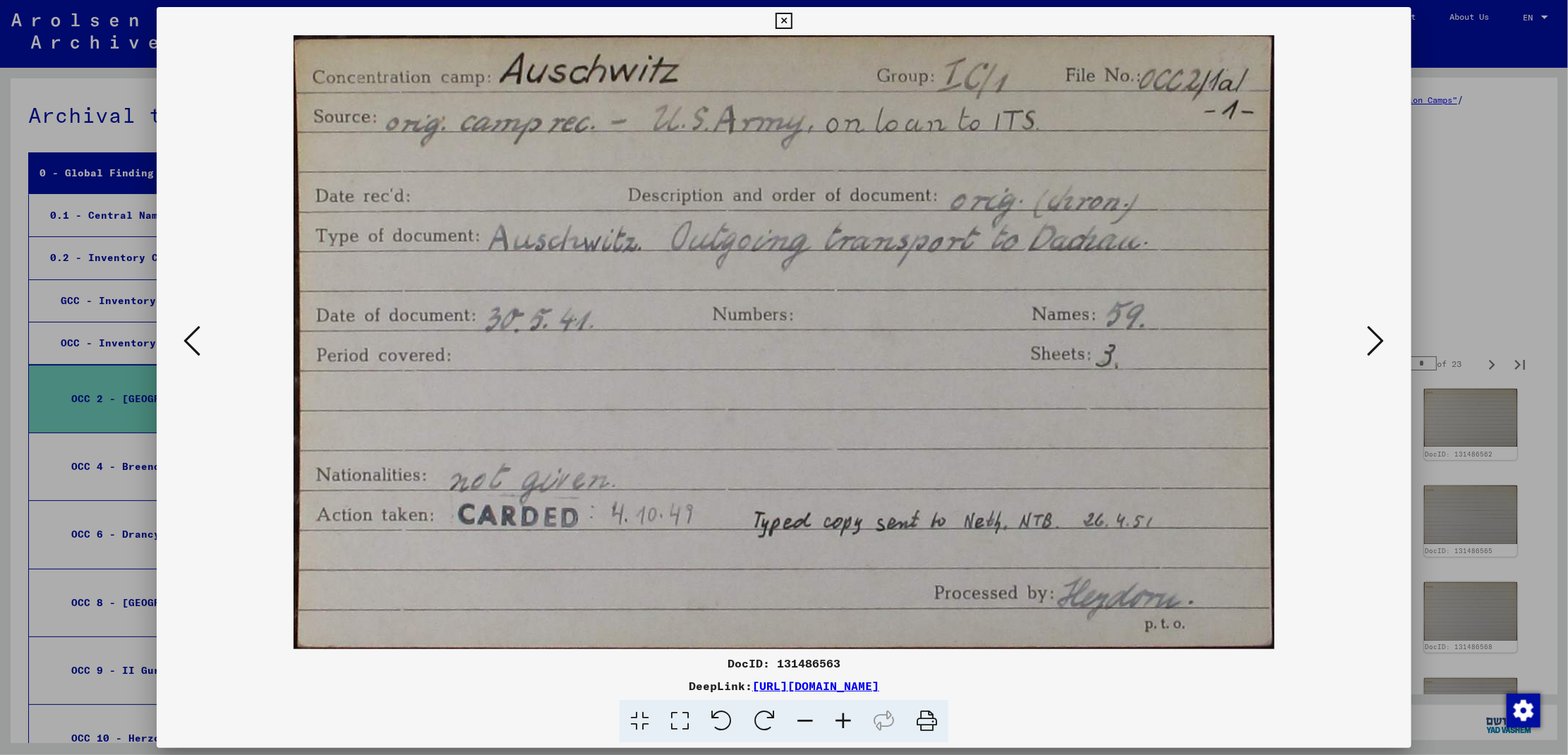
click at [1378, 341] on icon at bounding box center [1375, 341] width 17 height 34
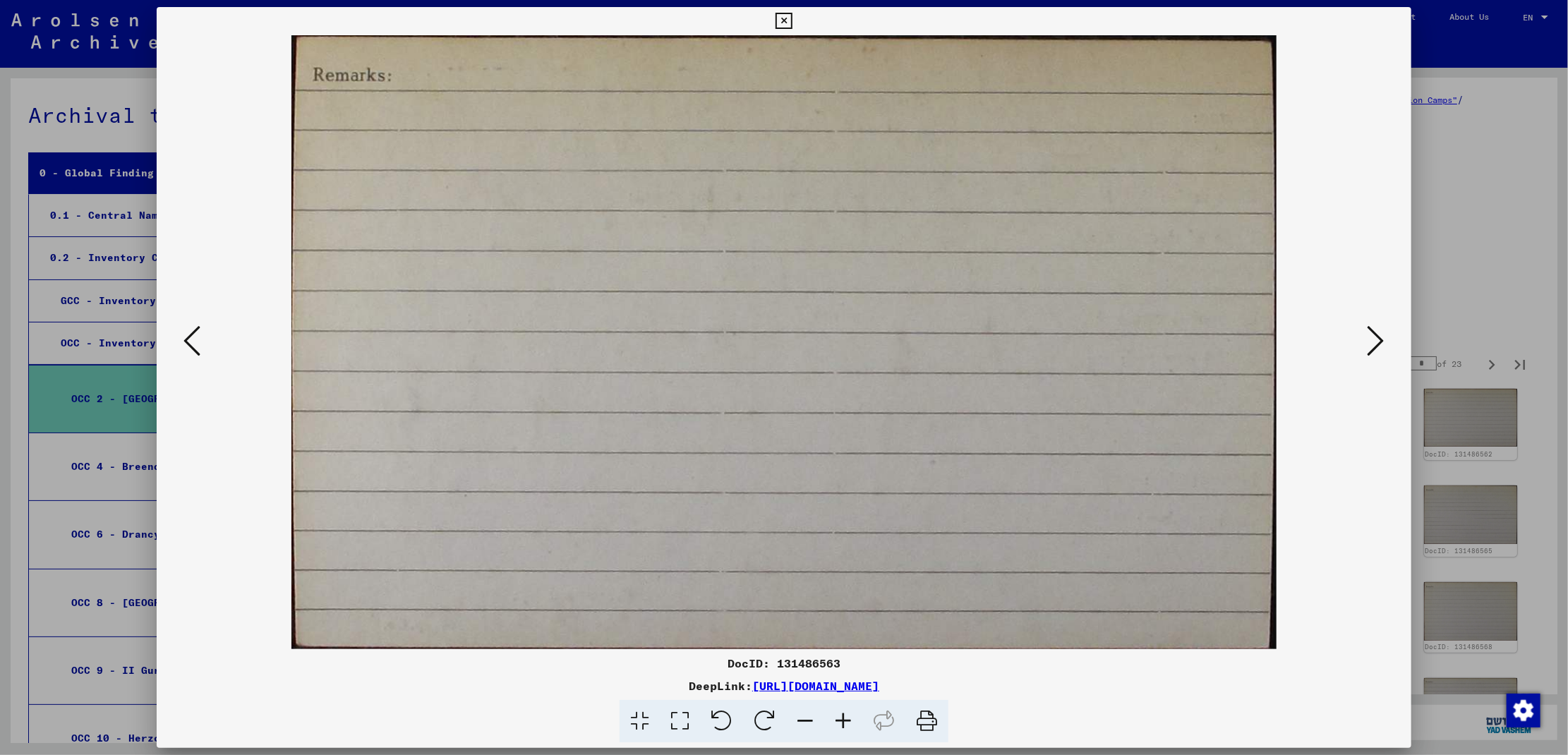
click at [1378, 341] on icon at bounding box center [1375, 341] width 17 height 34
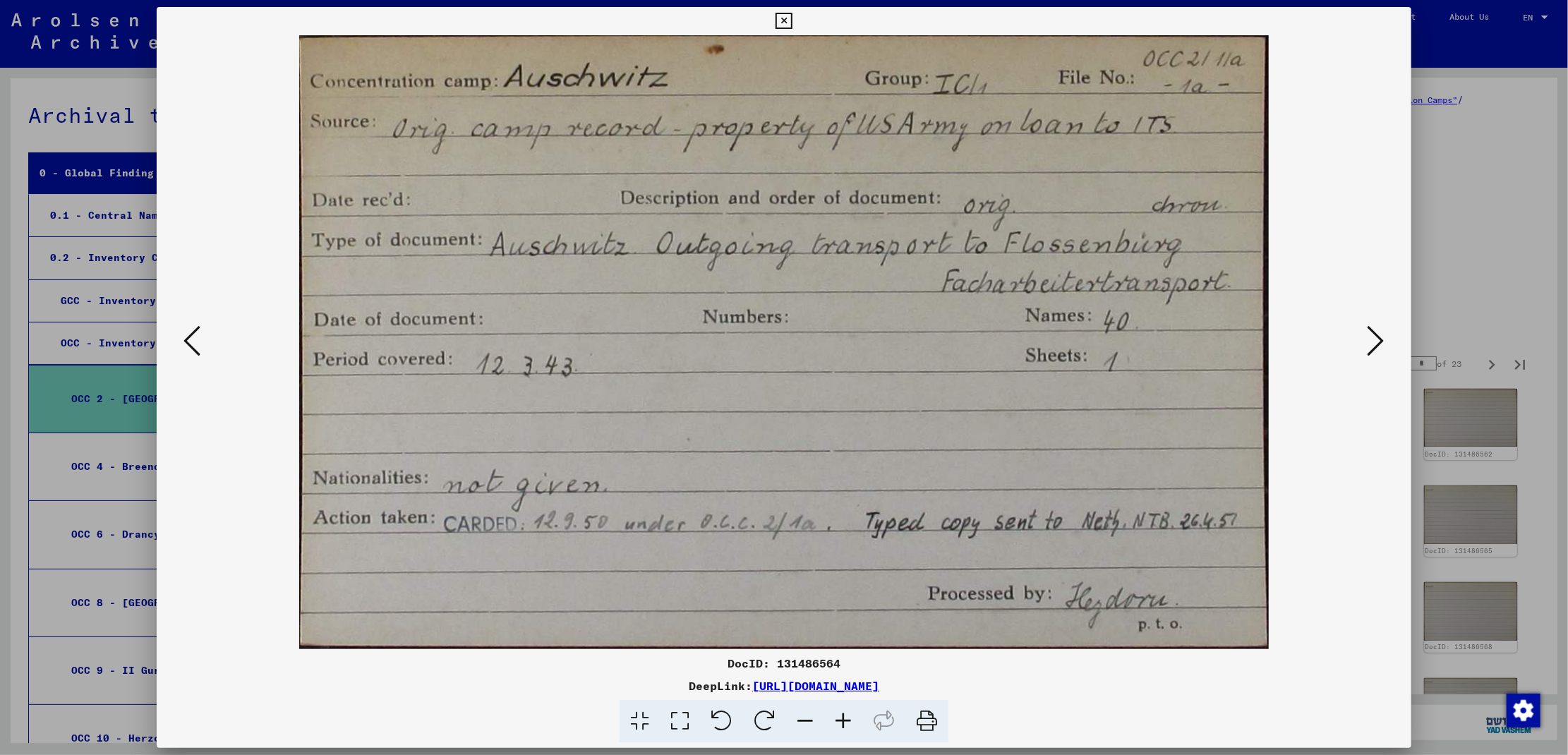
click at [1378, 341] on icon at bounding box center [1375, 341] width 17 height 34
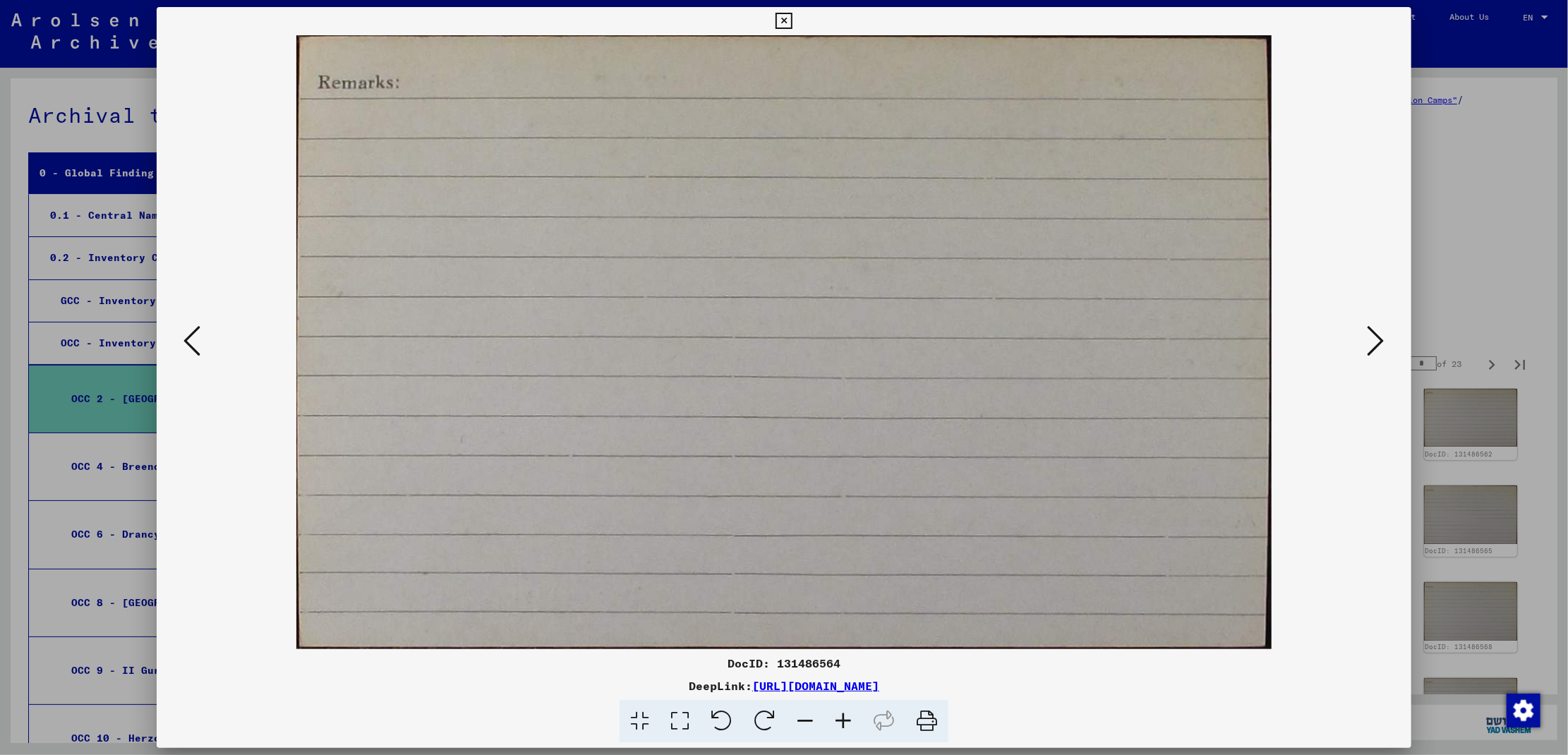
click at [1378, 341] on icon at bounding box center [1375, 341] width 17 height 34
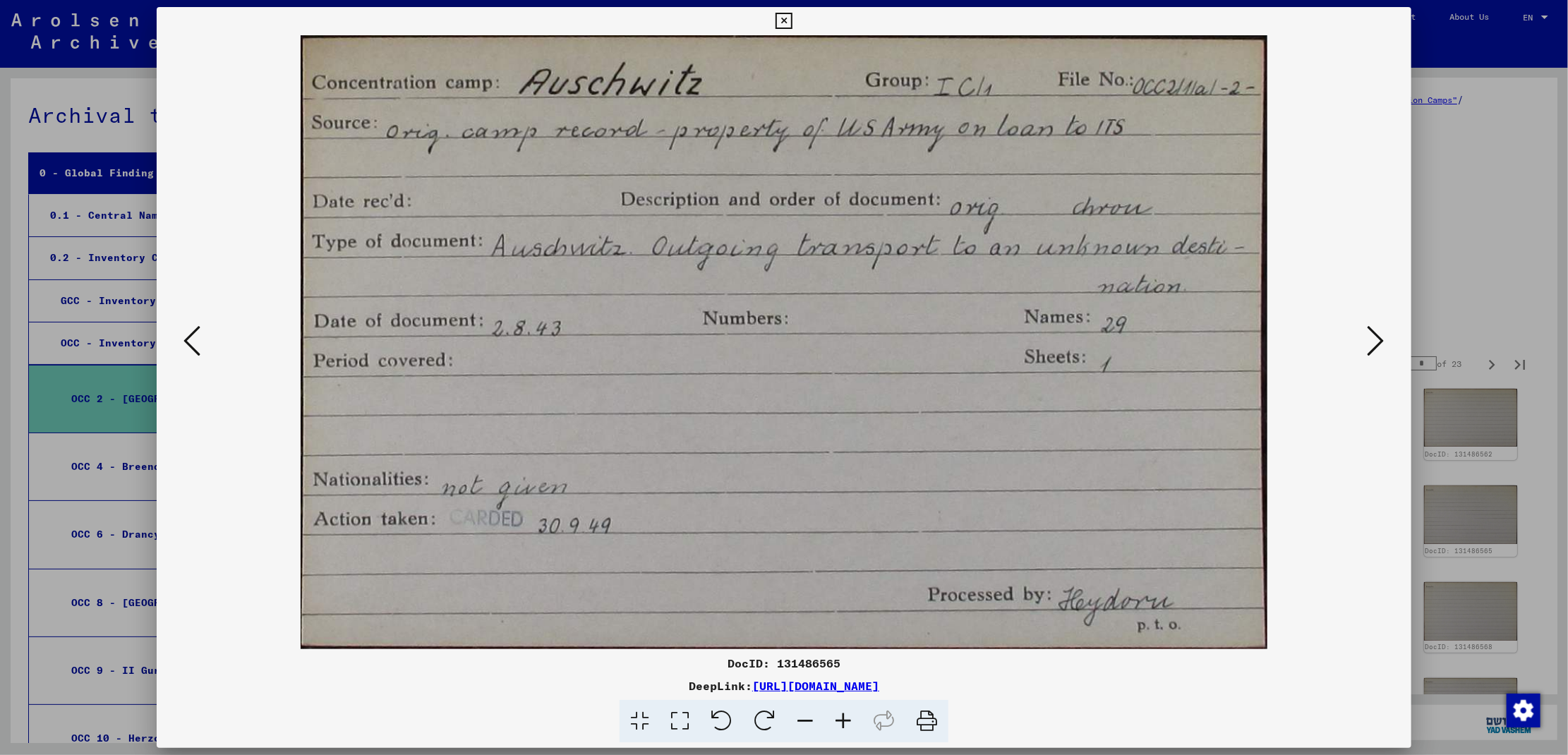
click at [1378, 341] on icon at bounding box center [1375, 341] width 17 height 34
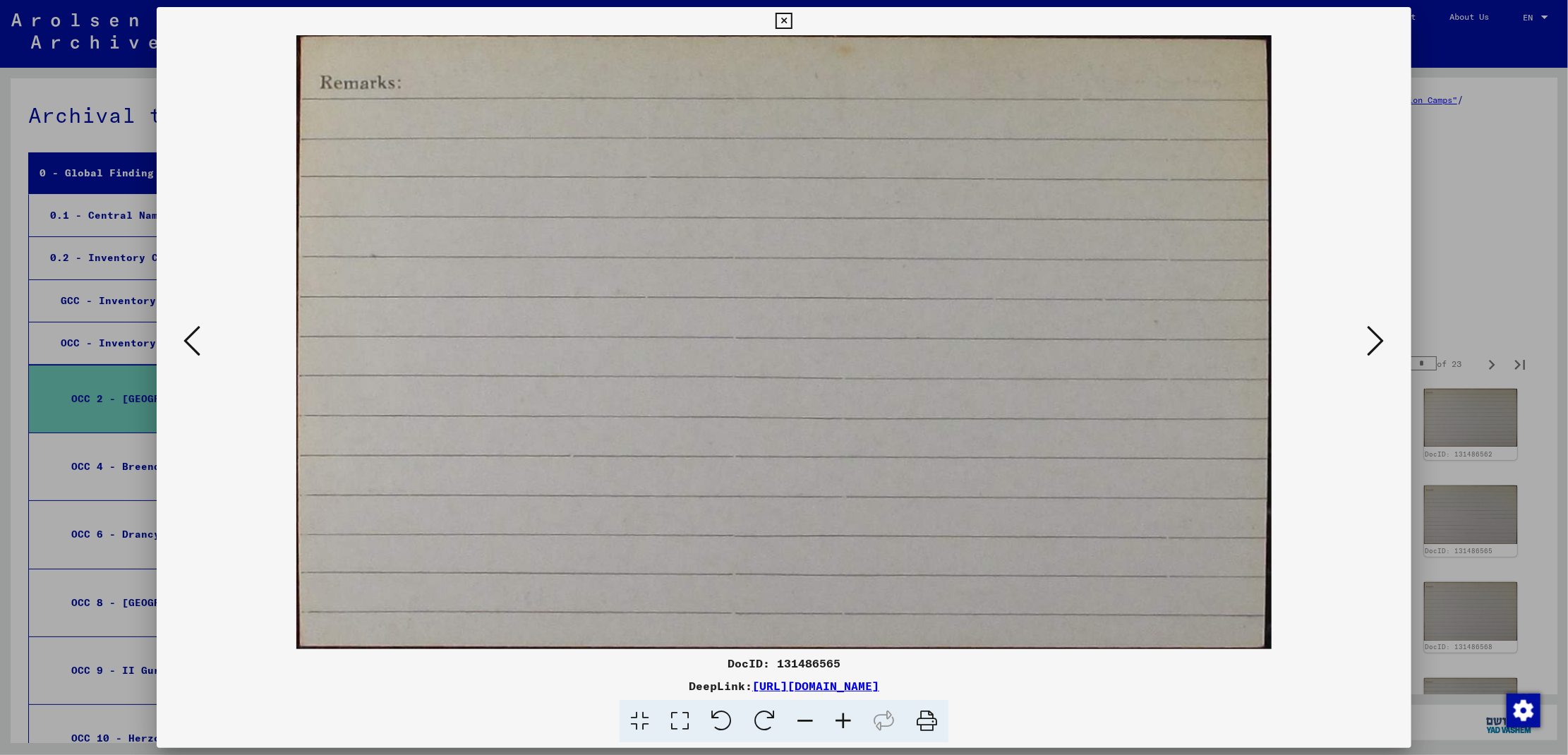
click at [1378, 341] on icon at bounding box center [1375, 341] width 17 height 34
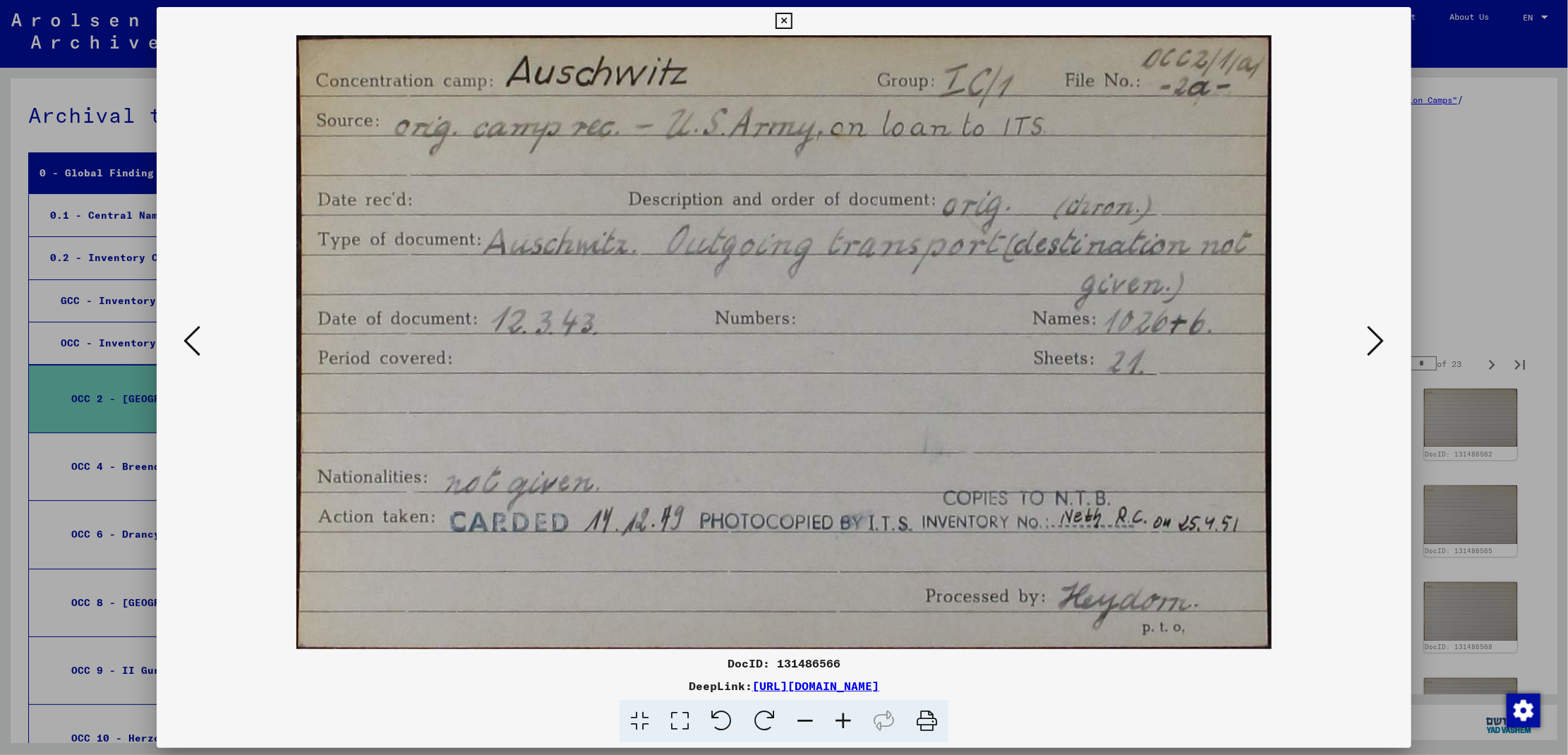
click at [1378, 341] on icon at bounding box center [1375, 341] width 17 height 34
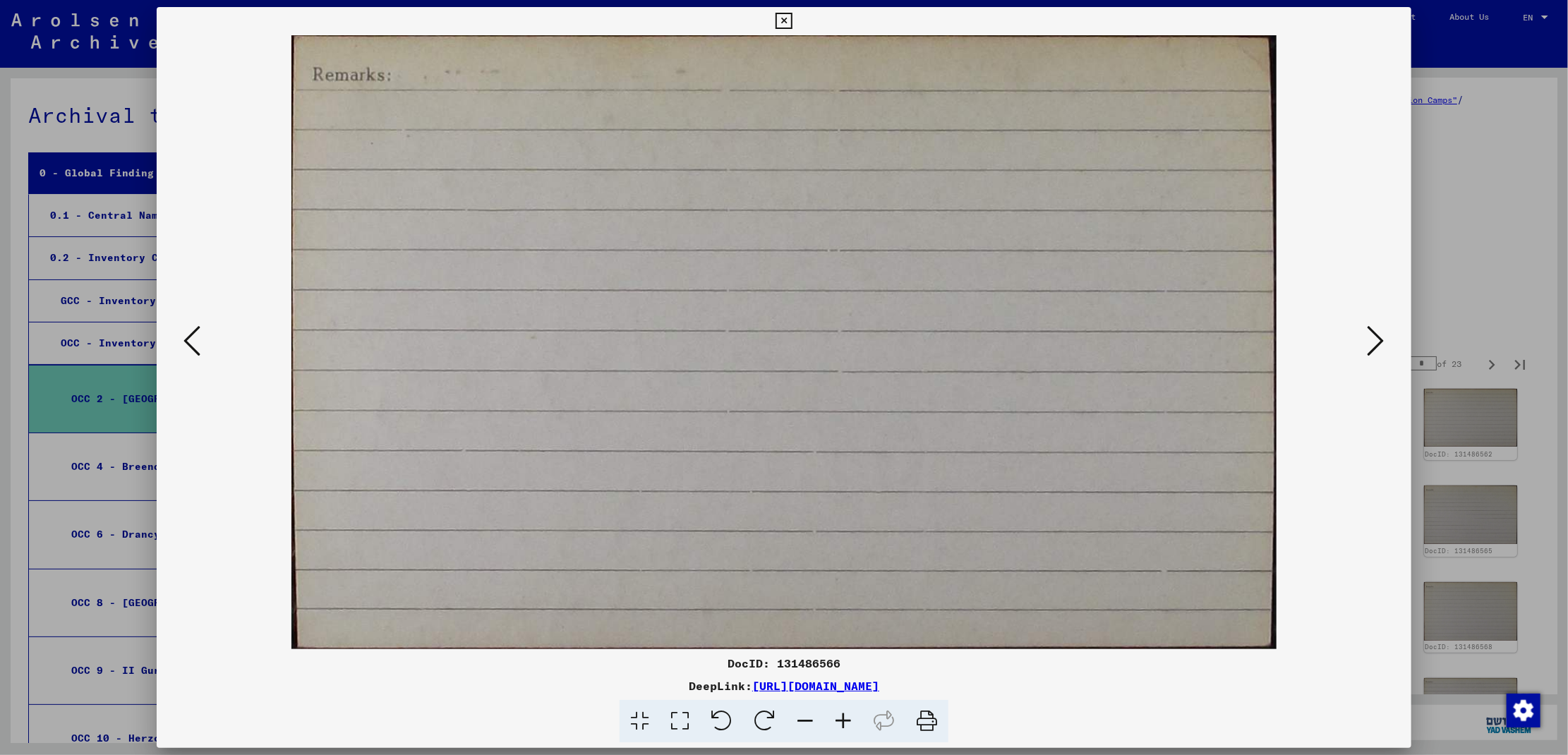
click at [1378, 341] on icon at bounding box center [1375, 341] width 17 height 34
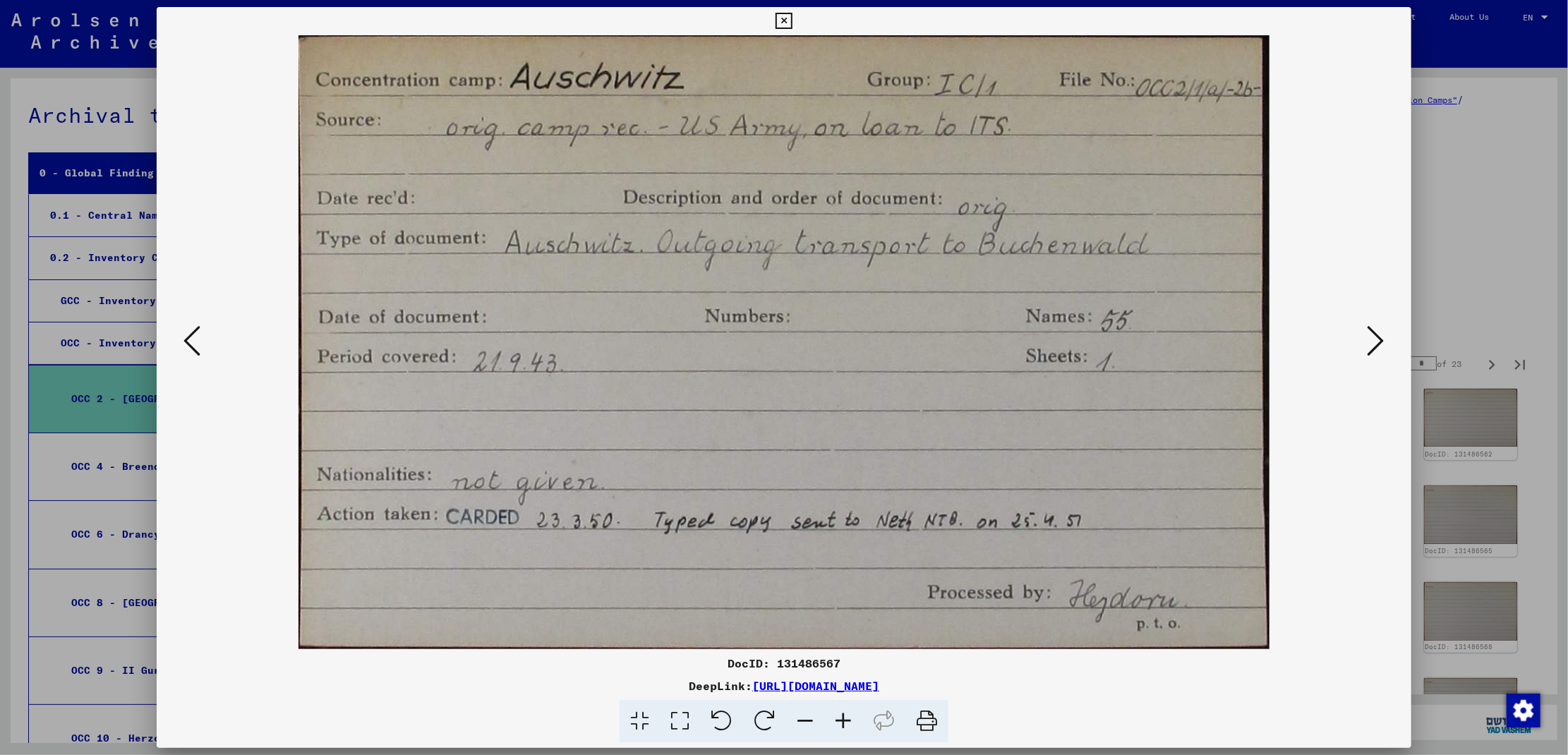
click at [1378, 341] on icon at bounding box center [1375, 341] width 17 height 34
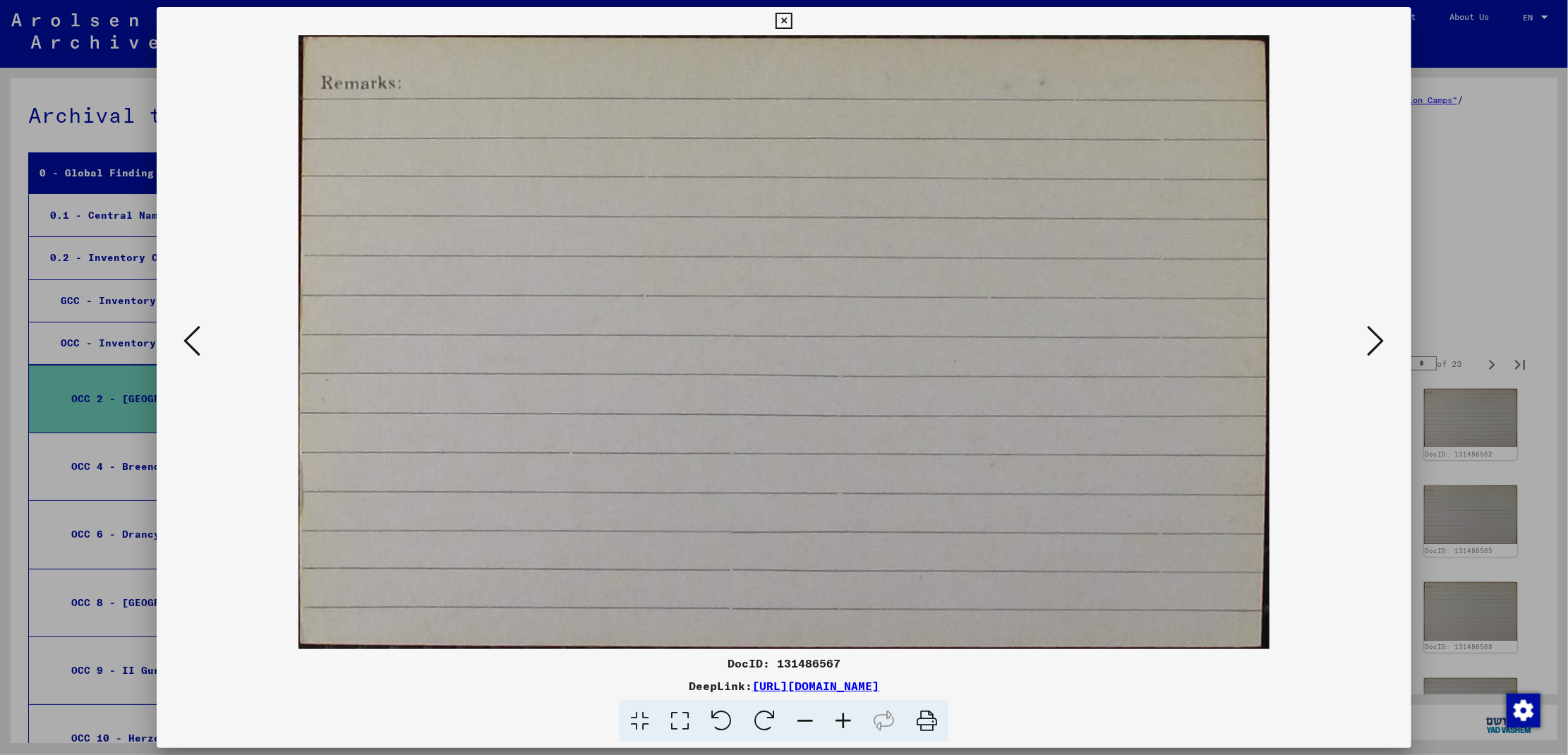
click at [1378, 341] on icon at bounding box center [1375, 341] width 17 height 34
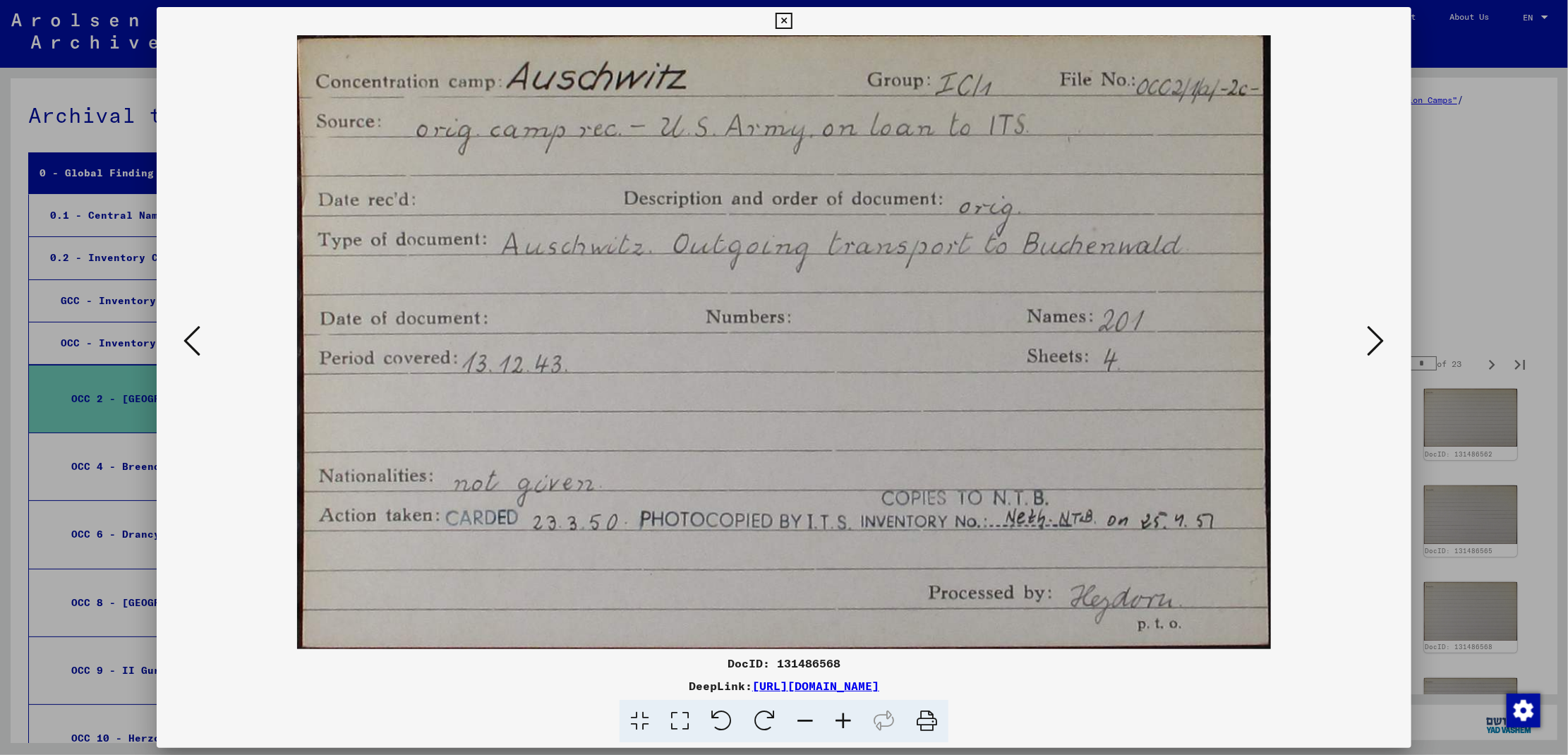
click at [1378, 341] on icon at bounding box center [1375, 341] width 17 height 34
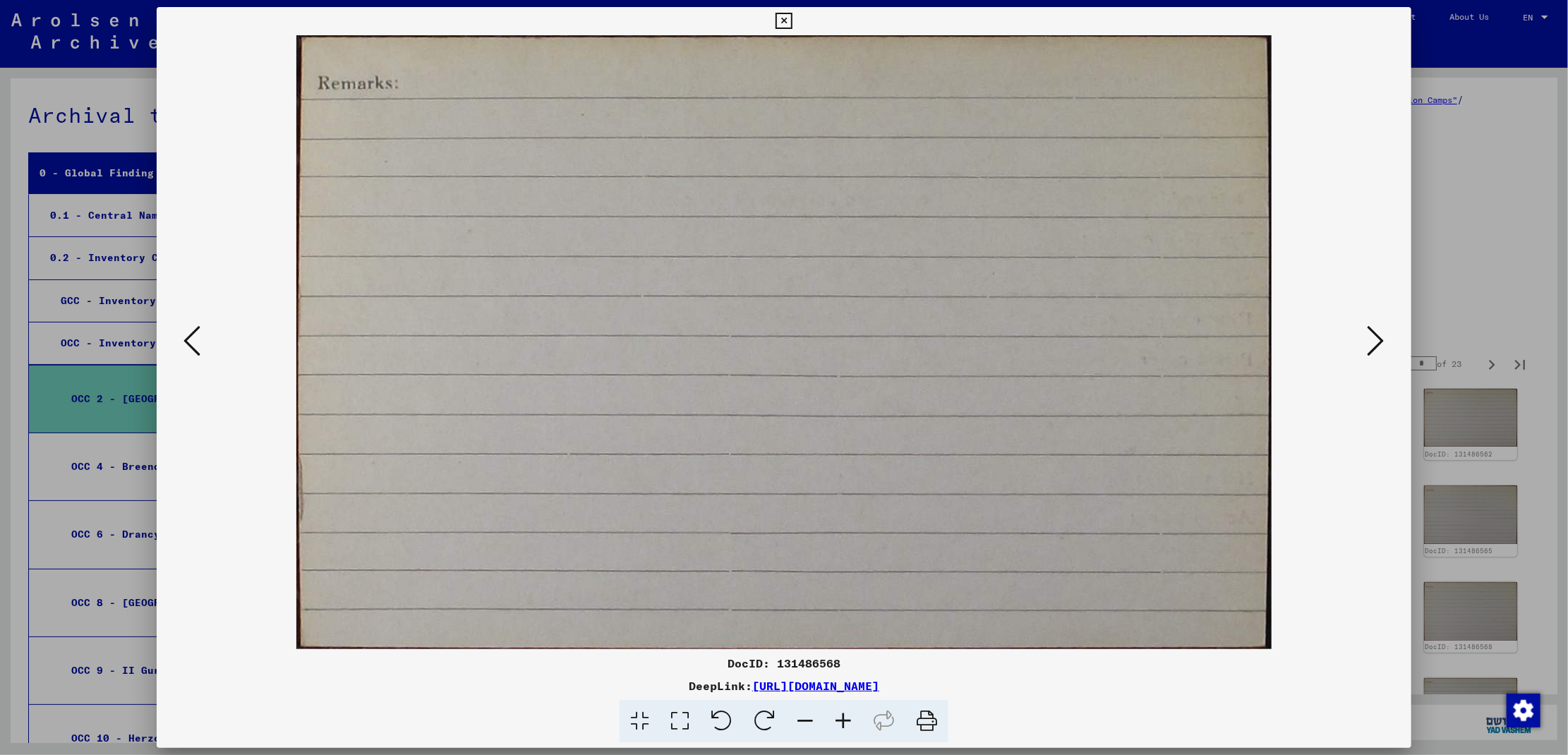
click at [1378, 341] on icon at bounding box center [1375, 341] width 17 height 34
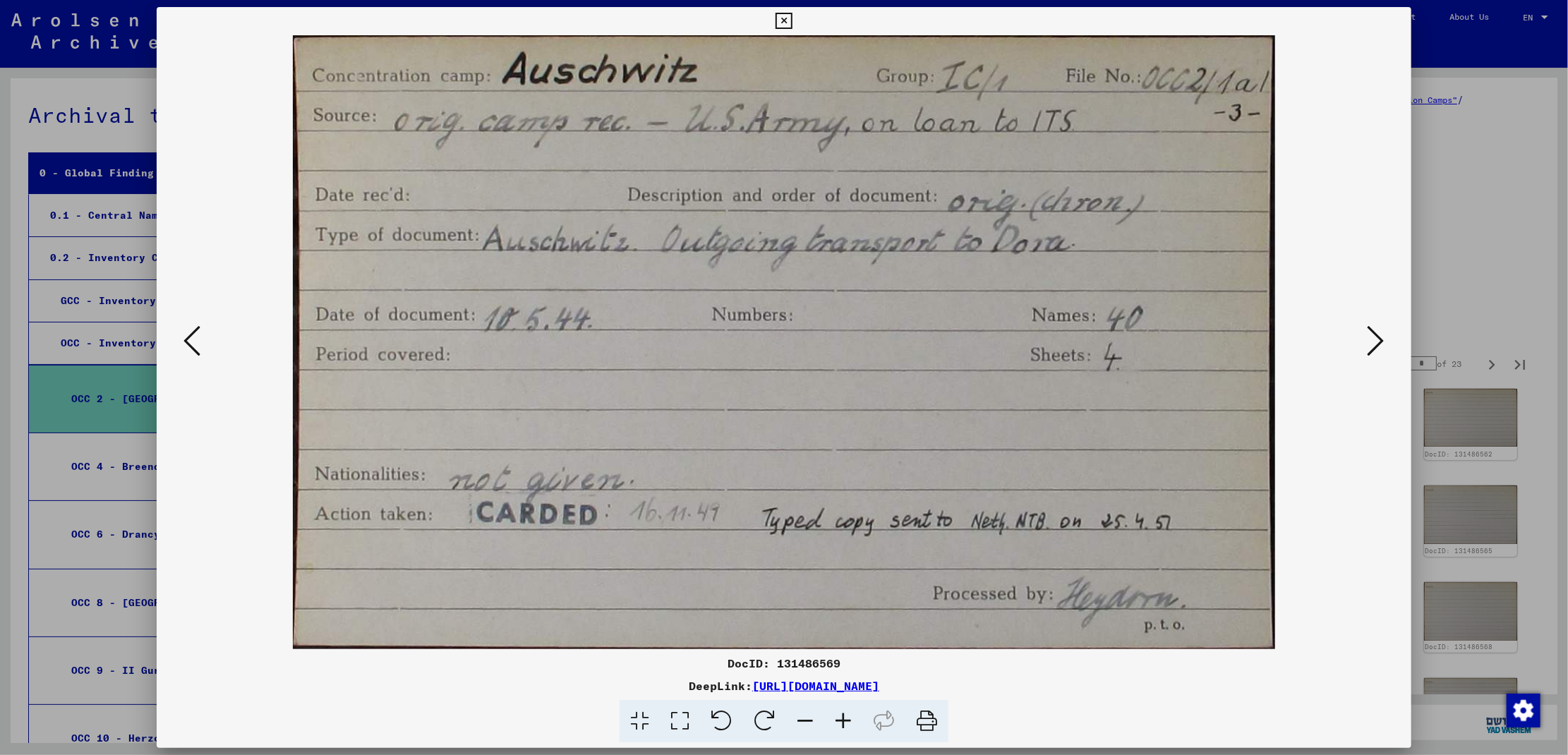
click at [1385, 345] on button at bounding box center [1376, 342] width 25 height 40
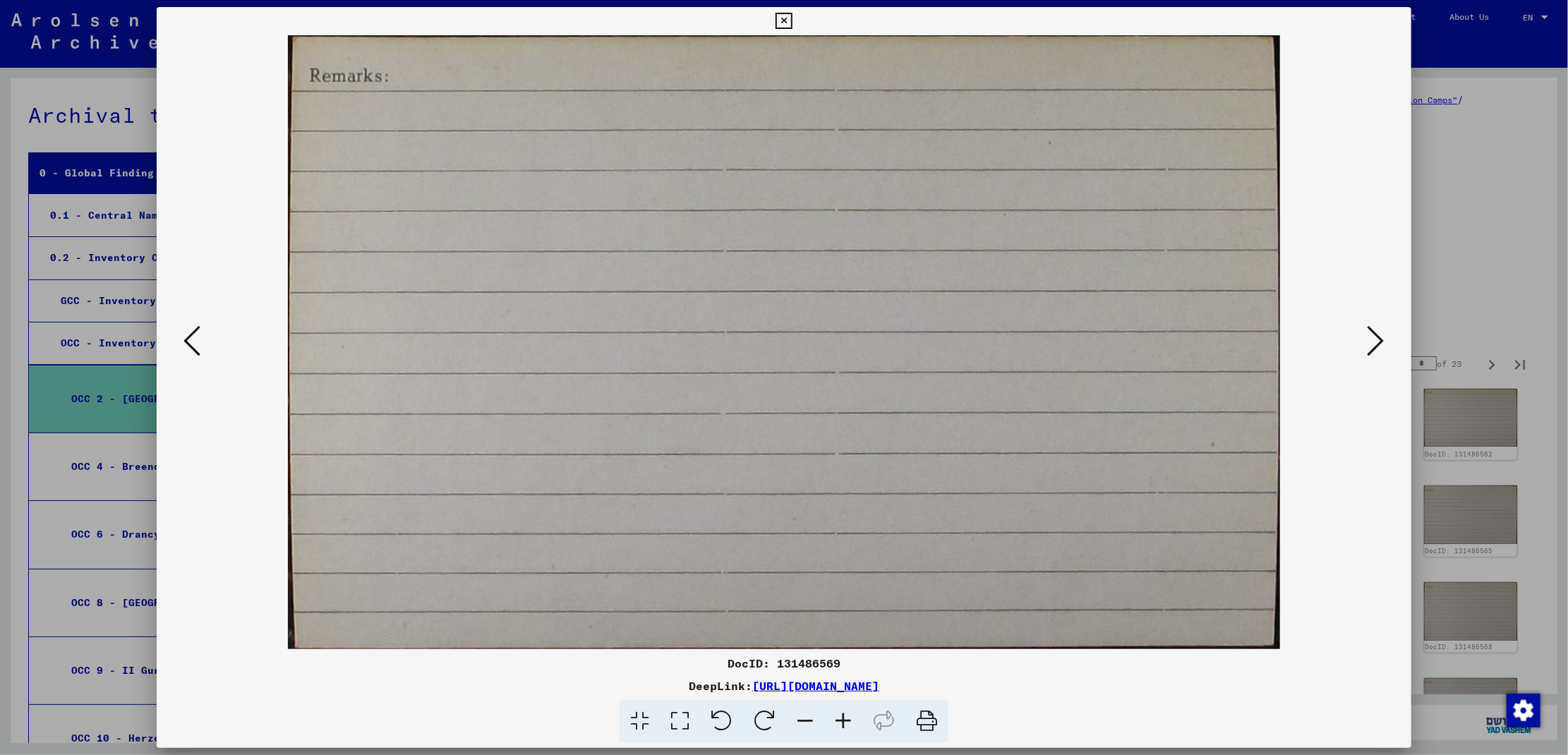
click at [1385, 345] on button at bounding box center [1376, 342] width 25 height 40
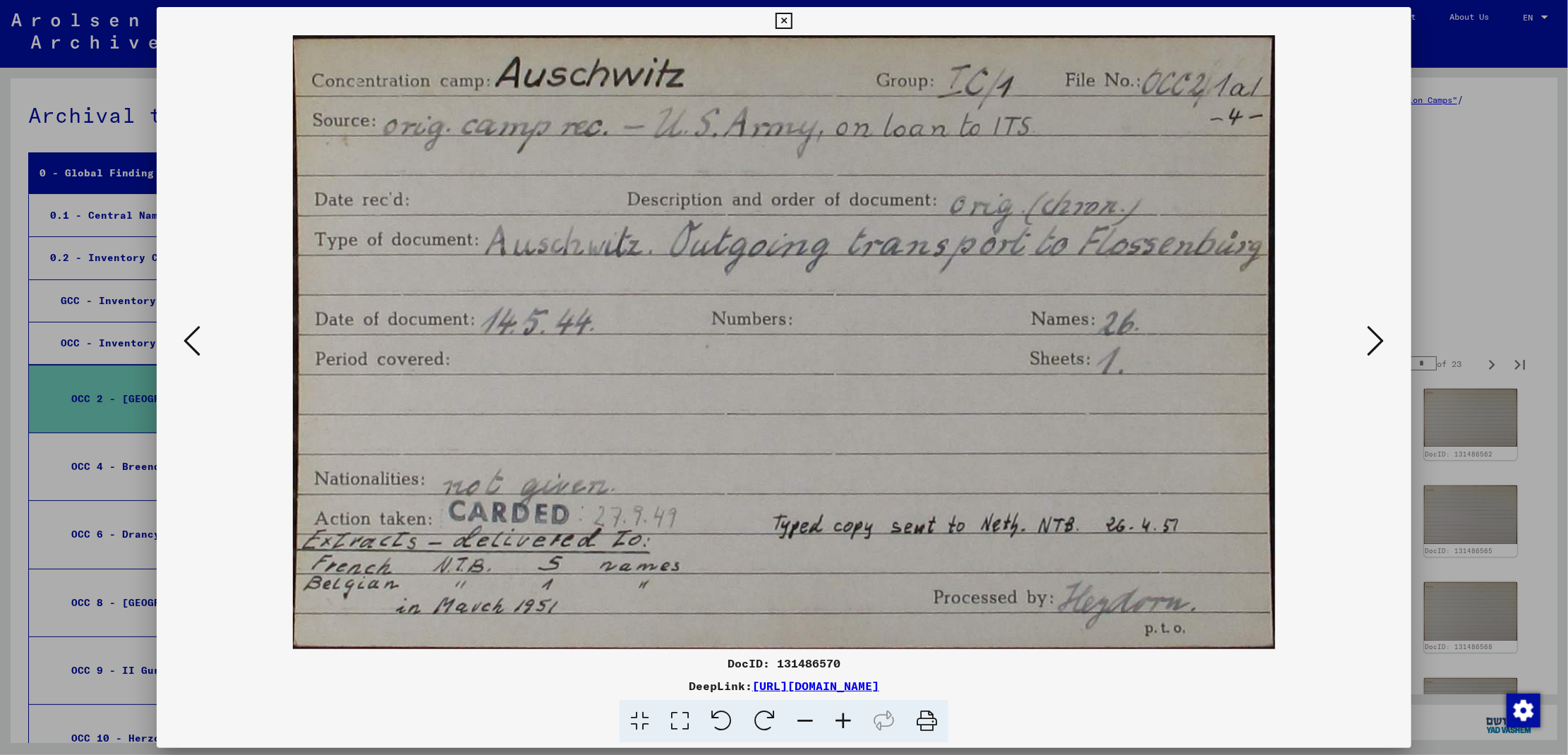
click at [1390, 350] on div at bounding box center [784, 342] width 1254 height 614
click at [1506, 284] on div at bounding box center [784, 377] width 1568 height 755
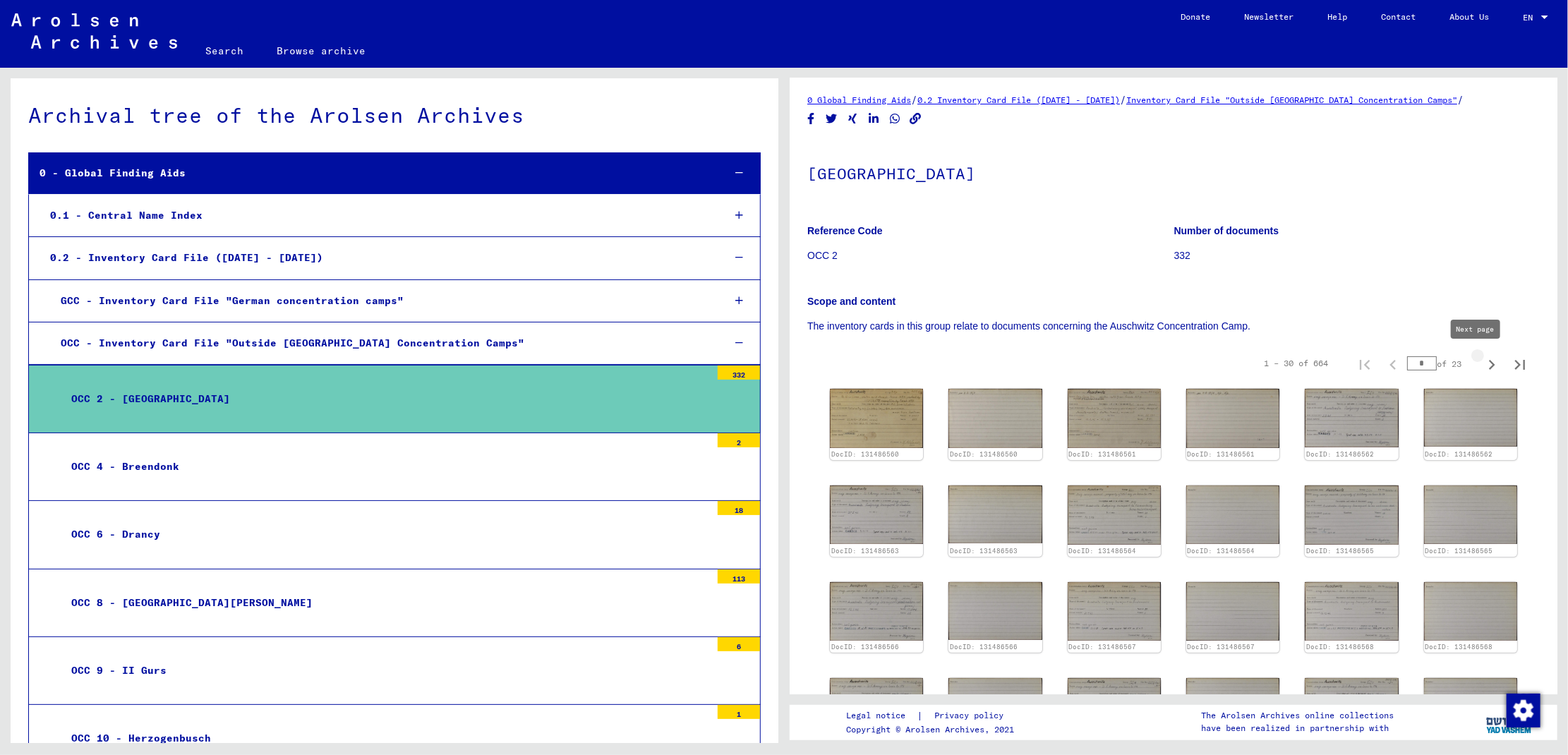
click at [1488, 364] on icon "Next page" at bounding box center [1491, 364] width 7 height 10
type input "*"
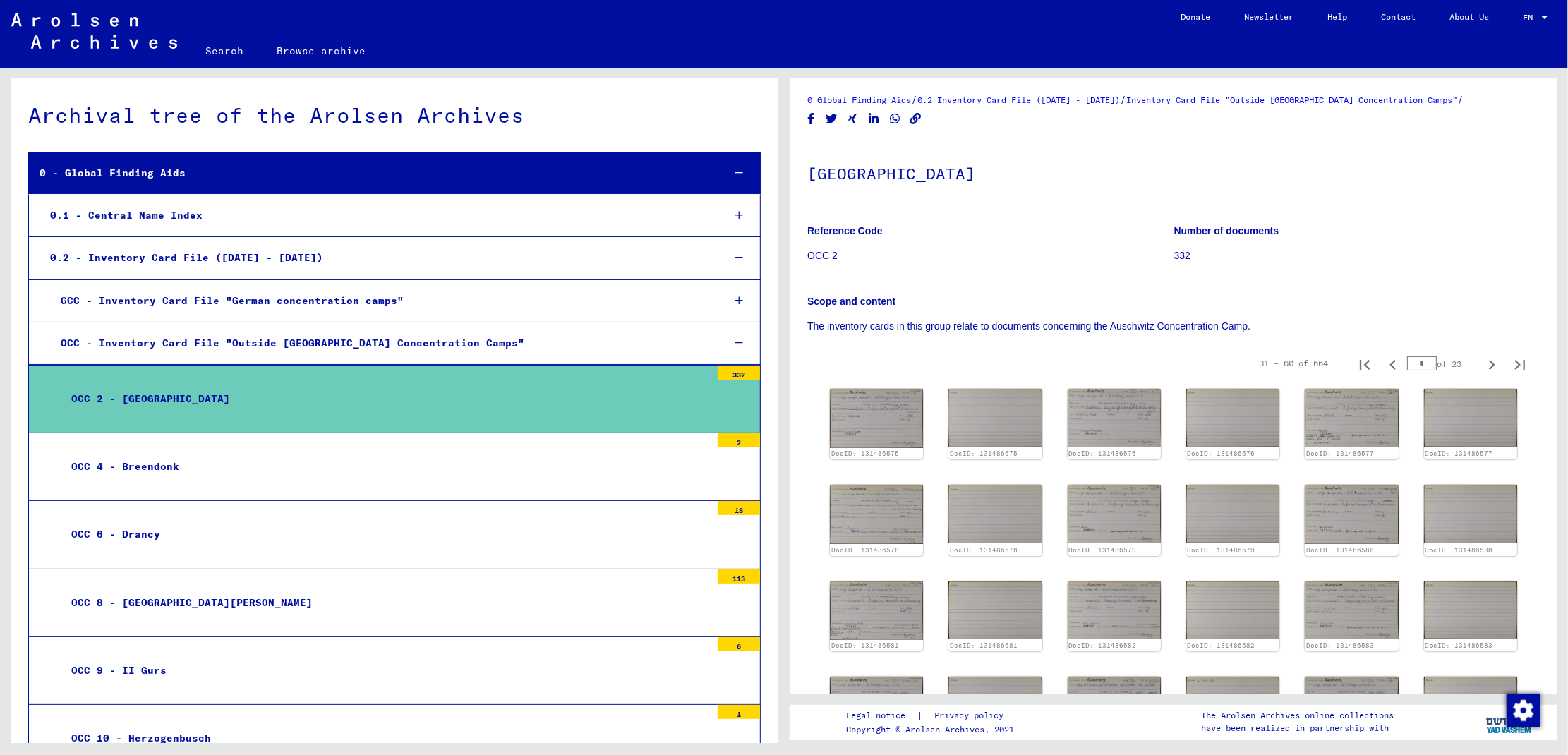
click at [151, 395] on div "OCC 2 - [GEOGRAPHIC_DATA]" at bounding box center [386, 399] width 650 height 28
click at [350, 51] on link "Browse archive" at bounding box center [321, 51] width 123 height 34
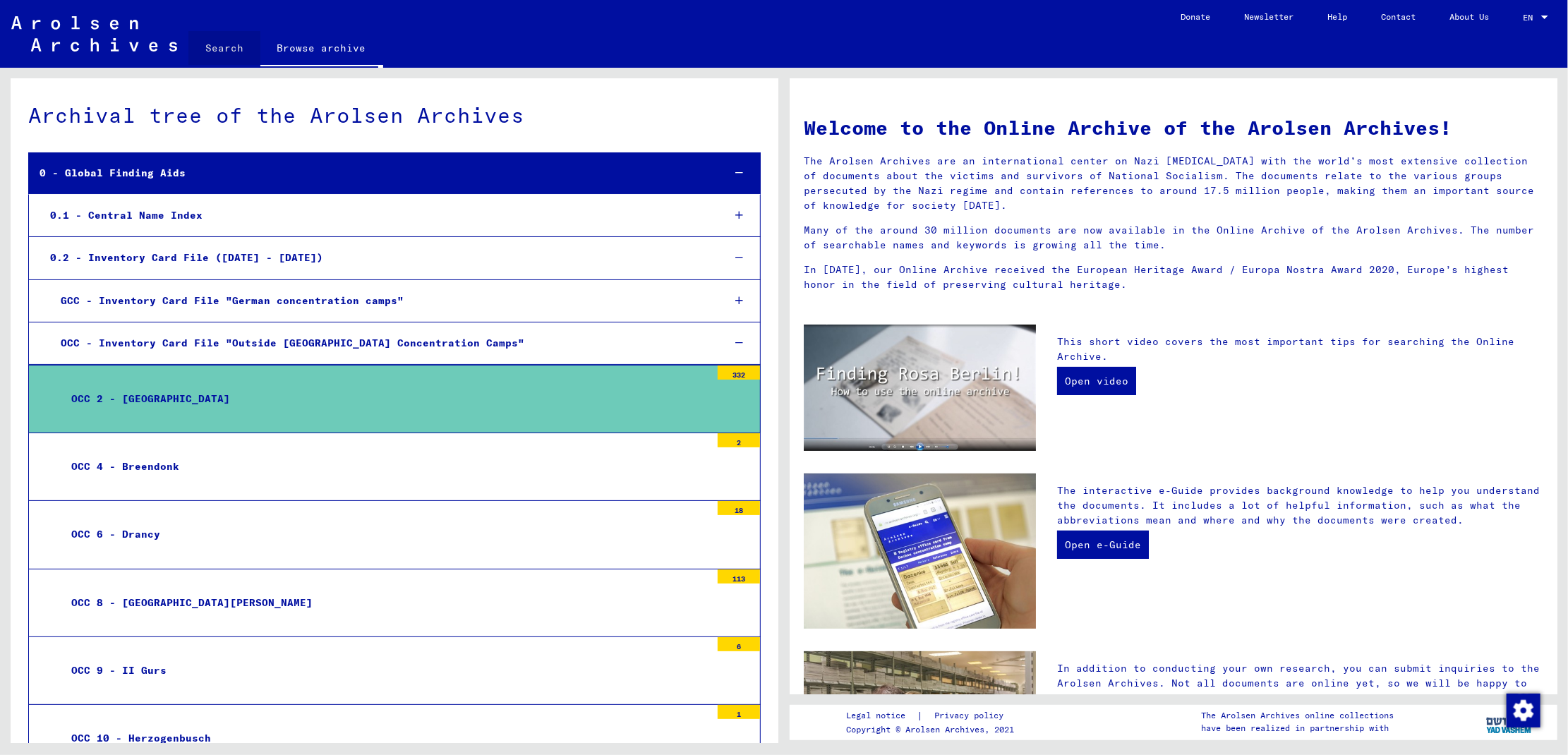
click at [227, 48] on link "Search" at bounding box center [224, 48] width 72 height 34
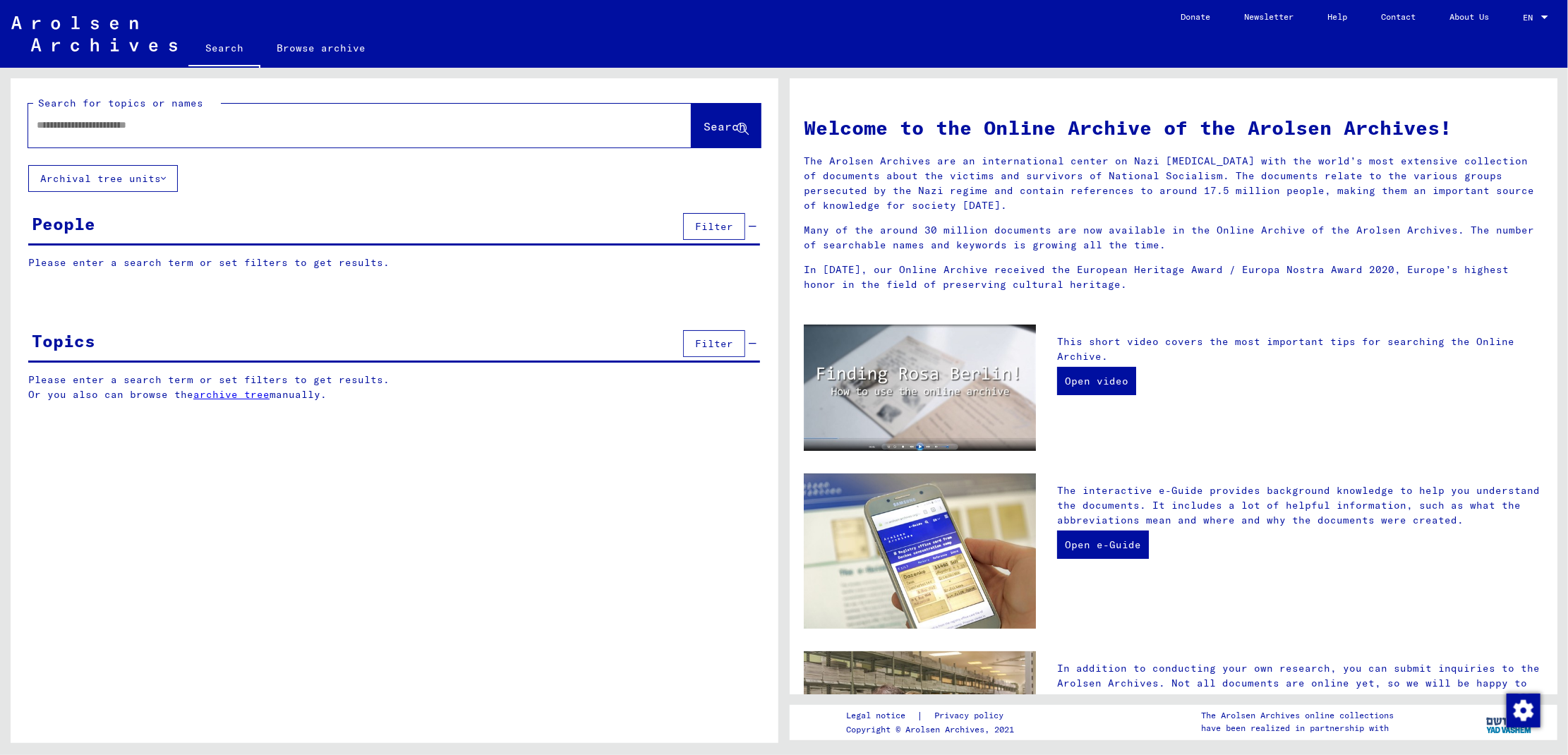
click at [189, 118] on input "text" at bounding box center [343, 125] width 613 height 15
type input "**********"
